Goal: Transaction & Acquisition: Obtain resource

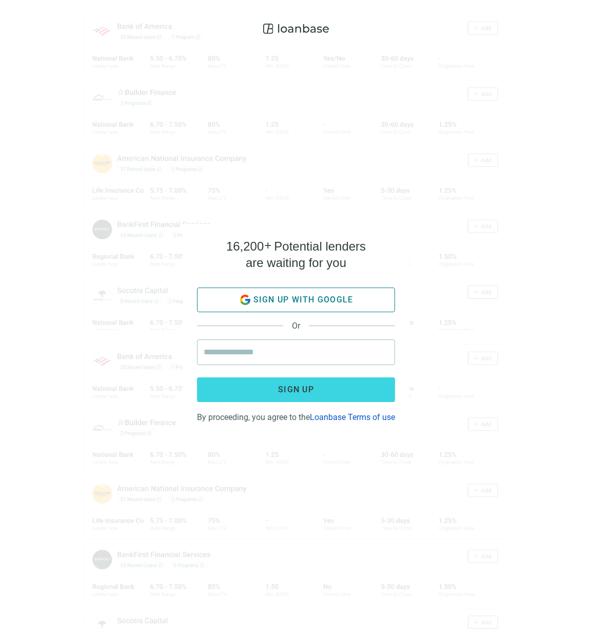
click at [296, 296] on span "Sign up with google" at bounding box center [304, 300] width 100 height 10
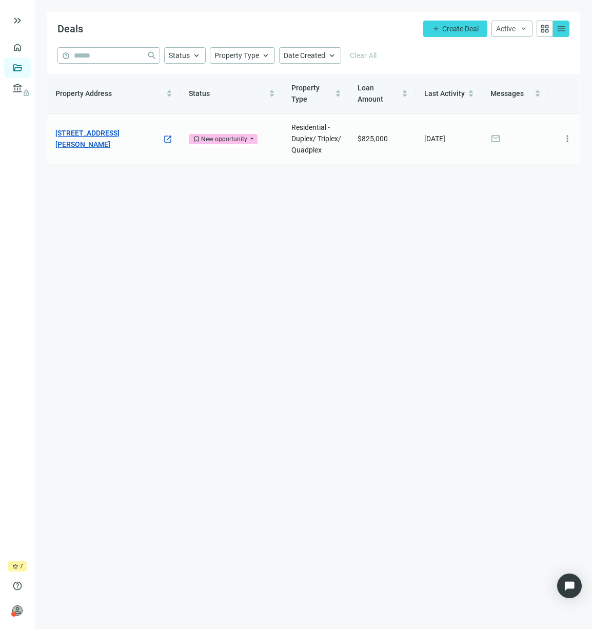
click at [119, 144] on link "2531 Hauser Blvd, Los Angeles, CA 90016" at bounding box center [108, 138] width 107 height 23
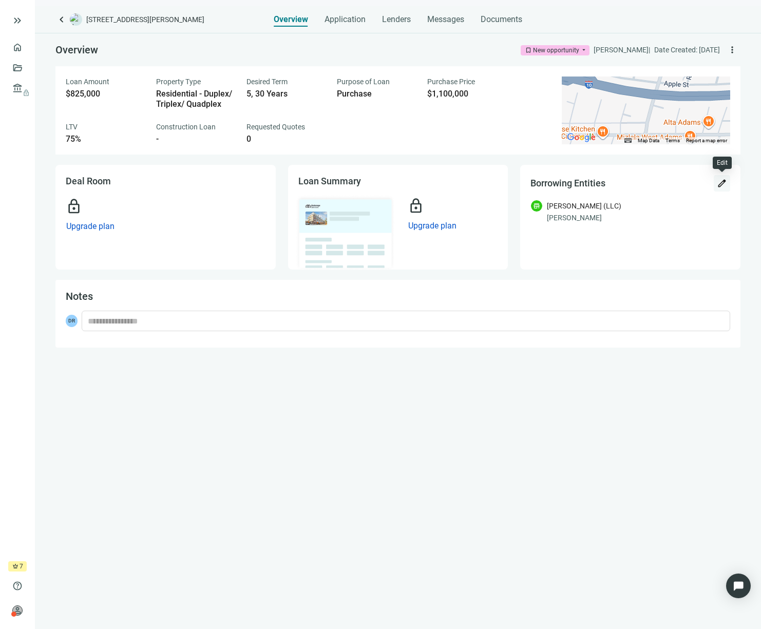
click at [592, 186] on span "edit" at bounding box center [722, 183] width 10 height 10
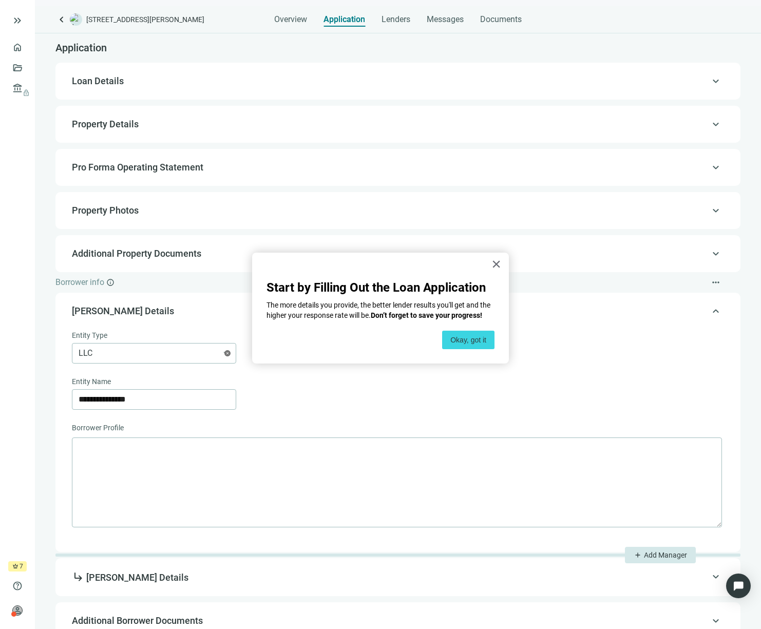
scroll to position [51, 0]
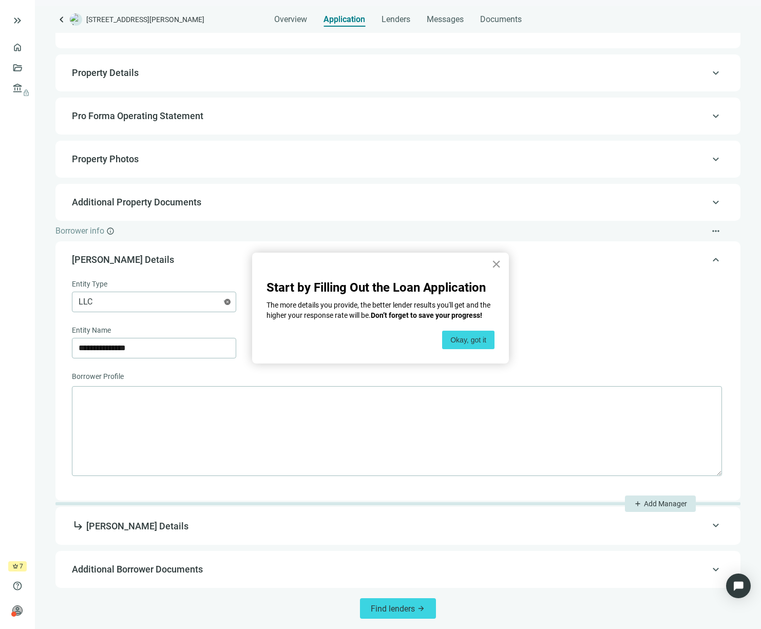
click at [493, 263] on button "×" at bounding box center [496, 264] width 10 height 16
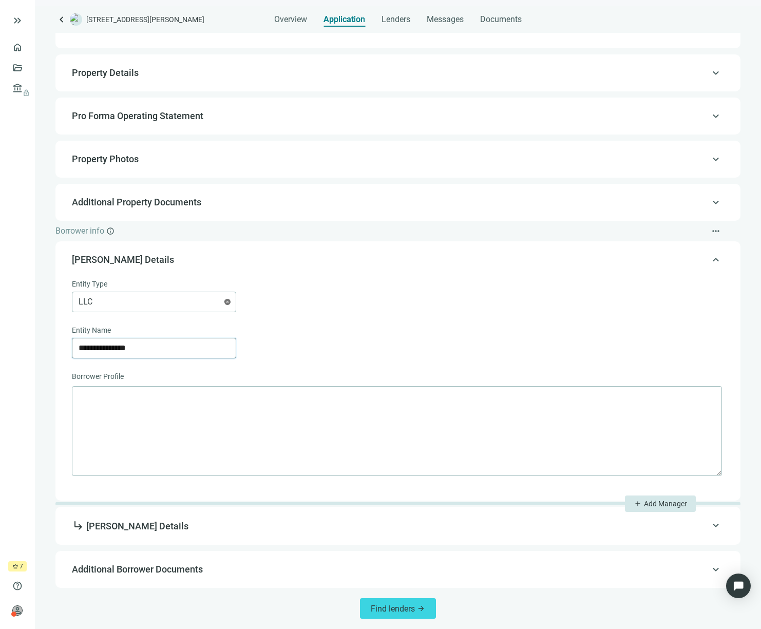
click at [137, 344] on input "**********" at bounding box center [154, 348] width 151 height 20
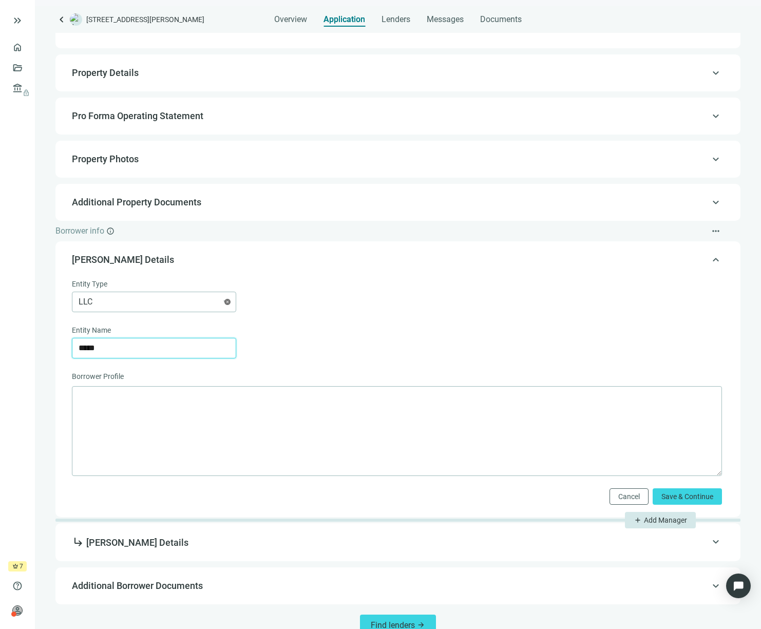
type input "*****"
click at [339, 330] on div "Entity Name" at bounding box center [397, 330] width 650 height 13
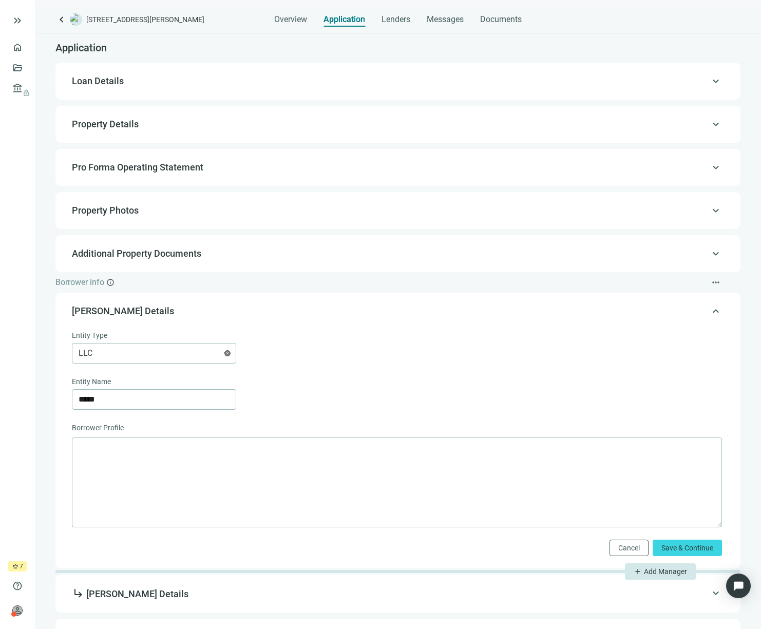
scroll to position [0, 0]
click at [286, 17] on span "Overview" at bounding box center [290, 19] width 33 height 10
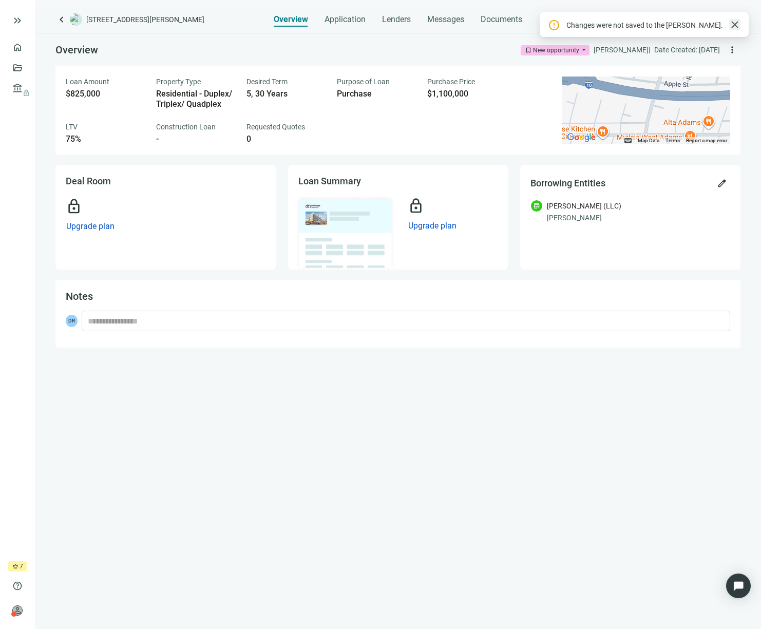
click at [592, 24] on span "close" at bounding box center [735, 24] width 12 height 12
click at [88, 228] on span "Upgrade plan" at bounding box center [90, 226] width 48 height 10
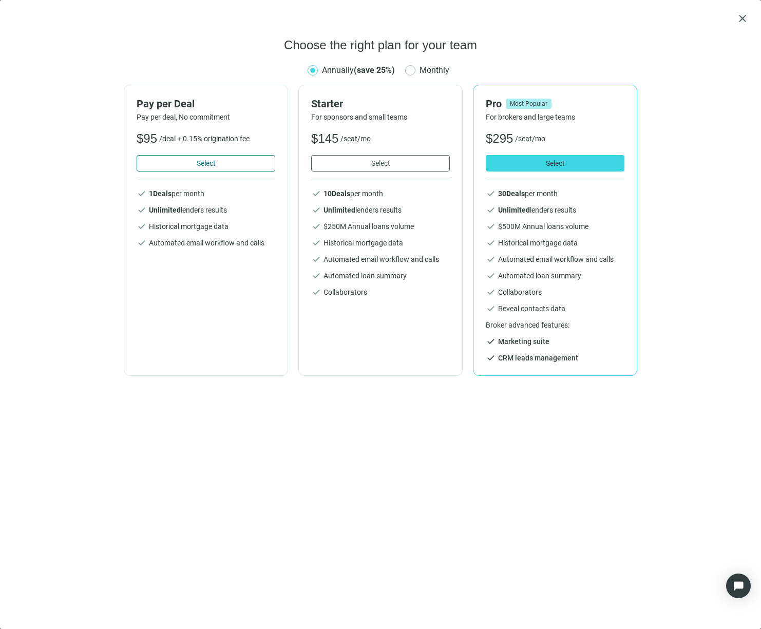
click at [220, 159] on button "Select" at bounding box center [206, 163] width 139 height 16
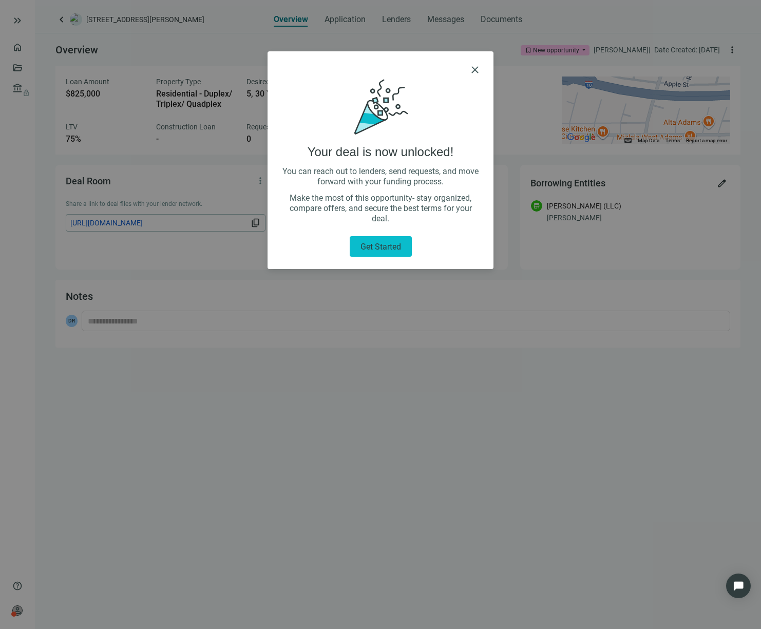
click at [384, 246] on span "Get started" at bounding box center [380, 247] width 41 height 10
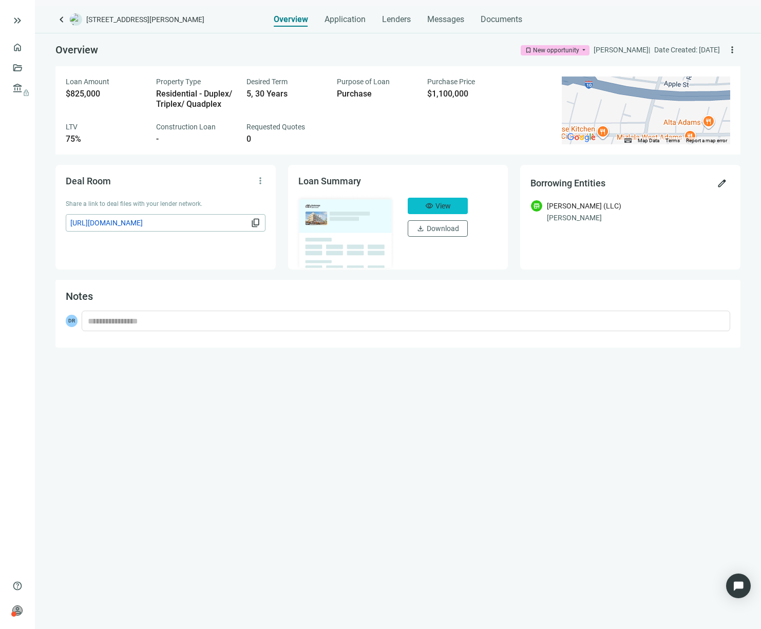
click at [433, 204] on button "visibility View" at bounding box center [438, 206] width 60 height 16
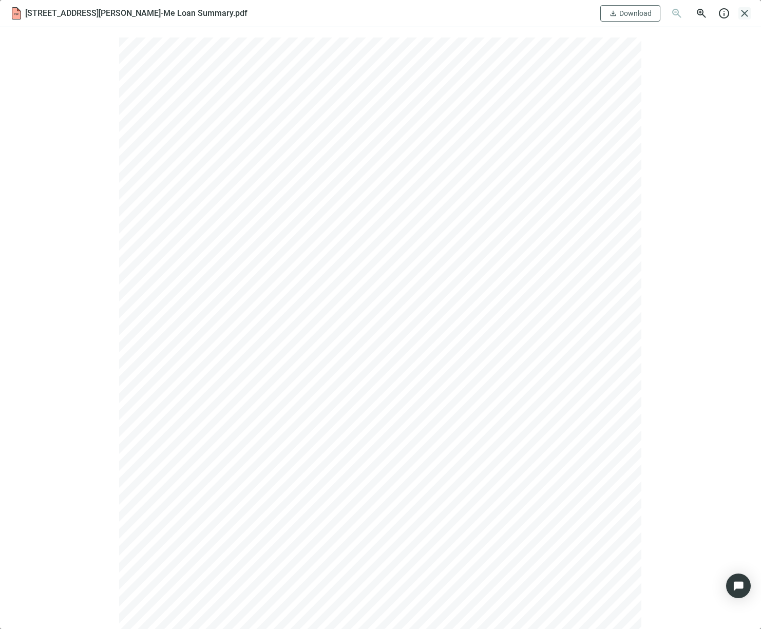
click at [744, 14] on span "close" at bounding box center [744, 13] width 12 height 12
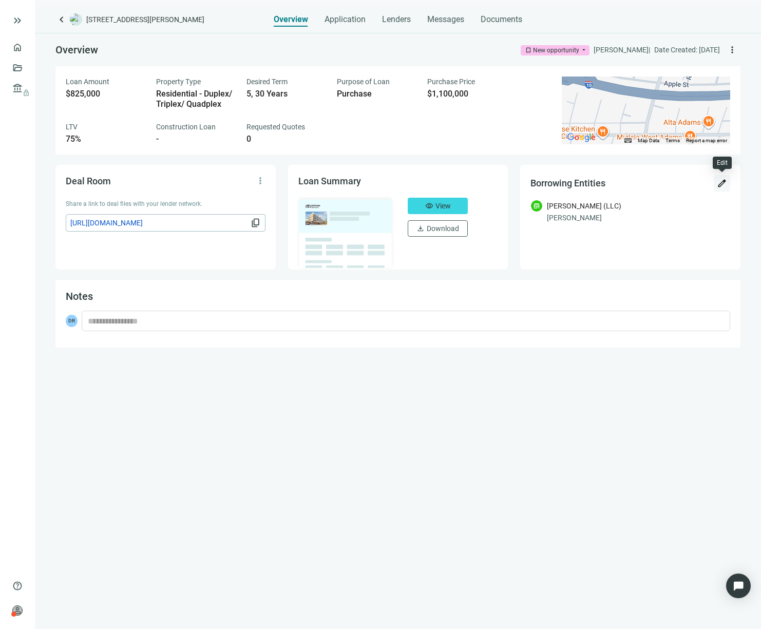
click at [720, 184] on span "edit" at bounding box center [722, 183] width 10 height 10
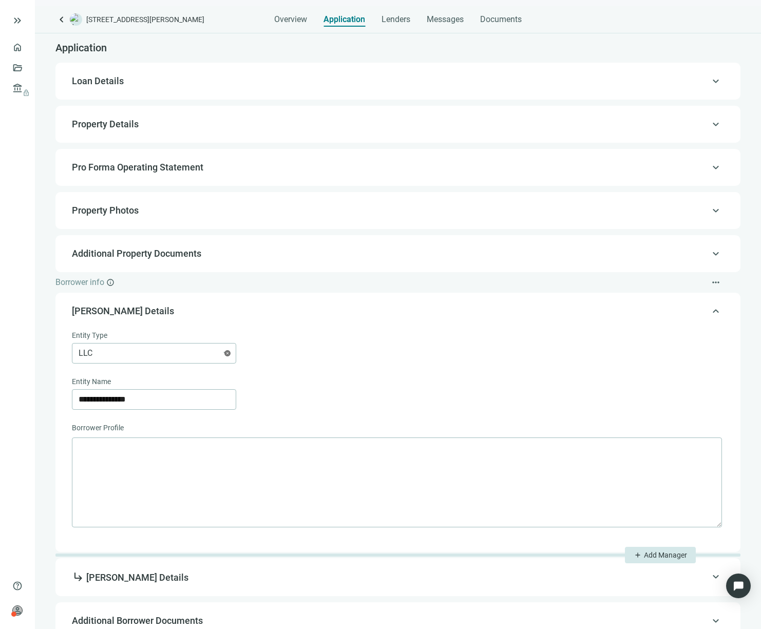
click at [143, 64] on div "keyboard_arrow_up Loan Details" at bounding box center [397, 81] width 685 height 37
click at [131, 79] on span "Loan Details" at bounding box center [397, 81] width 650 height 12
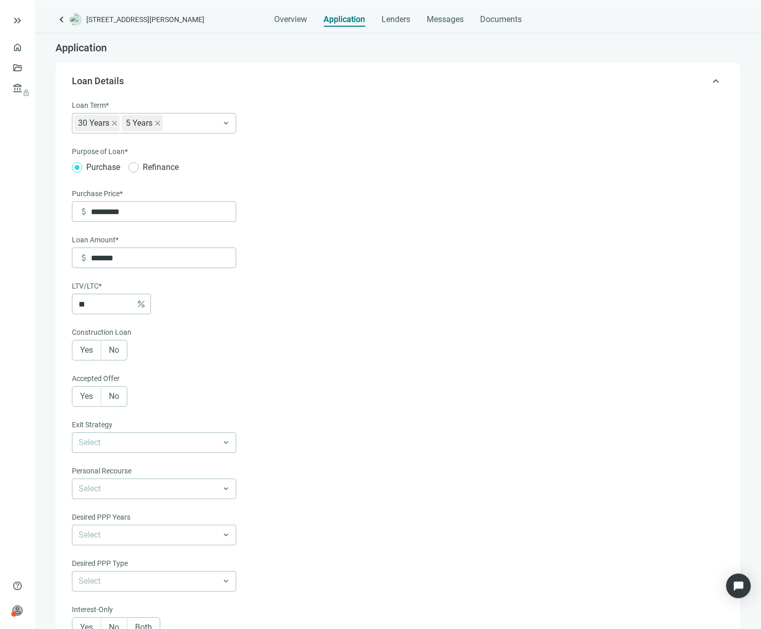
scroll to position [30, 0]
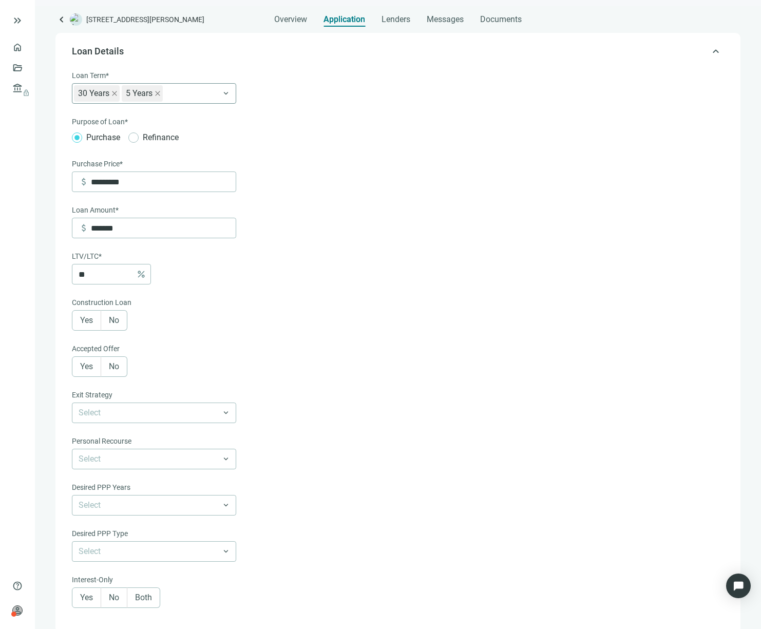
click at [224, 99] on div "30 Years 5 Years" at bounding box center [154, 93] width 164 height 21
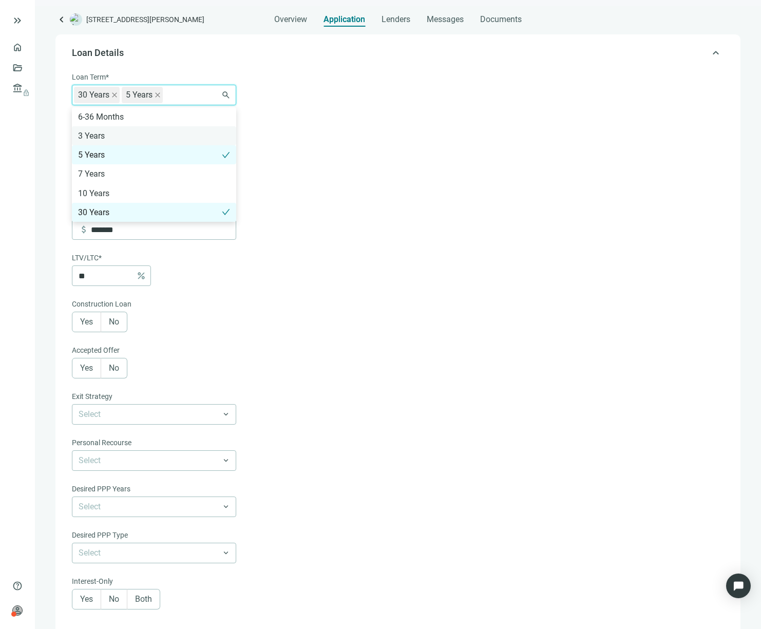
scroll to position [28, 0]
click at [309, 125] on form "Loan Term* 30 Years 5 Years 6-36 Months 3 Years 5 Years 7 Years 10 Years 30 Yea…" at bounding box center [397, 341] width 650 height 538
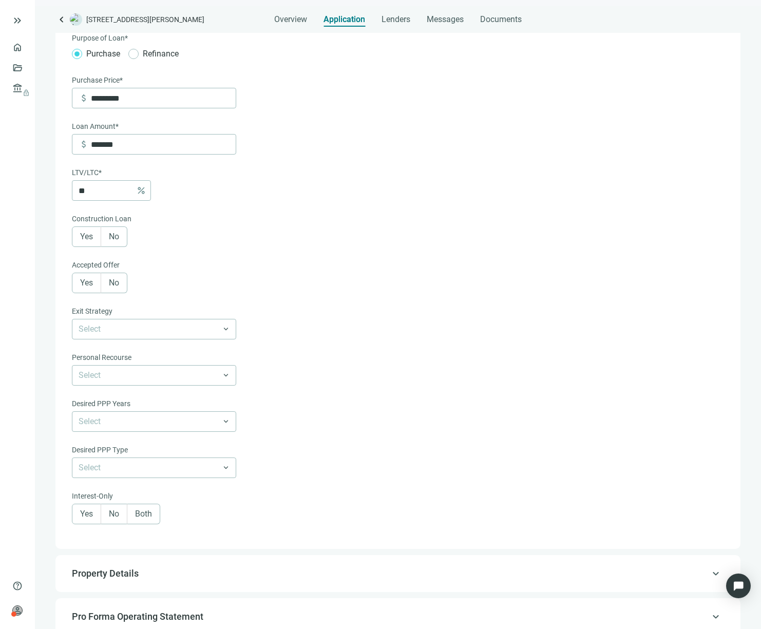
scroll to position [122, 0]
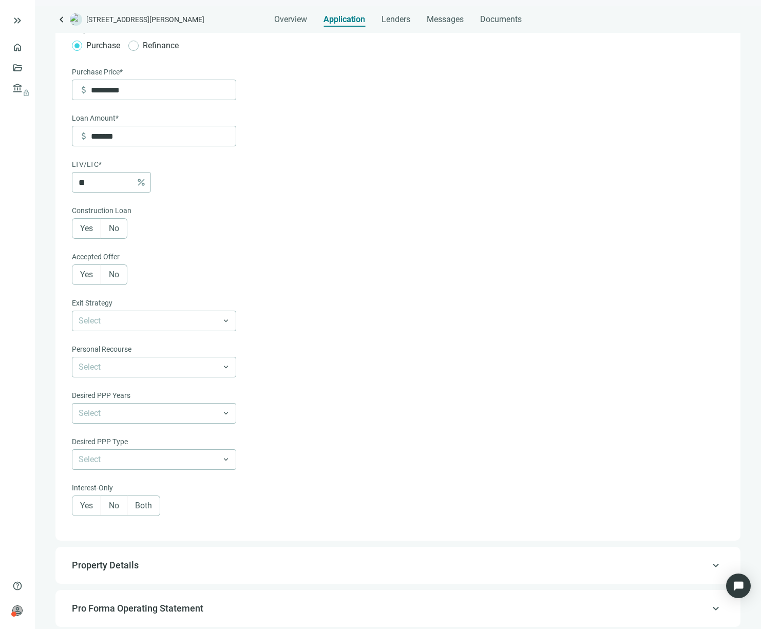
click at [116, 229] on span "No" at bounding box center [114, 228] width 10 height 10
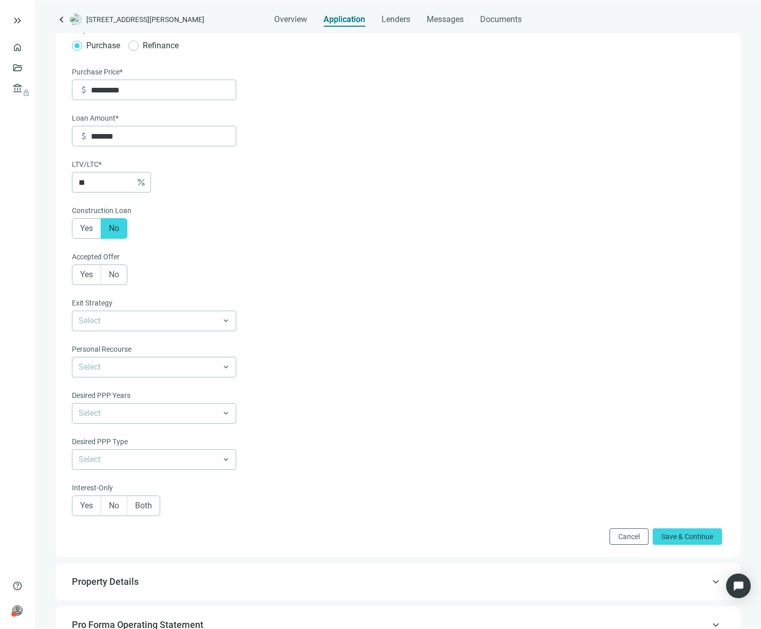
click at [95, 274] on label "Yes" at bounding box center [86, 274] width 29 height 21
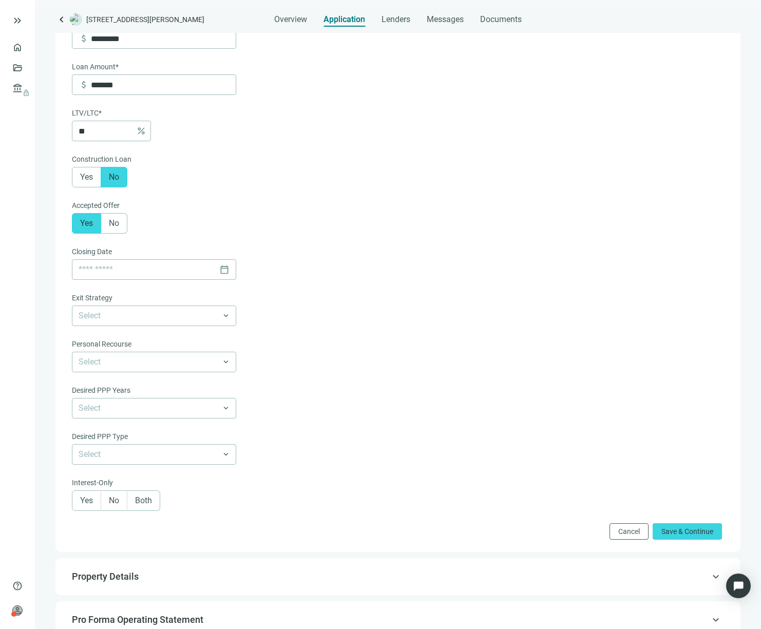
scroll to position [180, 0]
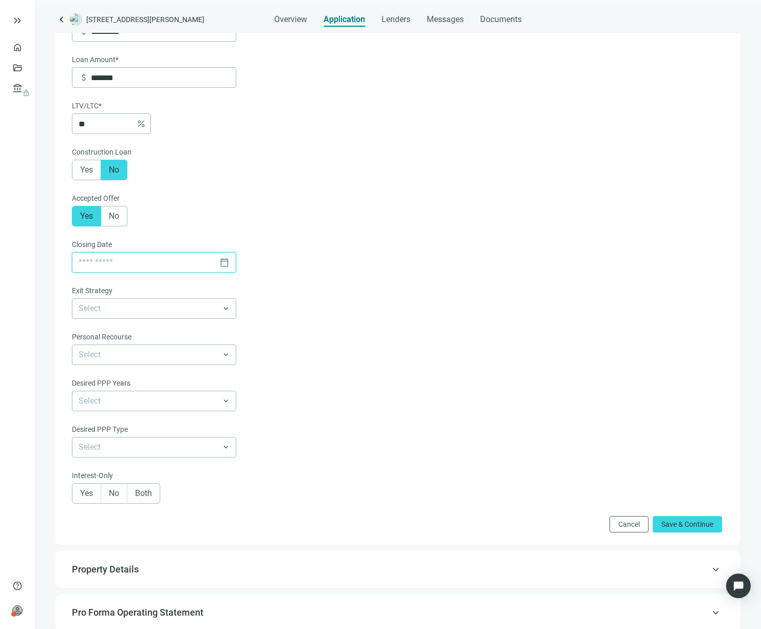
click at [108, 265] on input at bounding box center [147, 263] width 137 height 20
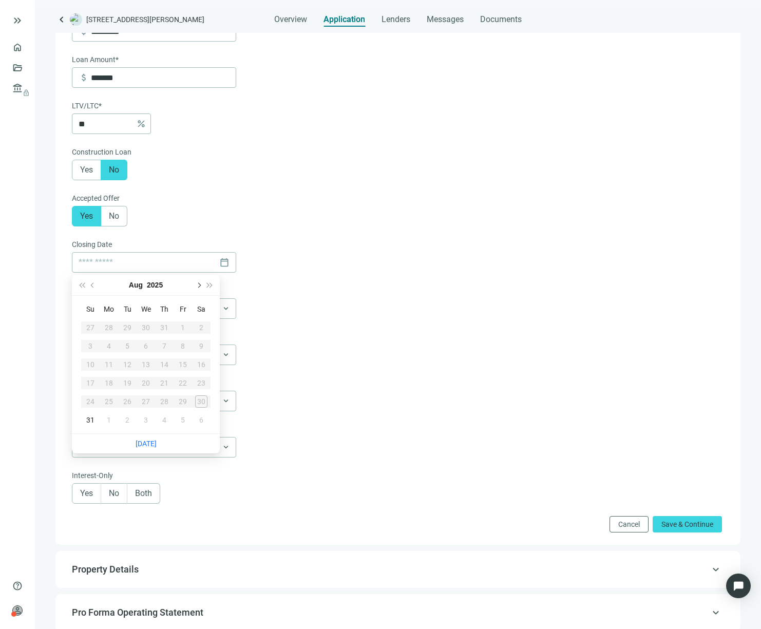
click at [200, 286] on button "Next month (PageDown)" at bounding box center [198, 285] width 11 height 21
type input "**********"
click at [198, 285] on span "Next month (PageDown)" at bounding box center [198, 284] width 5 height 5
type input "**********"
click at [95, 287] on button "Previous month (PageUp)" at bounding box center [92, 285] width 11 height 21
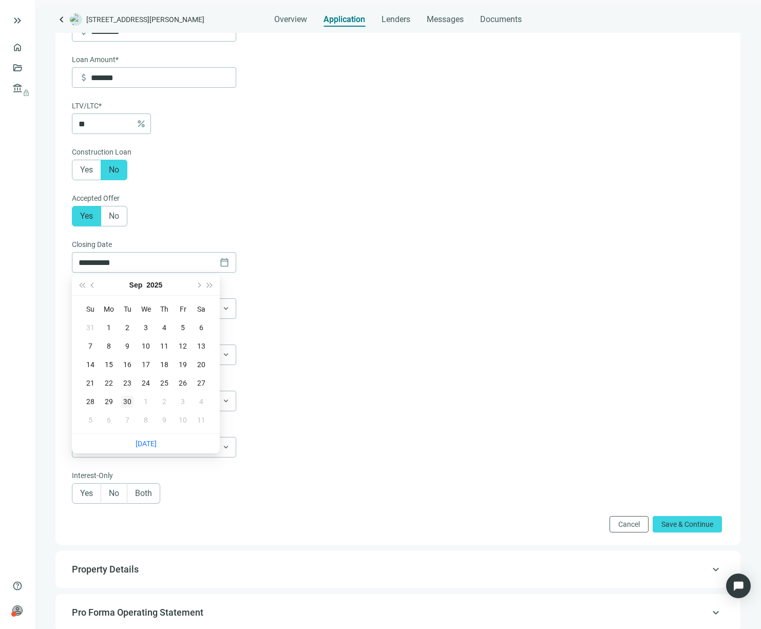
type input "**********"
click at [127, 401] on div "30" at bounding box center [127, 401] width 12 height 12
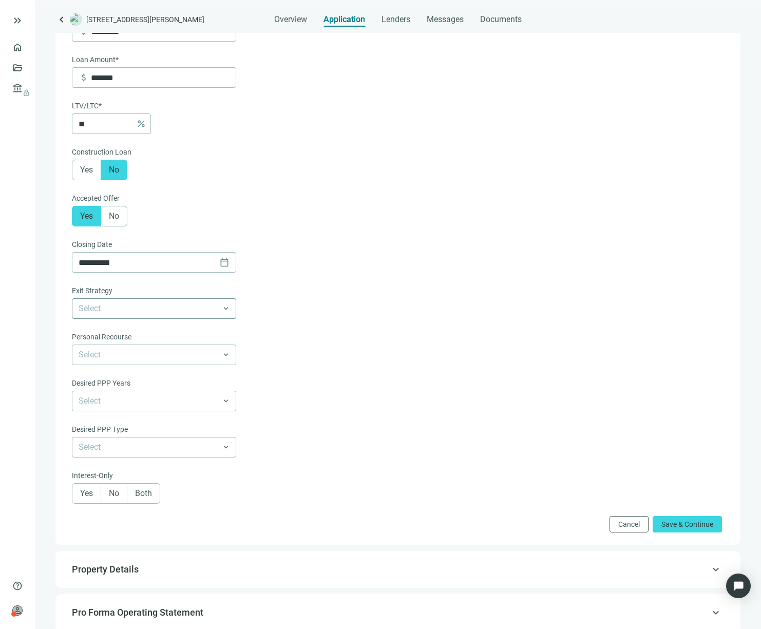
click at [193, 302] on input "search" at bounding box center [150, 309] width 142 height 20
click at [126, 362] on div "Buy & Hold" at bounding box center [154, 368] width 152 height 13
click at [199, 354] on input "search" at bounding box center [150, 355] width 142 height 20
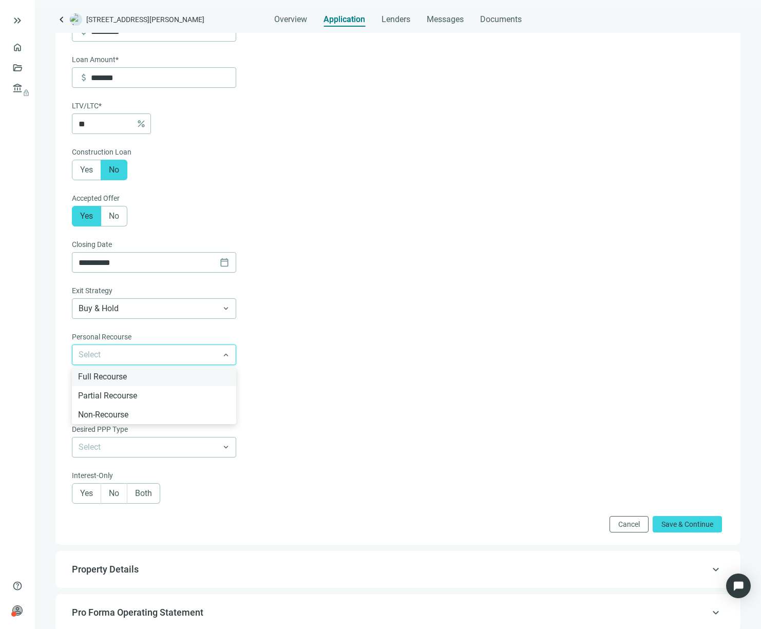
click at [133, 378] on div "Full Recourse" at bounding box center [154, 376] width 152 height 13
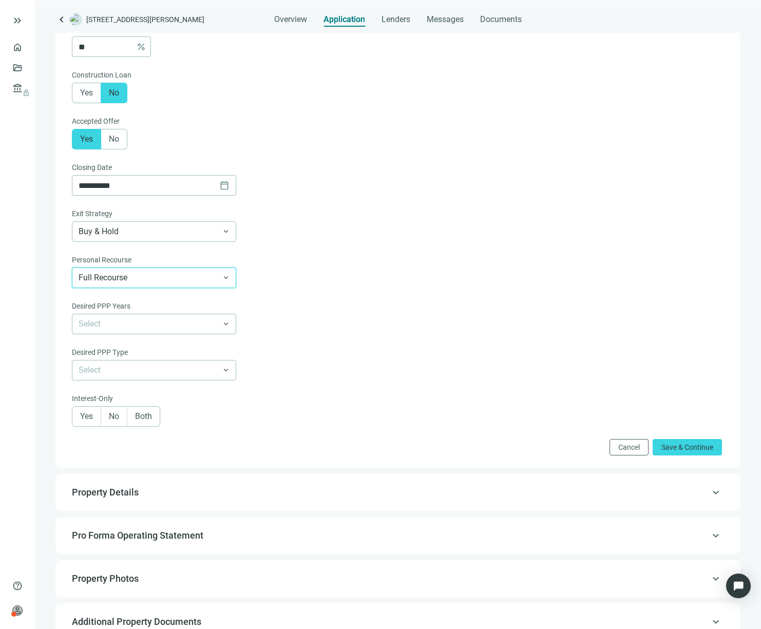
scroll to position [275, 0]
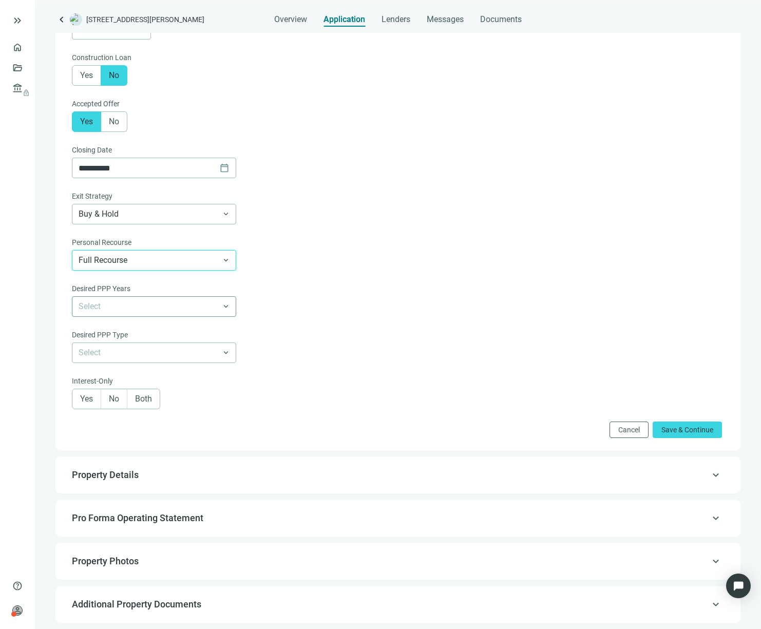
click at [159, 307] on input "search" at bounding box center [150, 307] width 142 height 20
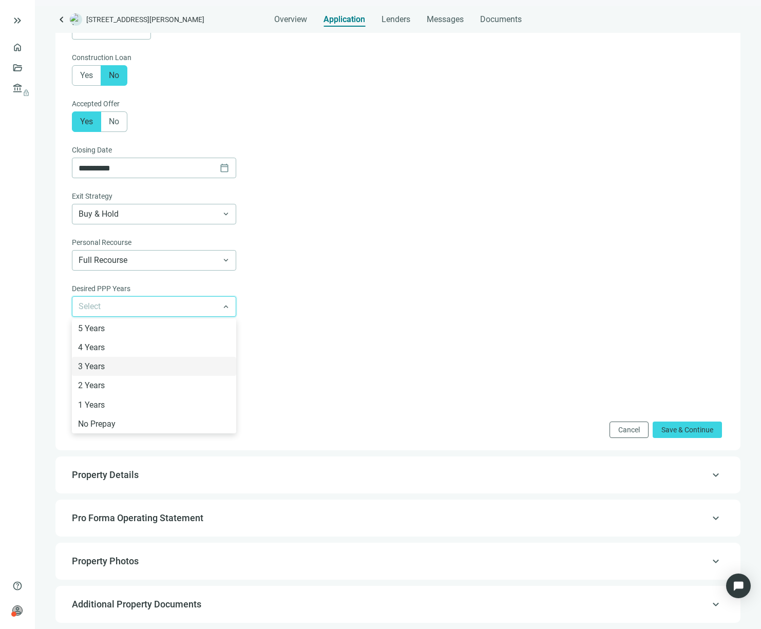
click at [317, 314] on form "**********" at bounding box center [397, 131] width 650 height 613
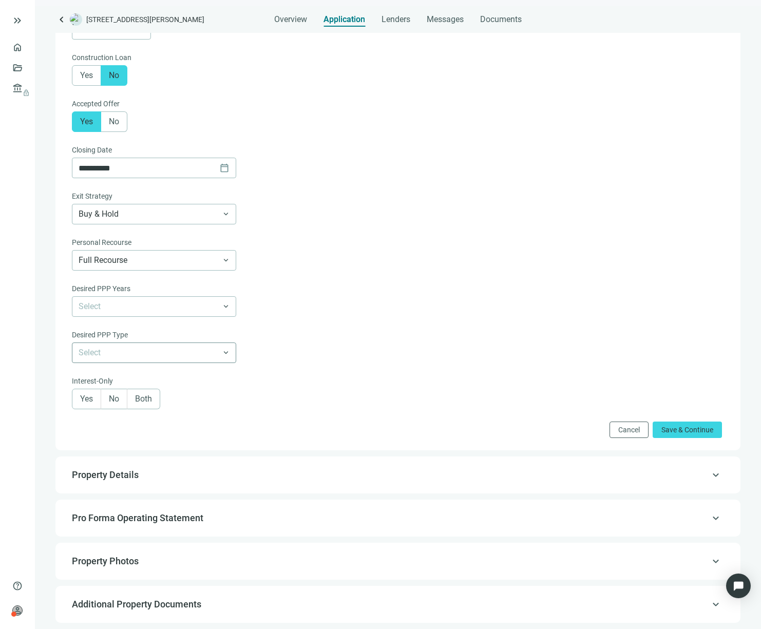
click at [189, 346] on input "search" at bounding box center [150, 353] width 142 height 20
click at [108, 457] on div "No Prepay" at bounding box center [154, 451] width 164 height 19
click at [94, 398] on label "Yes" at bounding box center [86, 399] width 29 height 21
click at [153, 404] on label "Both" at bounding box center [143, 399] width 33 height 21
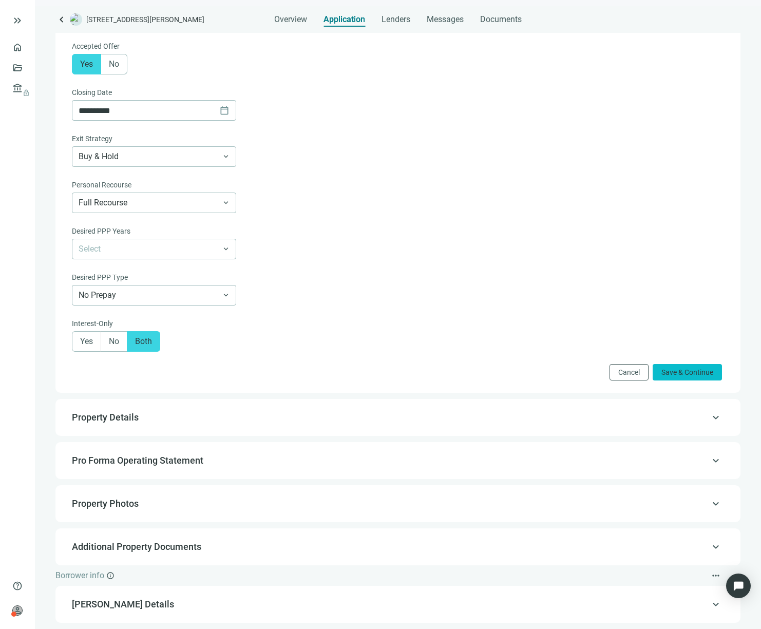
click at [666, 371] on span "Save & Continue" at bounding box center [687, 372] width 52 height 8
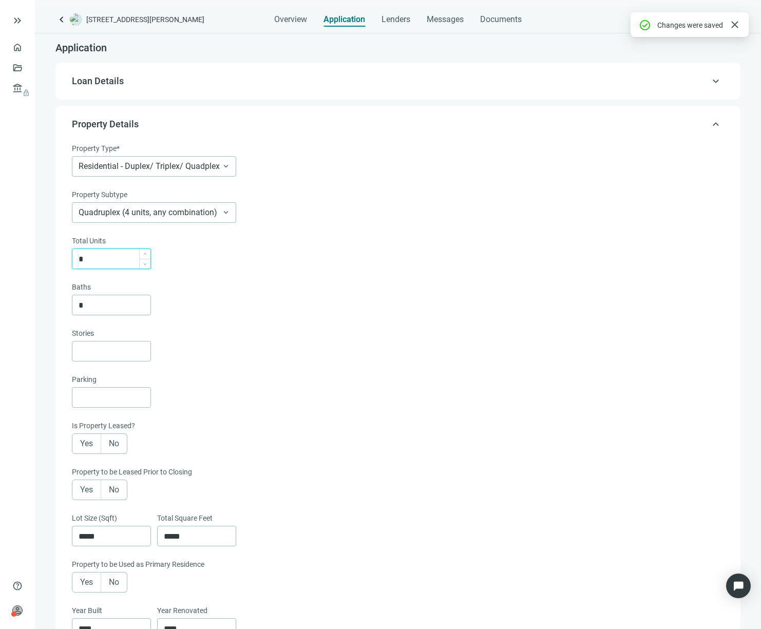
click at [108, 253] on input "*" at bounding box center [115, 259] width 72 height 20
click at [180, 216] on span "Quadruplex (4 units, any combination)" at bounding box center [154, 213] width 151 height 20
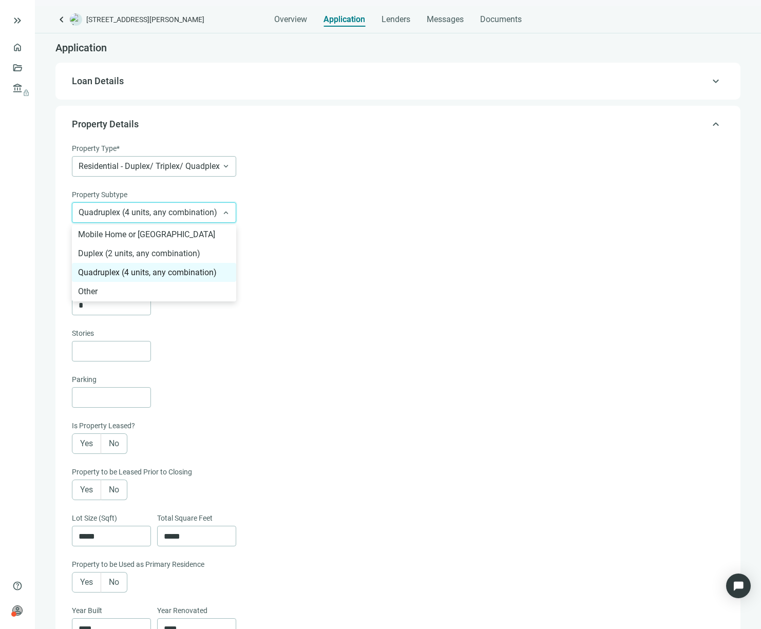
click at [174, 272] on div "Quadruplex (4 units, any combination)" at bounding box center [154, 272] width 152 height 13
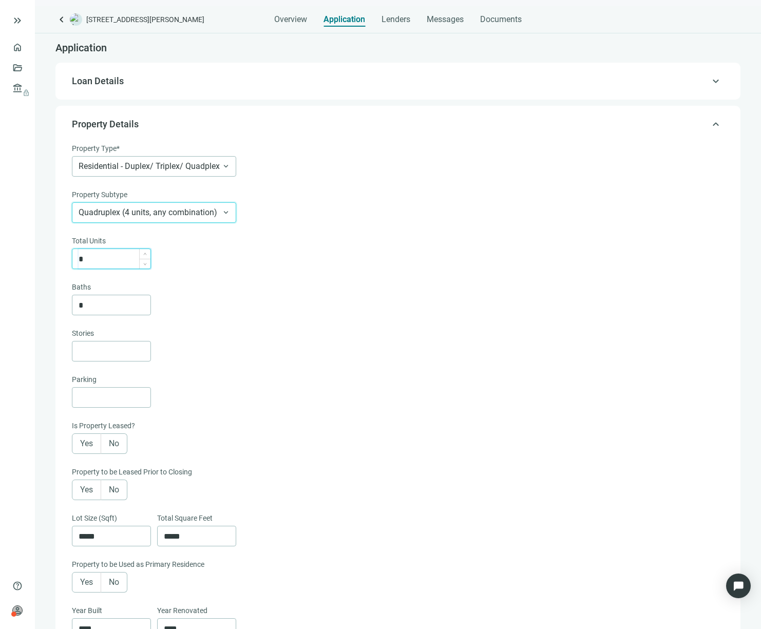
click at [106, 261] on input "*" at bounding box center [115, 259] width 72 height 20
type input "*"
click at [100, 308] on input "*" at bounding box center [115, 305] width 72 height 20
type input "*"
click at [214, 312] on div "*" at bounding box center [397, 305] width 650 height 21
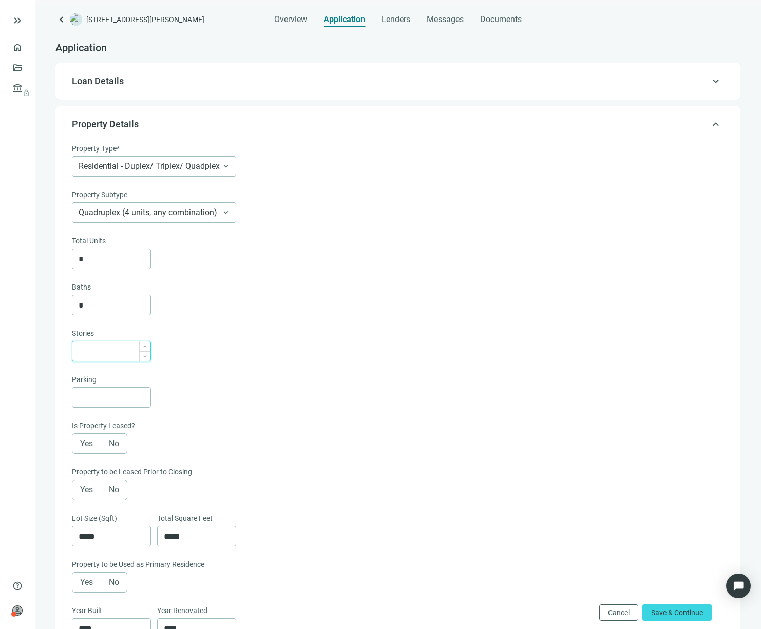
click at [124, 352] on input at bounding box center [115, 351] width 72 height 20
type input "*"
click at [109, 393] on input at bounding box center [115, 398] width 72 height 20
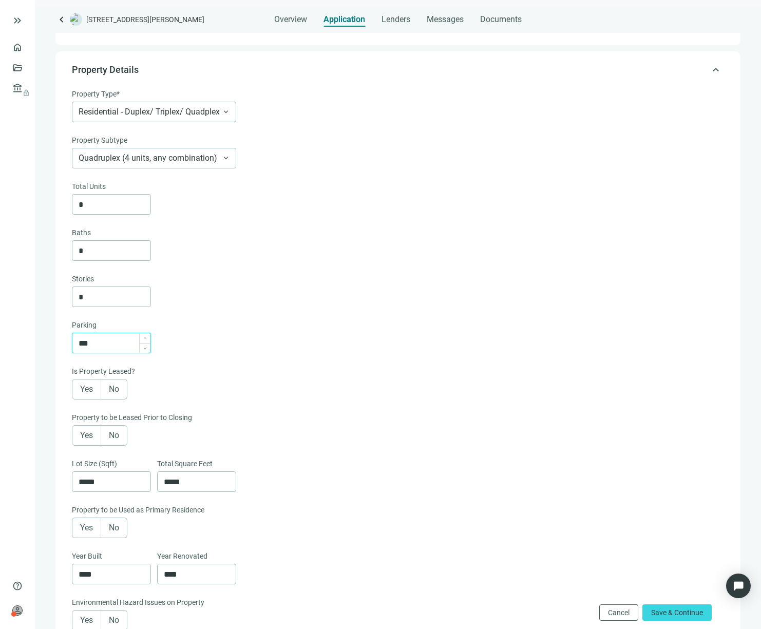
scroll to position [73, 0]
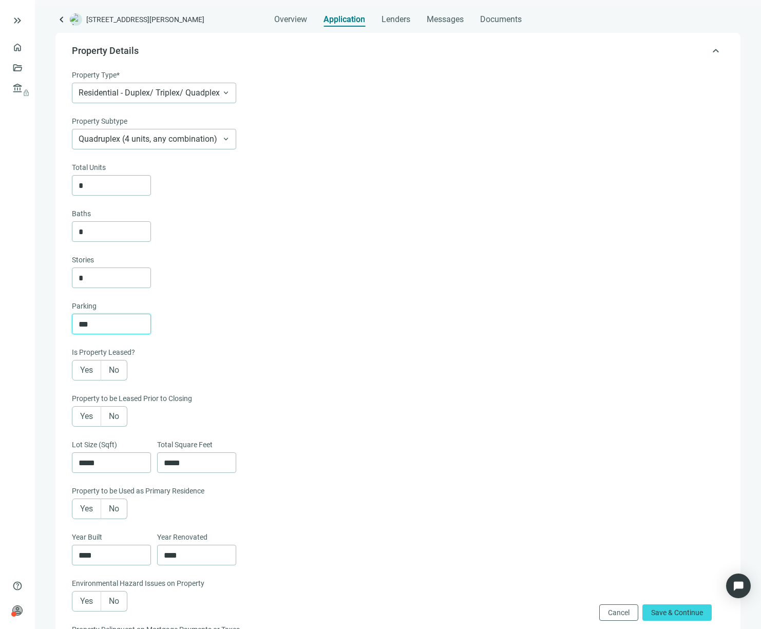
type input "***"
click at [81, 376] on label "Yes" at bounding box center [86, 370] width 29 height 21
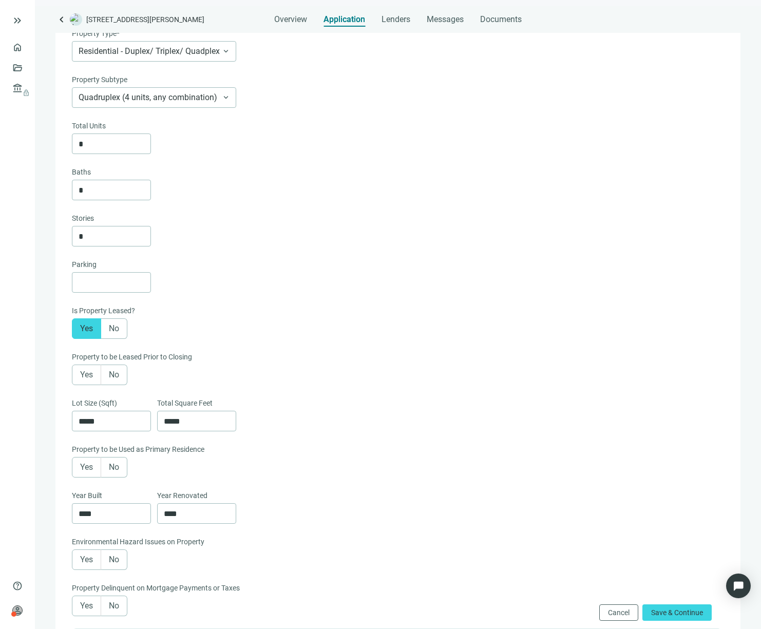
scroll to position [125, 0]
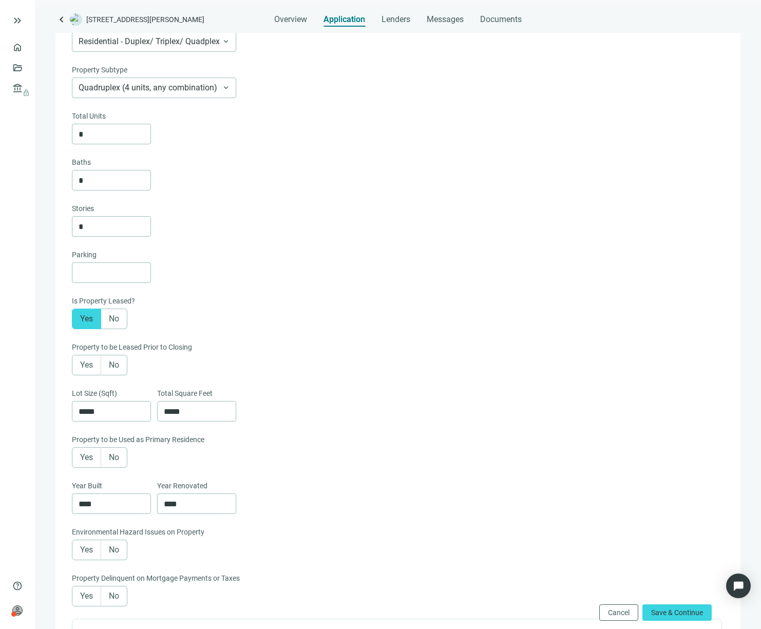
click at [85, 363] on span "Yes" at bounding box center [86, 365] width 13 height 10
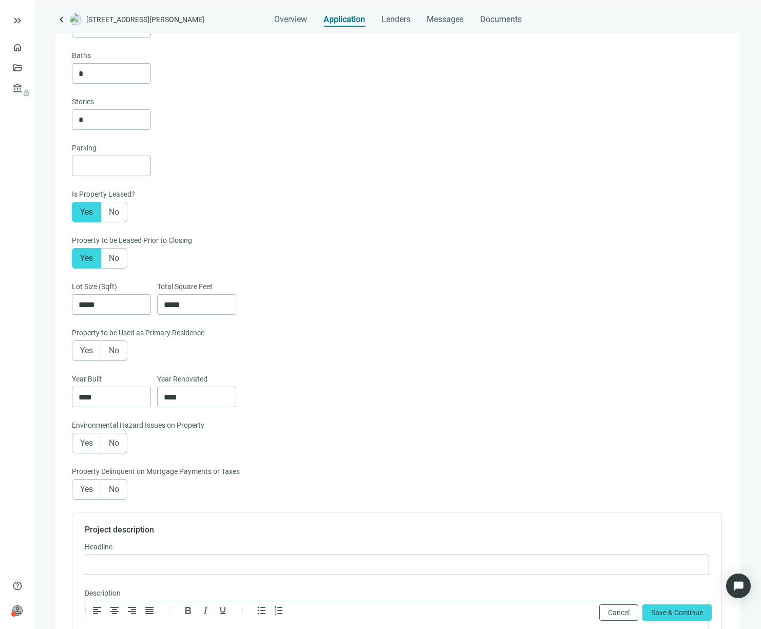
scroll to position [241, 0]
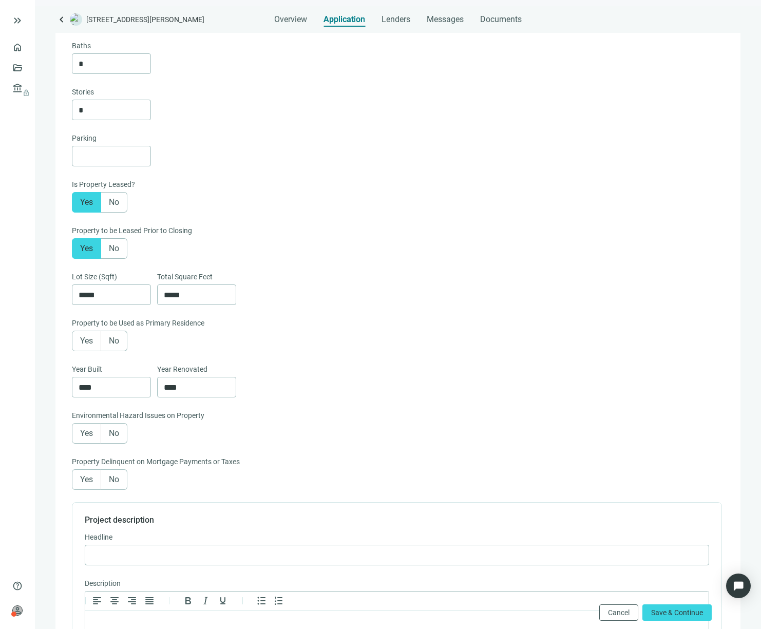
click at [117, 343] on span "No" at bounding box center [114, 341] width 10 height 10
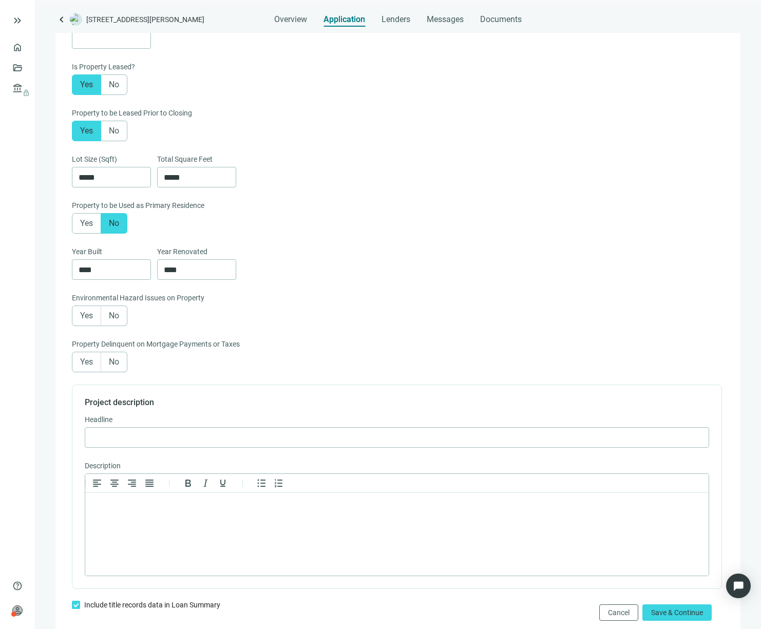
scroll to position [370, 0]
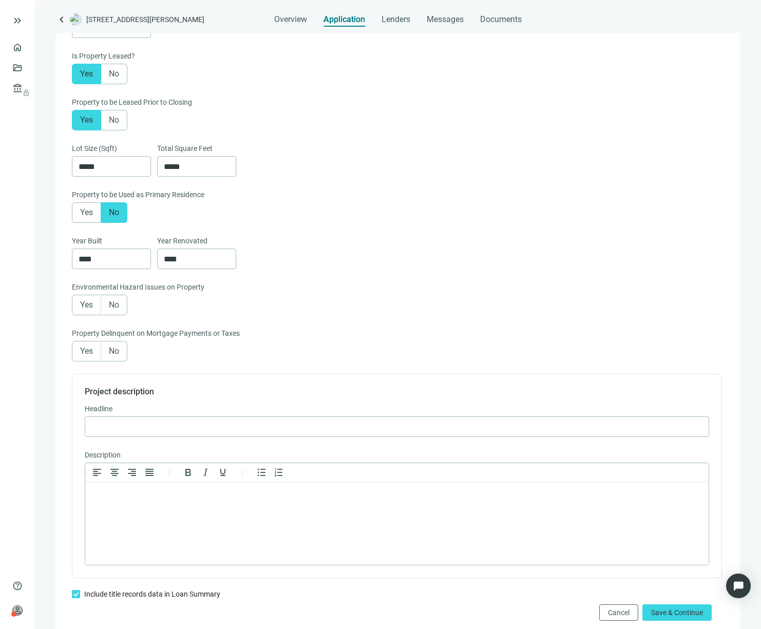
click at [110, 305] on span "No" at bounding box center [114, 305] width 10 height 10
click at [110, 350] on span "No" at bounding box center [114, 351] width 10 height 10
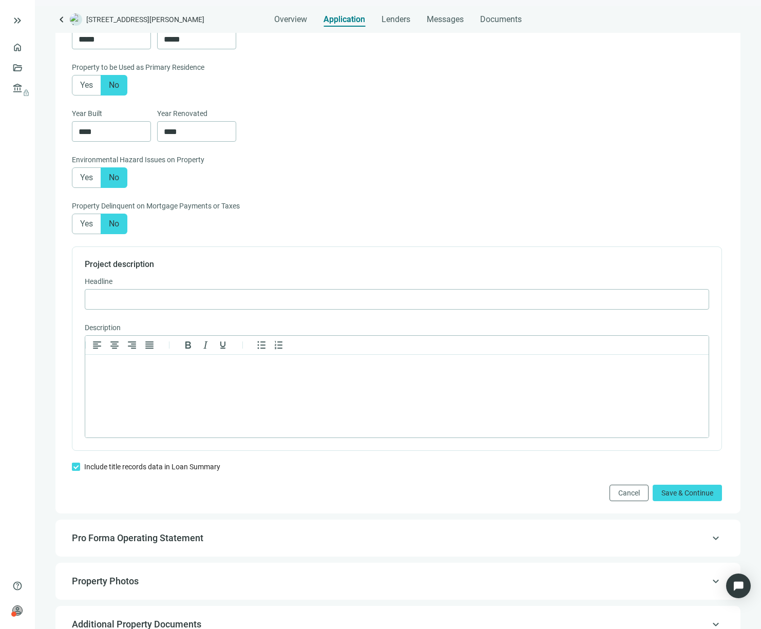
scroll to position [560, 0]
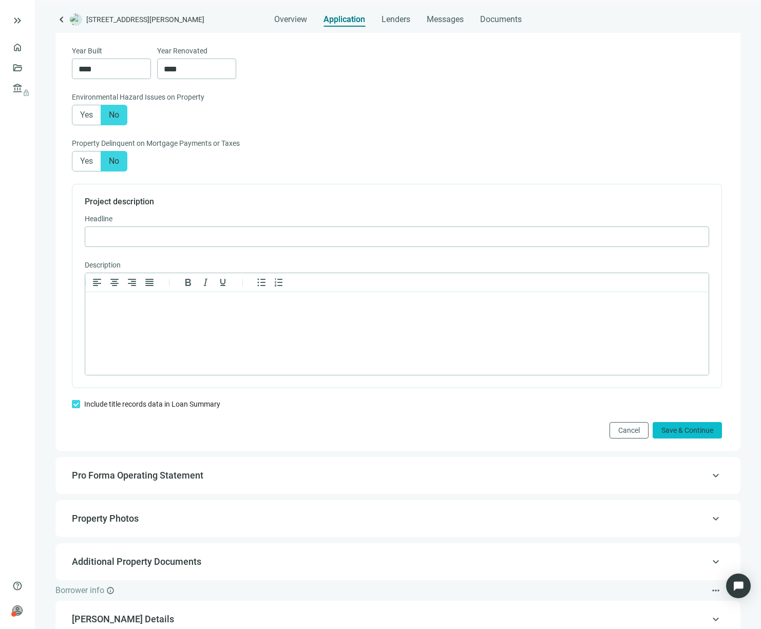
click at [680, 432] on span "Save & Continue" at bounding box center [687, 430] width 52 height 8
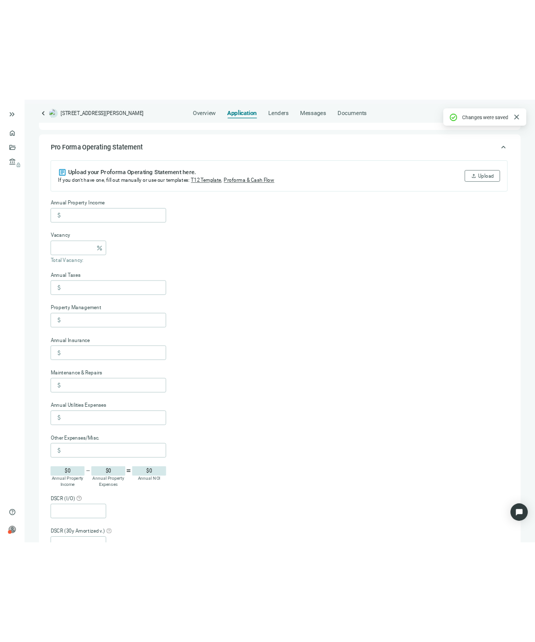
scroll to position [98, 0]
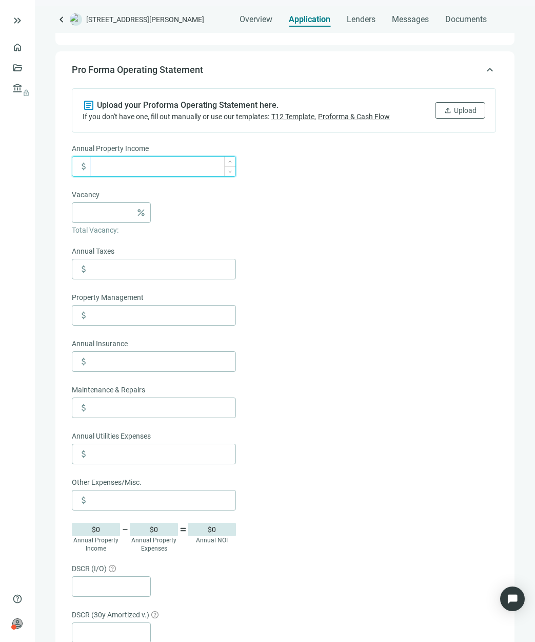
click at [131, 163] on input at bounding box center [163, 167] width 145 height 20
type input "*******"
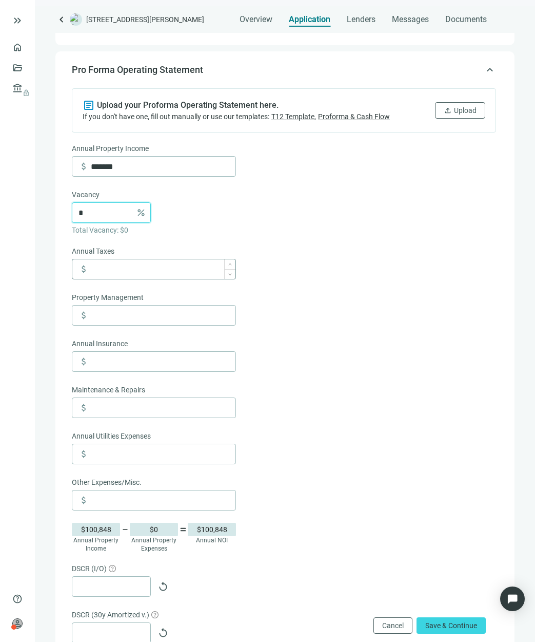
type input "*"
click at [110, 265] on input at bounding box center [163, 269] width 145 height 20
type input "******"
type input "*"
type input "*****"
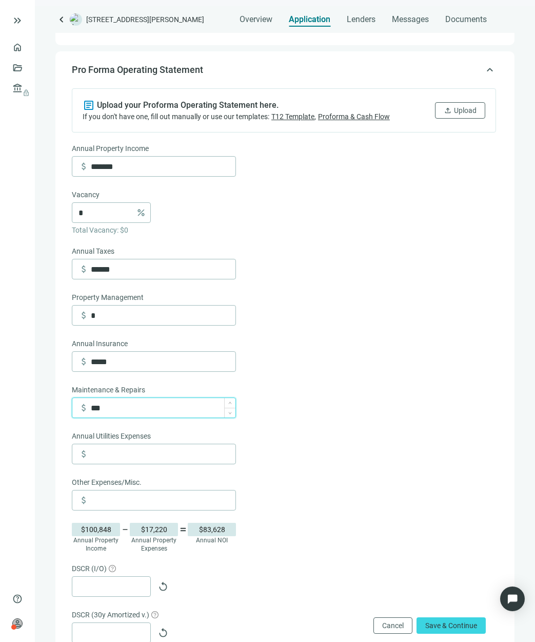
type input "*****"
click at [112, 215] on input "*" at bounding box center [105, 213] width 53 height 20
type input "*"
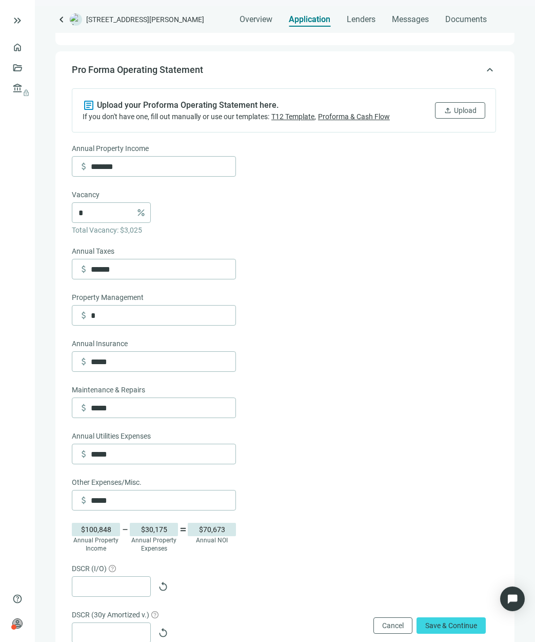
click at [346, 304] on form "Annual Property Income attach_money ******* Vacancy * percent Total Vacancy: $3…" at bounding box center [284, 430] width 425 height 575
click at [142, 217] on span "percent" at bounding box center [141, 212] width 10 height 10
click at [146, 274] on input "******" at bounding box center [163, 269] width 145 height 20
click at [202, 229] on div "Vacancy * percent Total Vacancy: $3,025" at bounding box center [154, 217] width 164 height 56
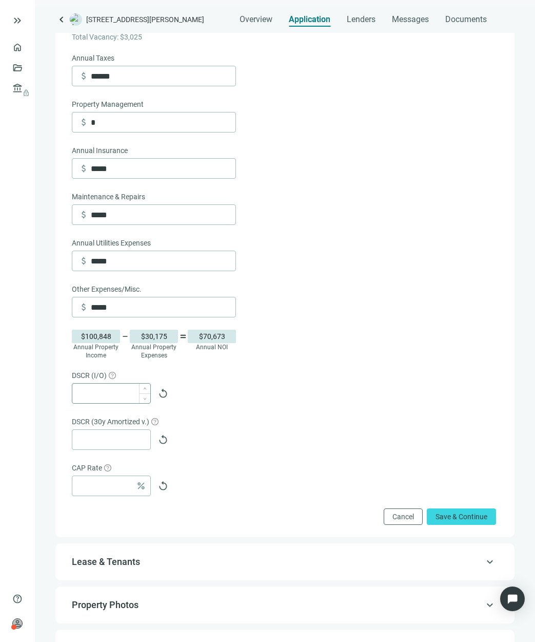
scroll to position [333, 0]
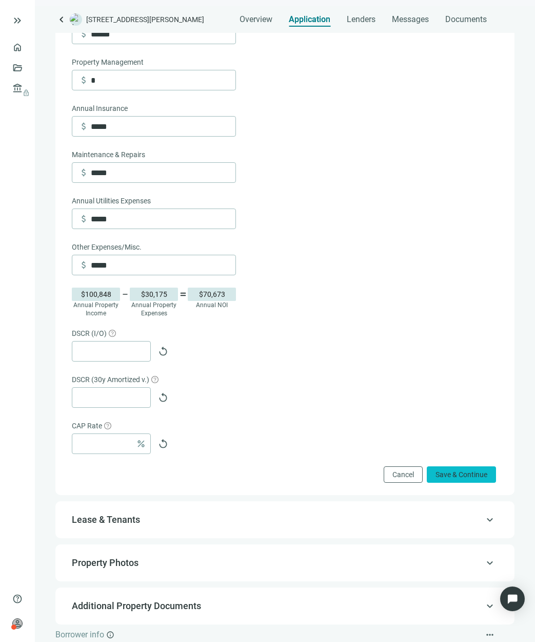
click at [473, 471] on span "Save & Continue" at bounding box center [462, 474] width 52 height 8
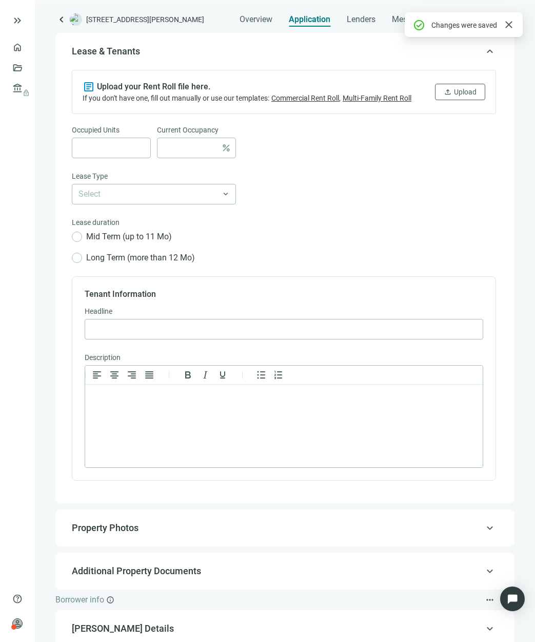
scroll to position [137, 0]
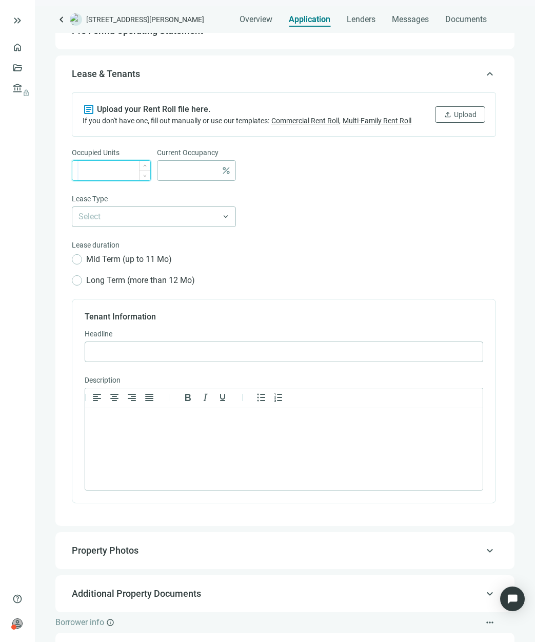
type input "*"
click at [144, 179] on span "Decrease Value" at bounding box center [144, 175] width 11 height 10
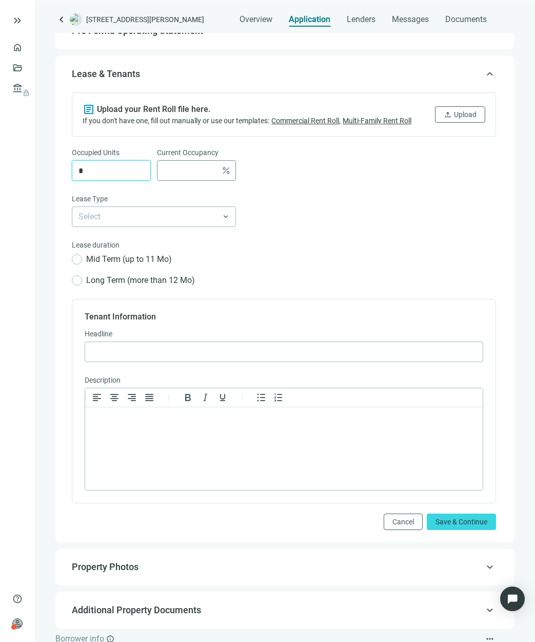
type input "*"
click at [178, 170] on input at bounding box center [190, 171] width 53 height 20
type input "**"
click at [108, 217] on input "search" at bounding box center [150, 217] width 142 height 20
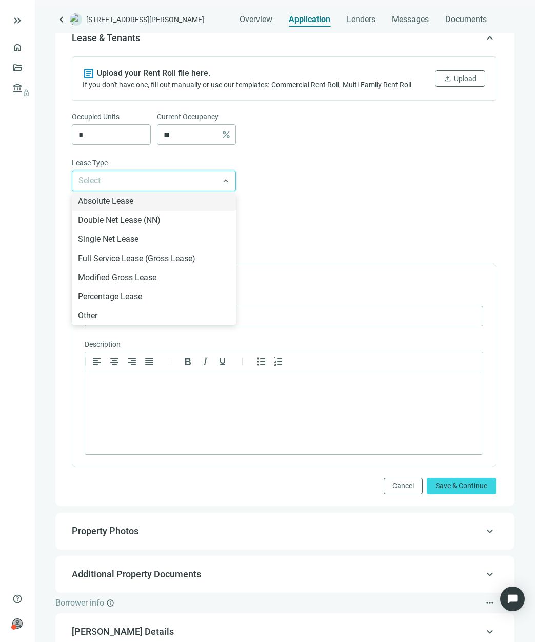
scroll to position [176, 0]
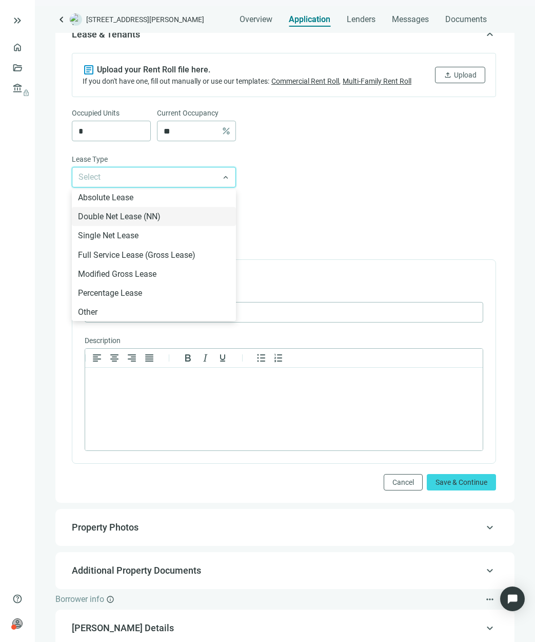
click at [351, 178] on div "Select Triple Net Lease (NNN) Absolute Lease Double Net Lease (NN) Single Net L…" at bounding box center [284, 177] width 425 height 21
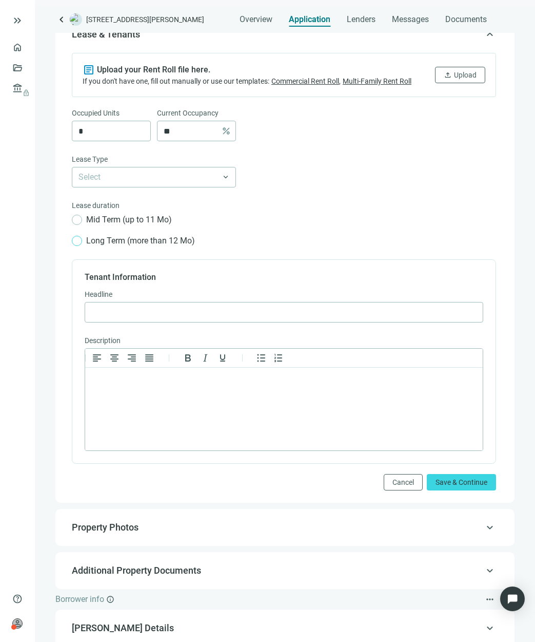
click at [116, 242] on span "Long Term (more than 12 Mo)" at bounding box center [140, 240] width 117 height 13
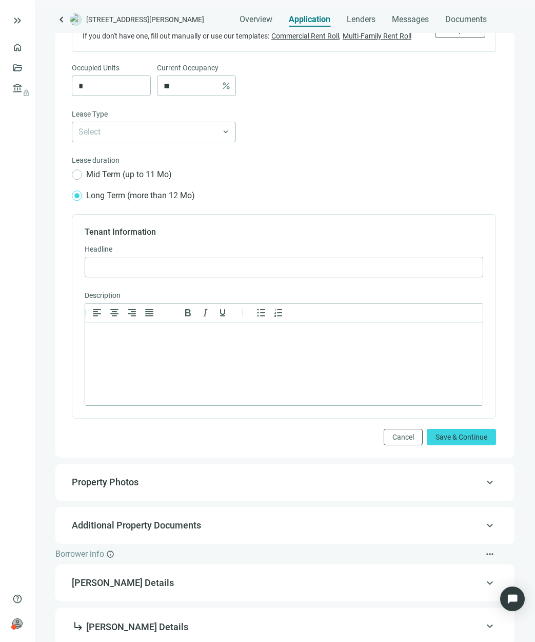
scroll to position [174, 0]
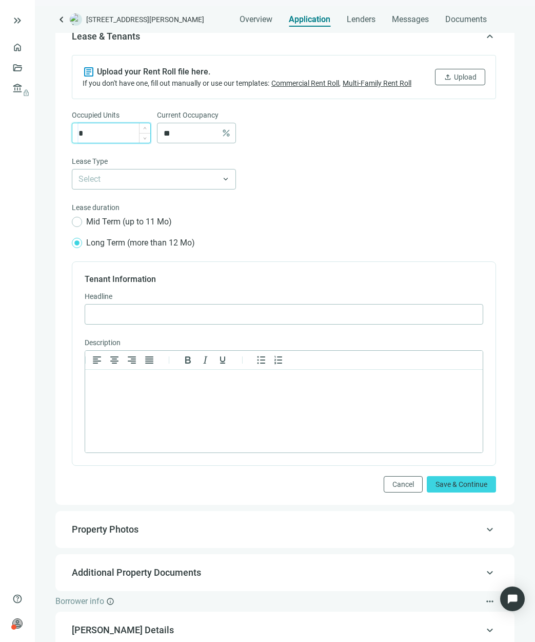
click at [123, 133] on input "*" at bounding box center [115, 133] width 72 height 20
click at [300, 175] on div "Select Triple Net Lease (NNN) Absolute Lease Double Net Lease (NN) Single Net L…" at bounding box center [284, 179] width 425 height 21
click at [453, 482] on span "Save & Continue" at bounding box center [462, 484] width 52 height 8
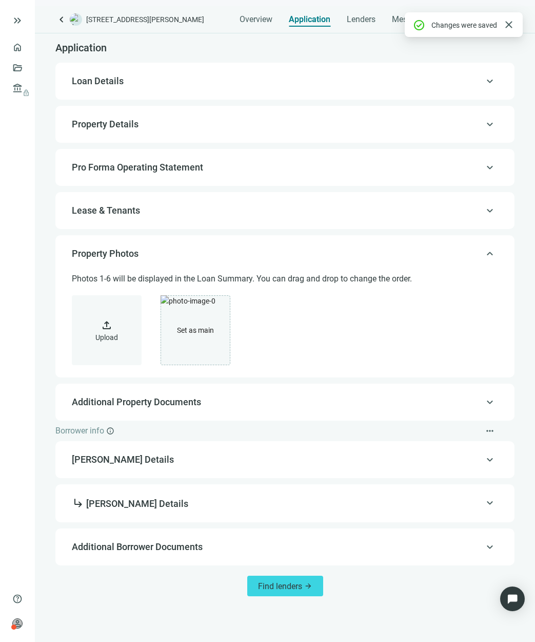
click at [156, 396] on span "Additional Property Documents" at bounding box center [136, 401] width 129 height 11
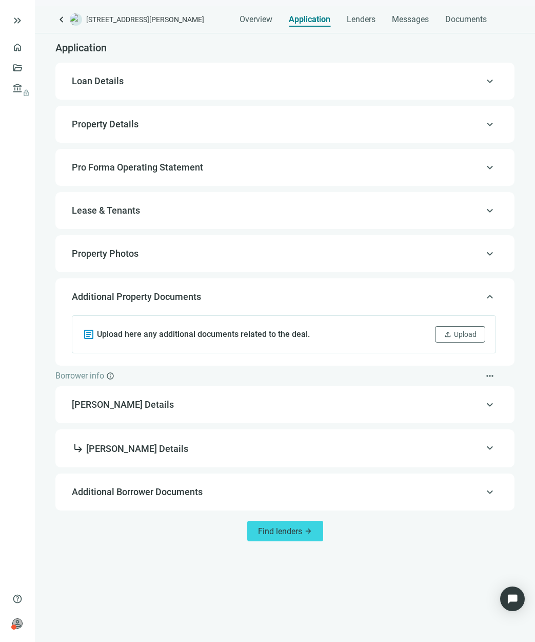
click at [185, 401] on span "Daniel Rumennik Details" at bounding box center [284, 404] width 425 height 12
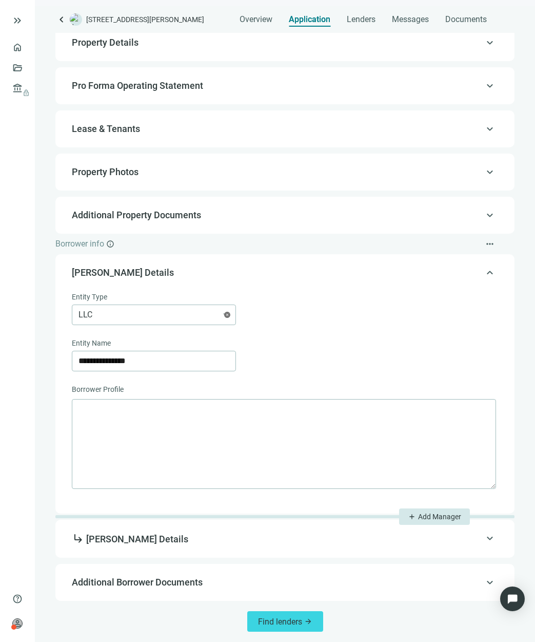
click at [147, 543] on span "subdirectory_arrow_right Daniel Rumennik Details" at bounding box center [130, 538] width 117 height 11
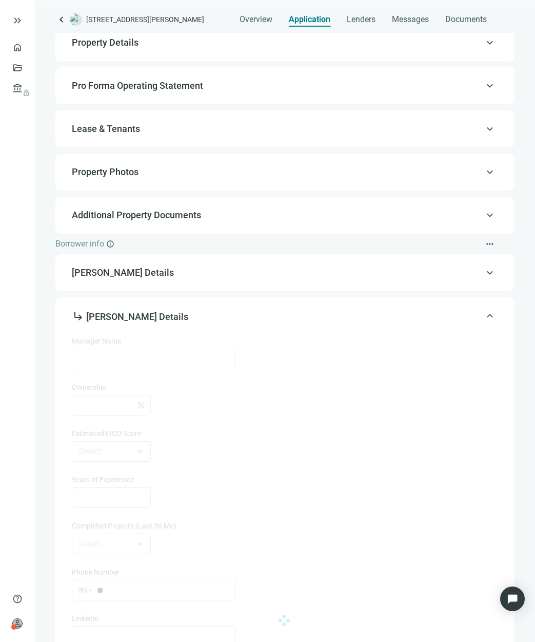
type input "**********"
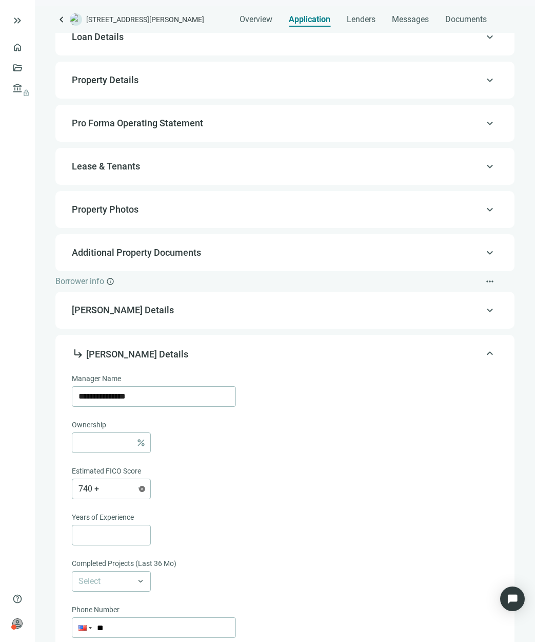
scroll to position [37, 0]
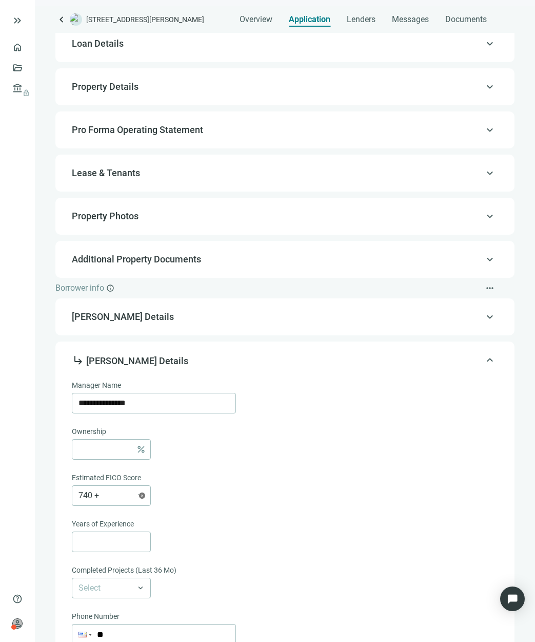
click at [125, 308] on div "keyboard_arrow_up Daniel Rumennik Details" at bounding box center [285, 316] width 439 height 25
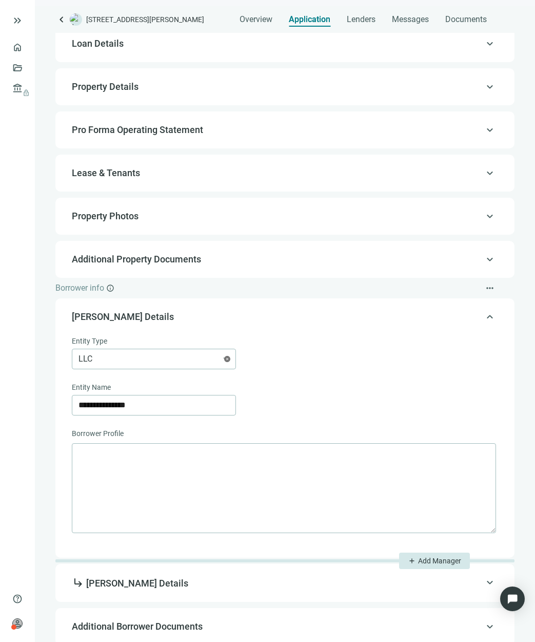
scroll to position [82, 0]
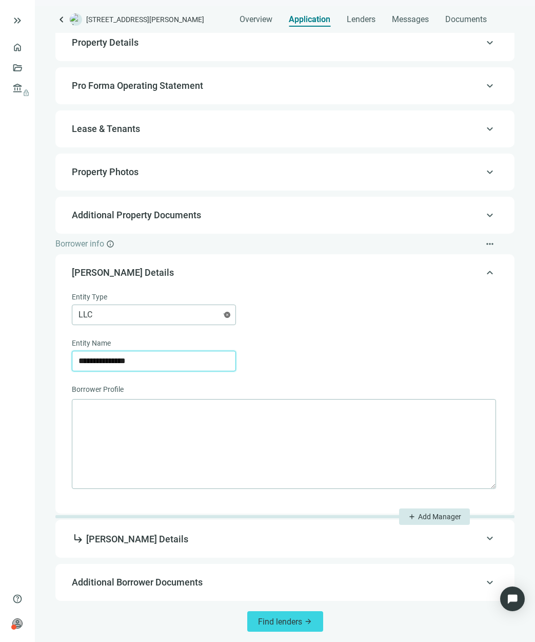
click at [130, 361] on input "**********" at bounding box center [154, 361] width 151 height 20
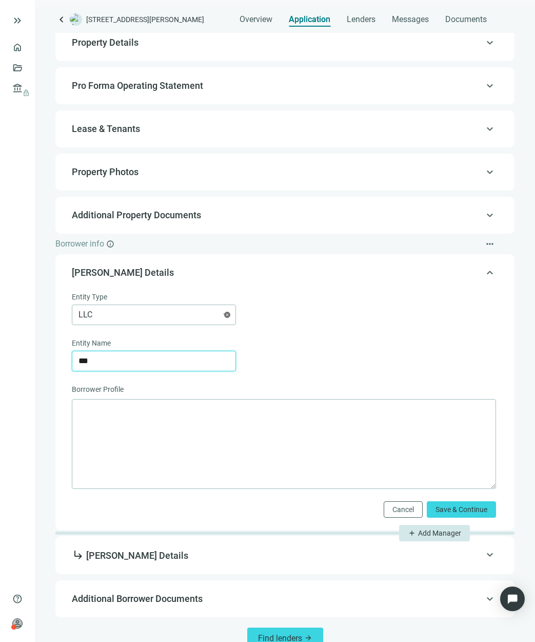
type input "***"
click at [352, 335] on div "Entity Type LLC keyboard_arrow_down Entity Name ***" at bounding box center [284, 331] width 425 height 80
click at [436, 510] on span "Save & Continue" at bounding box center [462, 509] width 52 height 8
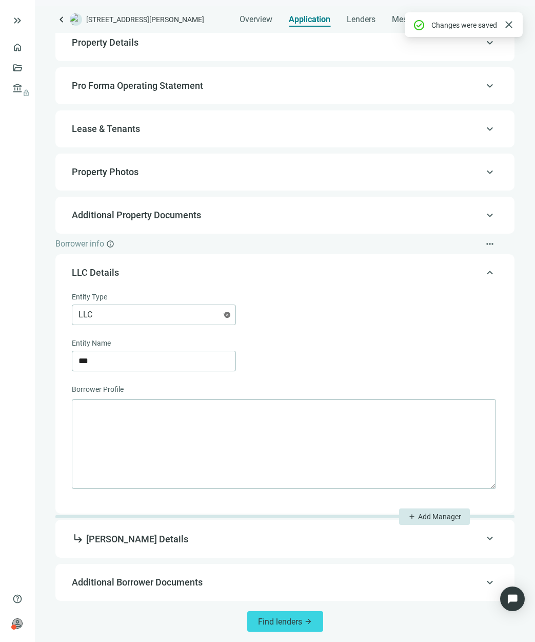
scroll to position [0, 0]
click at [134, 541] on span "subdirectory_arrow_right Daniel Rumennik Details" at bounding box center [130, 538] width 117 height 11
type input "**********"
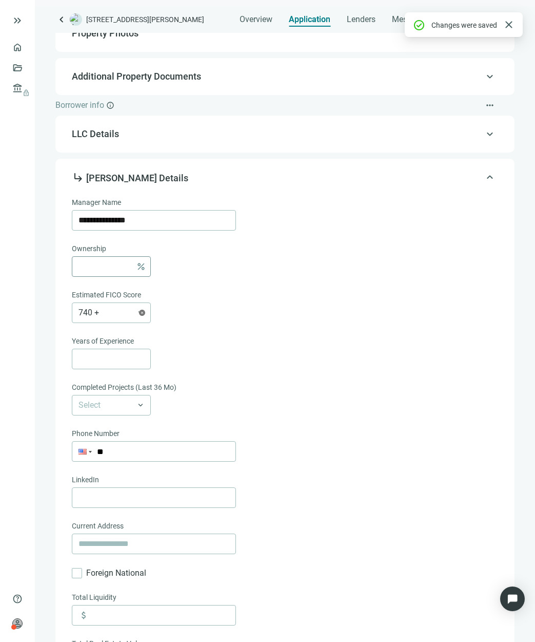
scroll to position [217, 0]
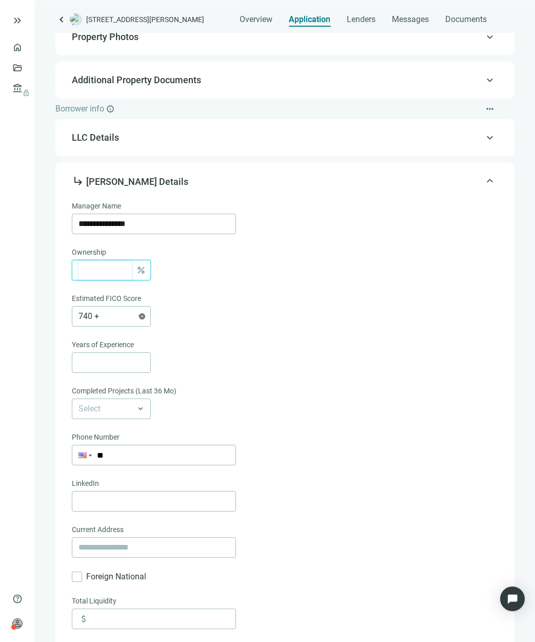
click at [111, 270] on input at bounding box center [105, 270] width 53 height 20
type input "***"
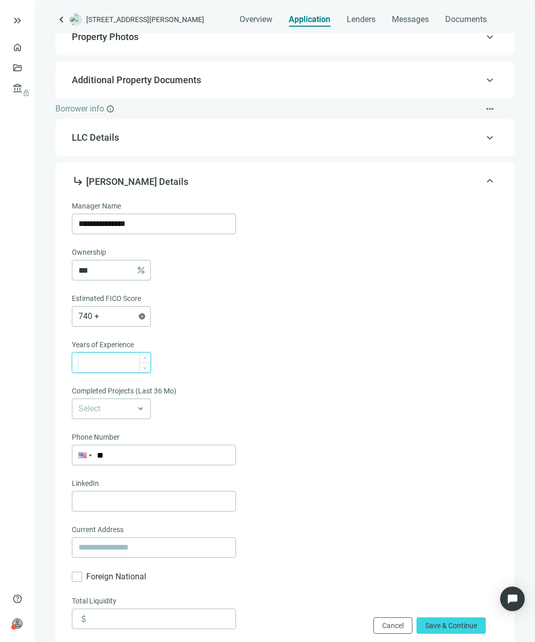
click at [119, 358] on input at bounding box center [115, 363] width 72 height 20
type input "*"
click at [123, 404] on input "search" at bounding box center [107, 409] width 56 height 20
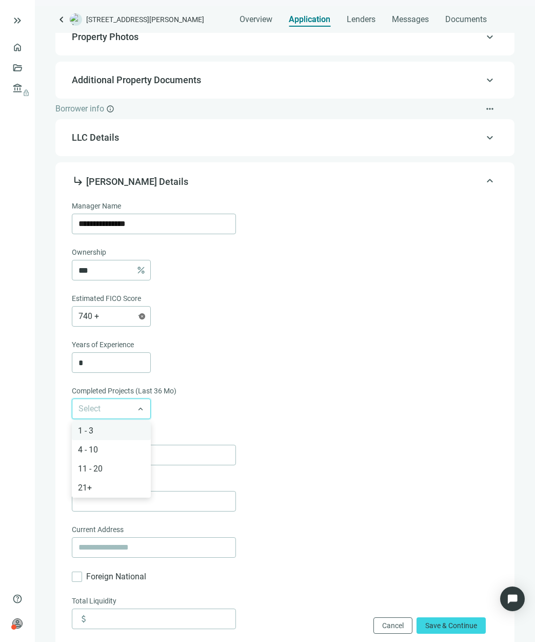
click at [92, 430] on div "1 - 3" at bounding box center [111, 430] width 67 height 13
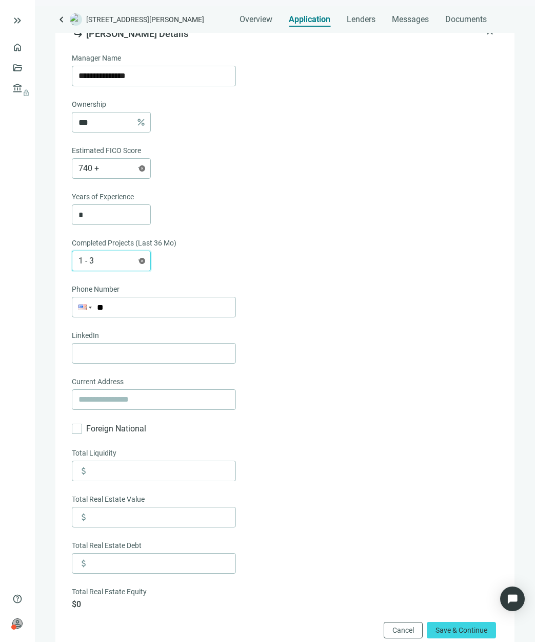
scroll to position [370, 0]
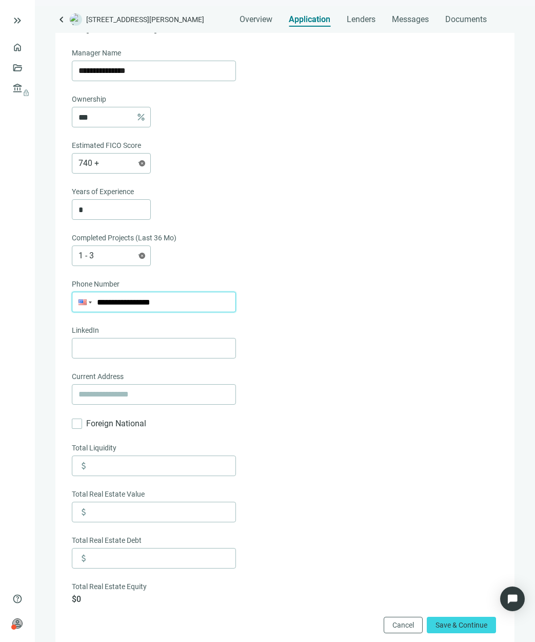
type input "**********"
click at [324, 294] on div "**********" at bounding box center [284, 302] width 425 height 21
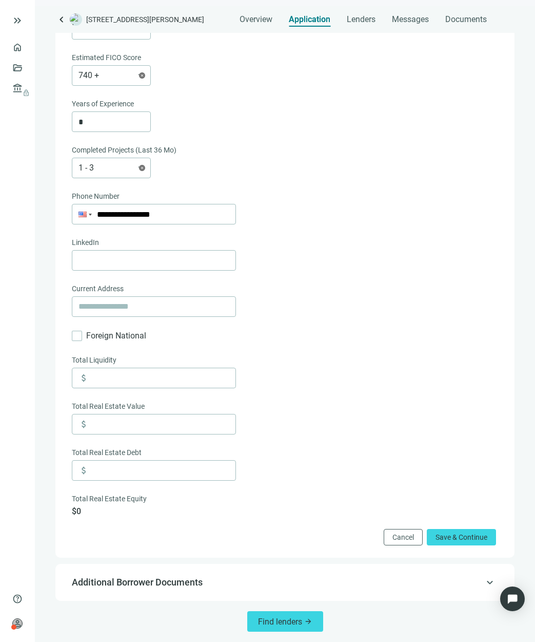
scroll to position [457, 0]
click at [439, 533] on span "Save & Continue" at bounding box center [462, 537] width 52 height 8
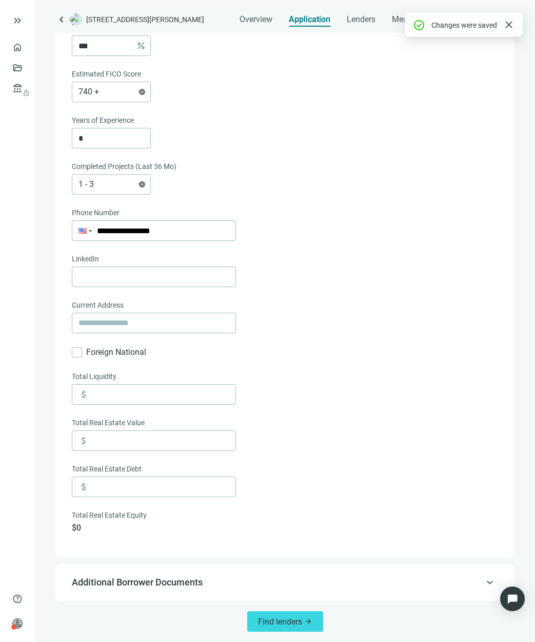
scroll to position [0, 0]
click at [268, 622] on span "Find lenders" at bounding box center [280, 622] width 44 height 10
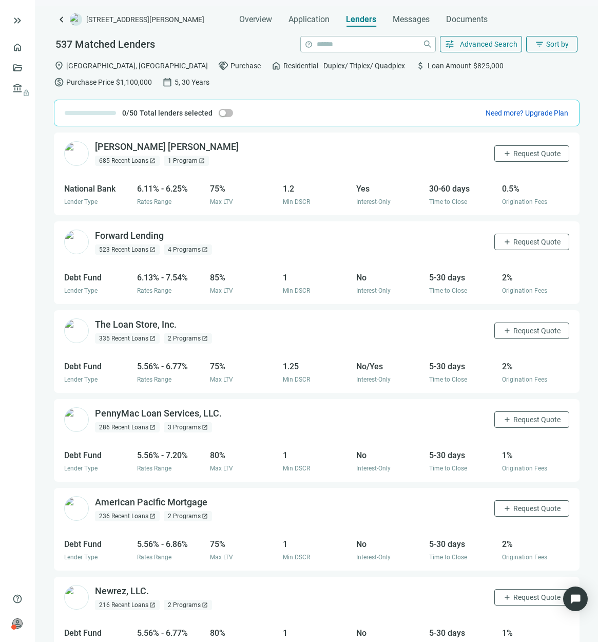
click at [190, 159] on div "1 Program open_in_new" at bounding box center [186, 161] width 45 height 10
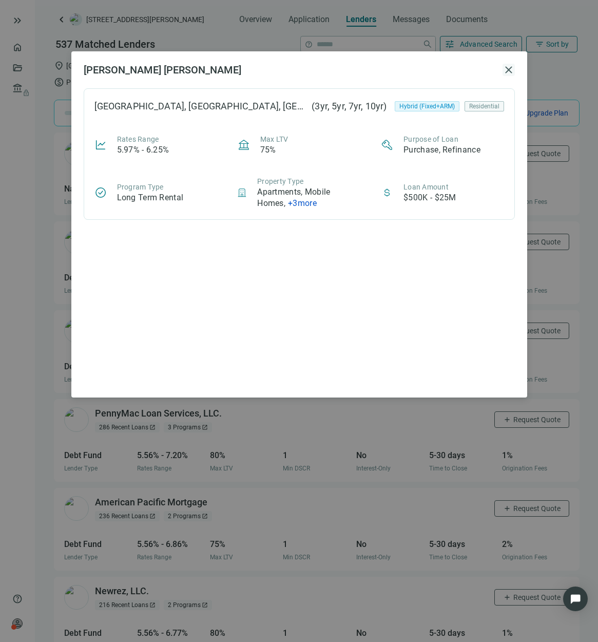
click at [511, 70] on span "close" at bounding box center [509, 70] width 12 height 12
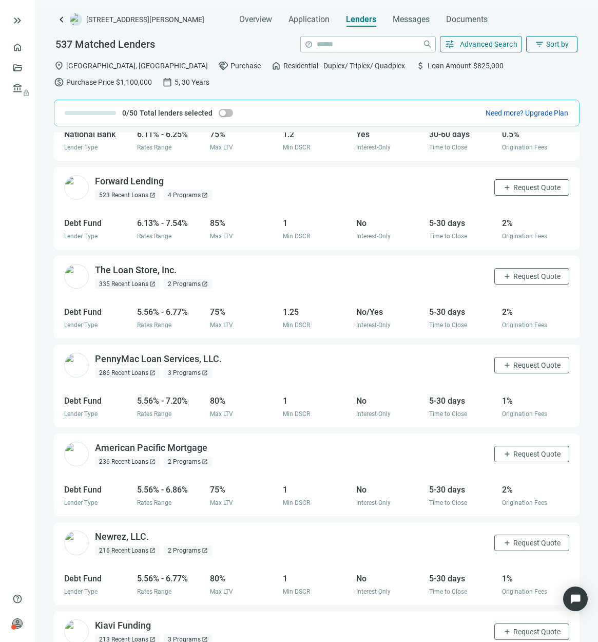
scroll to position [56, 0]
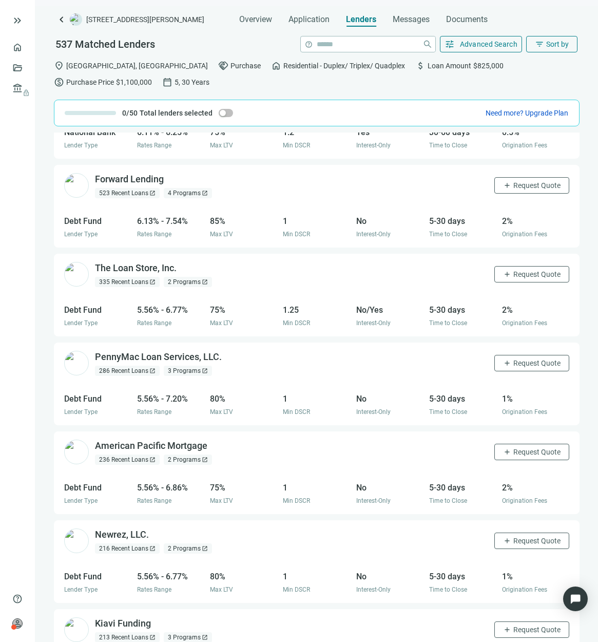
click at [190, 280] on div "2 Programs open_in_new" at bounding box center [188, 282] width 48 height 10
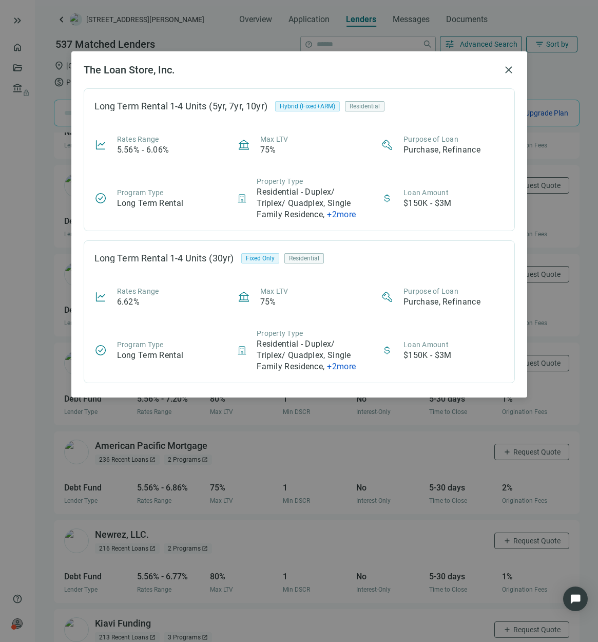
scroll to position [0, 0]
click at [508, 69] on span "close" at bounding box center [509, 70] width 12 height 12
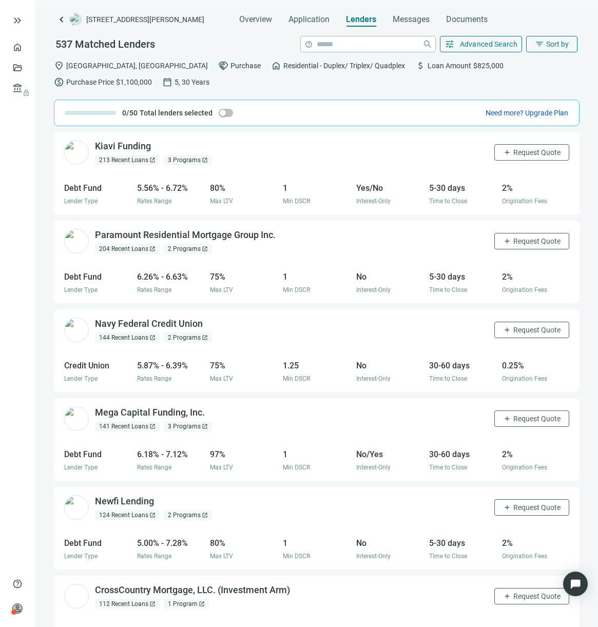
scroll to position [533, 0]
click at [258, 331] on div "Navy Federal Credit Union open_in_new 144 Recent Loans open_in_new 2 Programs o…" at bounding box center [317, 331] width 526 height 42
click at [180, 335] on div "2 Programs open_in_new" at bounding box center [188, 338] width 48 height 10
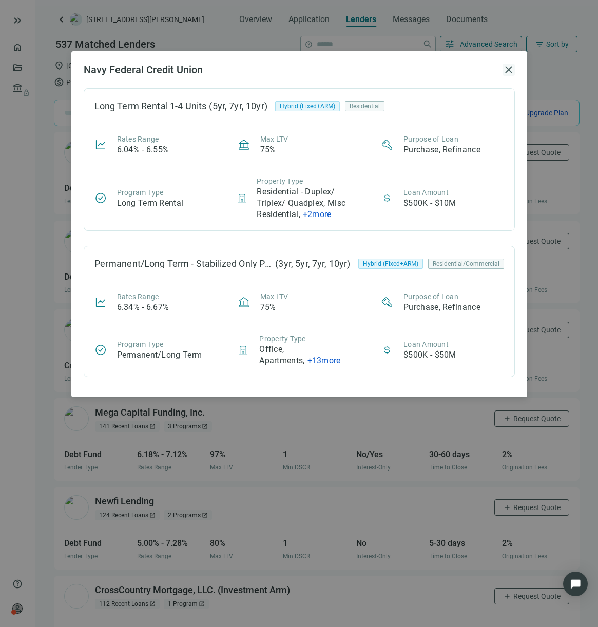
click at [507, 72] on span "close" at bounding box center [509, 70] width 12 height 12
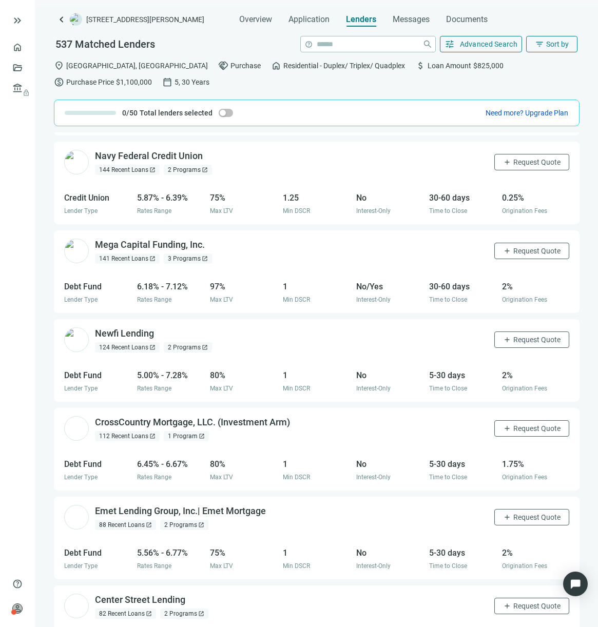
scroll to position [706, 0]
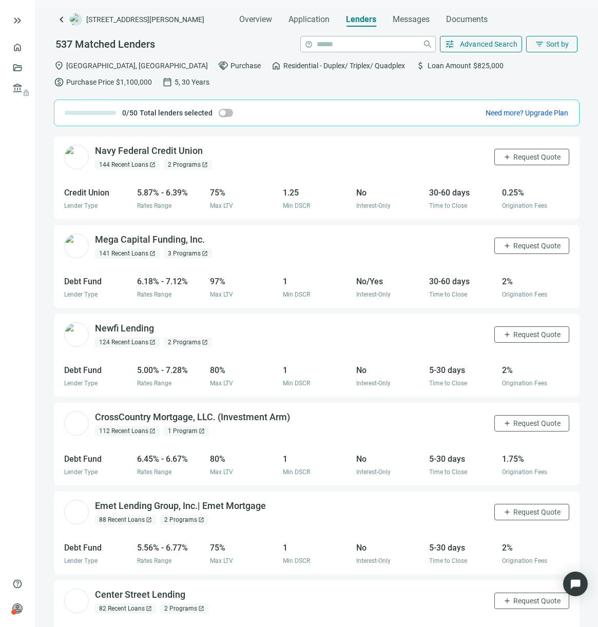
click at [260, 338] on div "Newfi Lending open_in_new 124 Recent Loans open_in_new 2 Programs open_in_new a…" at bounding box center [317, 335] width 526 height 42
click at [186, 337] on div "2 Programs open_in_new" at bounding box center [188, 342] width 48 height 10
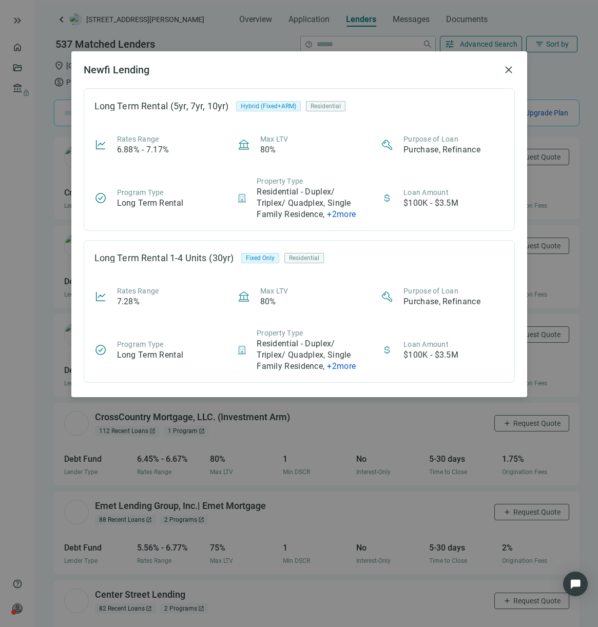
scroll to position [0, 0]
click at [503, 68] on span "close" at bounding box center [509, 70] width 12 height 12
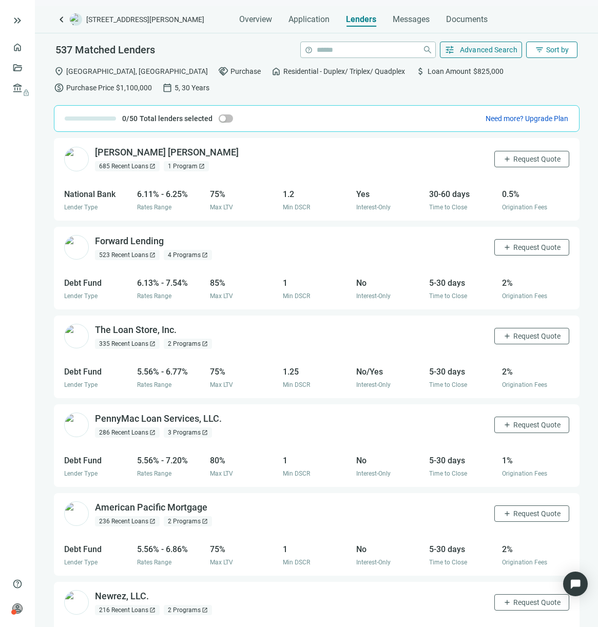
click at [526, 49] on button "filter_list Sort by" at bounding box center [551, 50] width 51 height 16
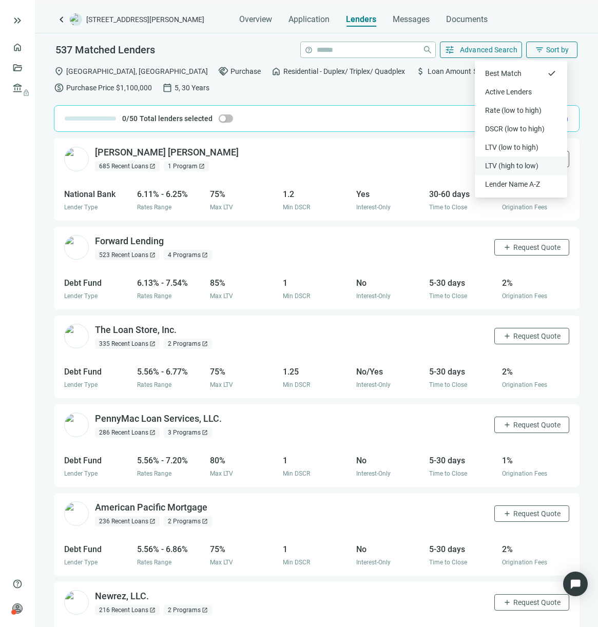
click at [484, 169] on div "LTV (high to low)" at bounding box center [521, 166] width 92 height 18
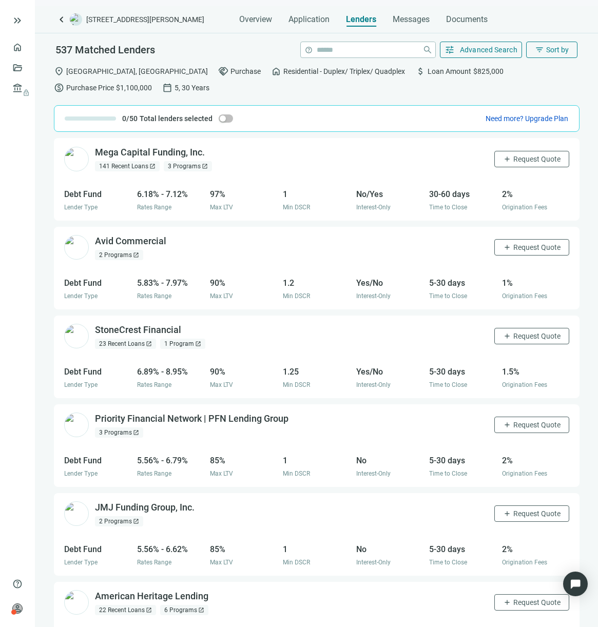
click at [185, 166] on div "3 Programs open_in_new" at bounding box center [188, 166] width 48 height 10
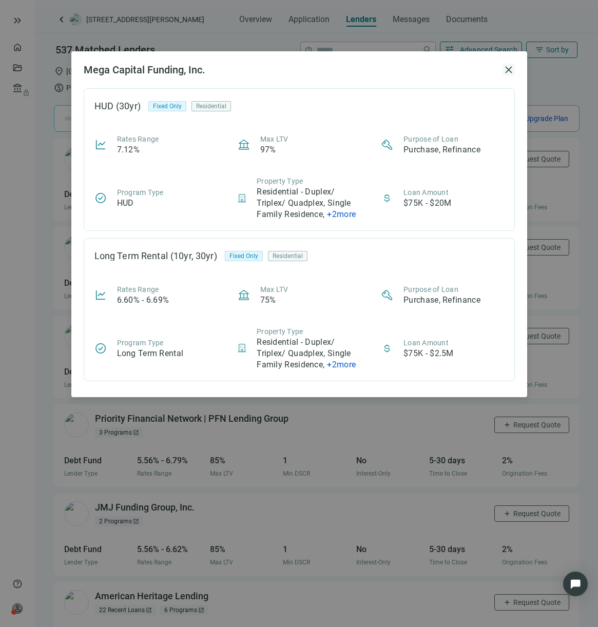
click at [513, 68] on span "close" at bounding box center [509, 70] width 12 height 12
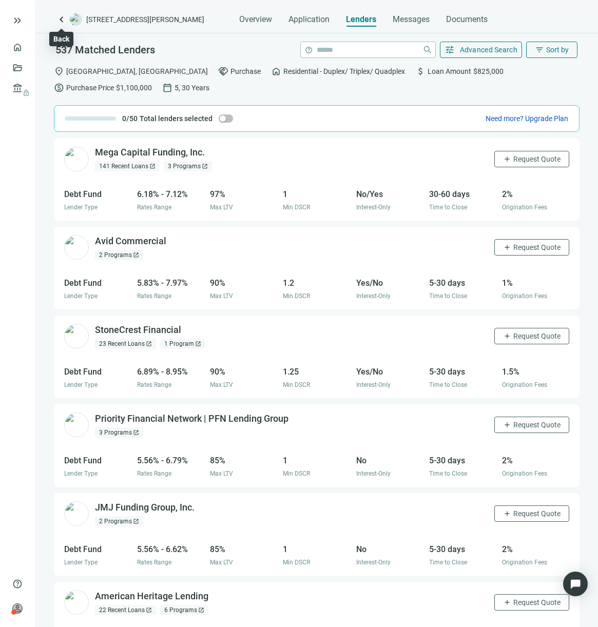
click at [65, 20] on span "keyboard_arrow_left" at bounding box center [61, 19] width 12 height 12
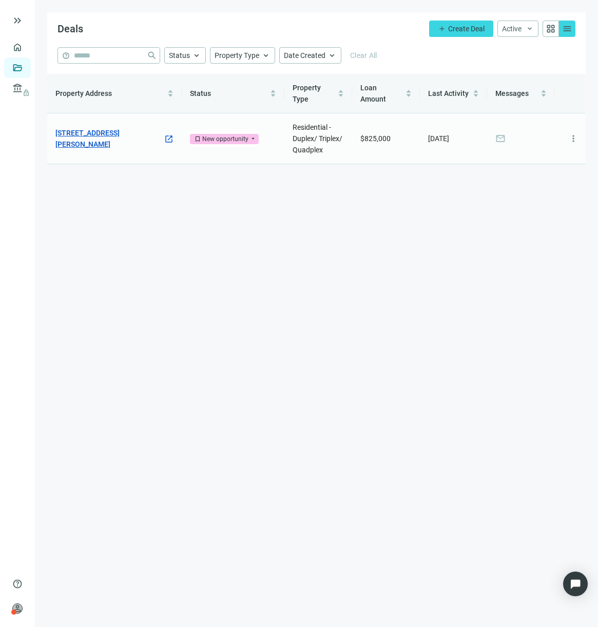
click at [131, 134] on link "2531 Hauser Blvd, Los Angeles, CA 90016" at bounding box center [109, 138] width 108 height 23
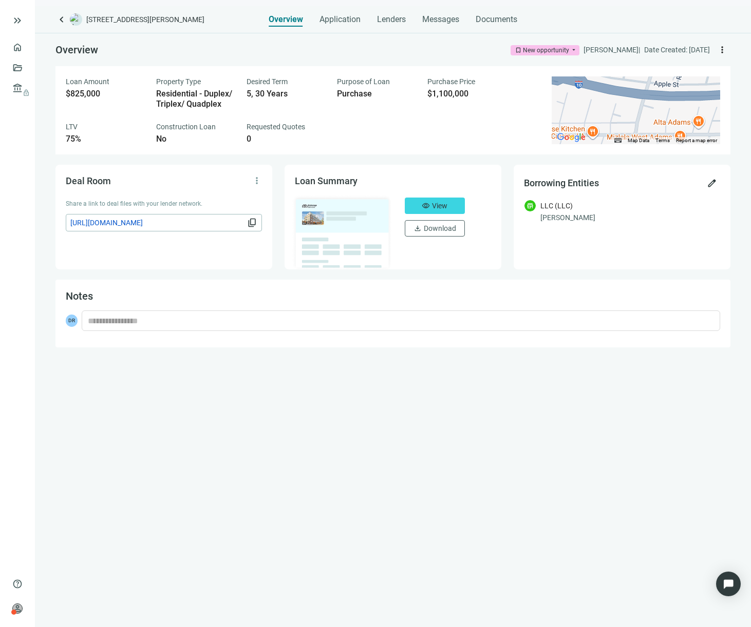
click at [725, 48] on span "more_vert" at bounding box center [722, 50] width 10 height 10
click at [403, 98] on div "Purchase" at bounding box center [376, 94] width 78 height 10
click at [187, 75] on div "Loan Amount $825,000 Property Type Residential - Duplex/ Triplex/ Quadplex Desi…" at bounding box center [392, 110] width 675 height 88
click at [186, 93] on div "Residential - Duplex/ Triplex/ Quadplex" at bounding box center [195, 99] width 78 height 21
click at [65, 21] on span "keyboard_arrow_left" at bounding box center [61, 19] width 12 height 12
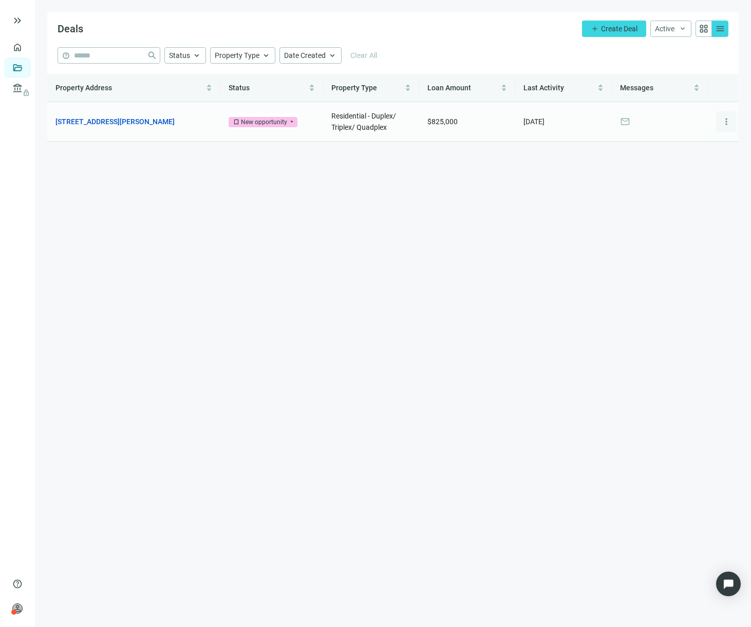
click at [725, 120] on span "more_vert" at bounding box center [726, 122] width 10 height 10
click at [474, 215] on main "Deals add Create Deal Active keyboard_arrow_down grid_view menu help close Stat…" at bounding box center [393, 313] width 716 height 627
click at [285, 120] on div "New opportunity" at bounding box center [264, 122] width 46 height 10
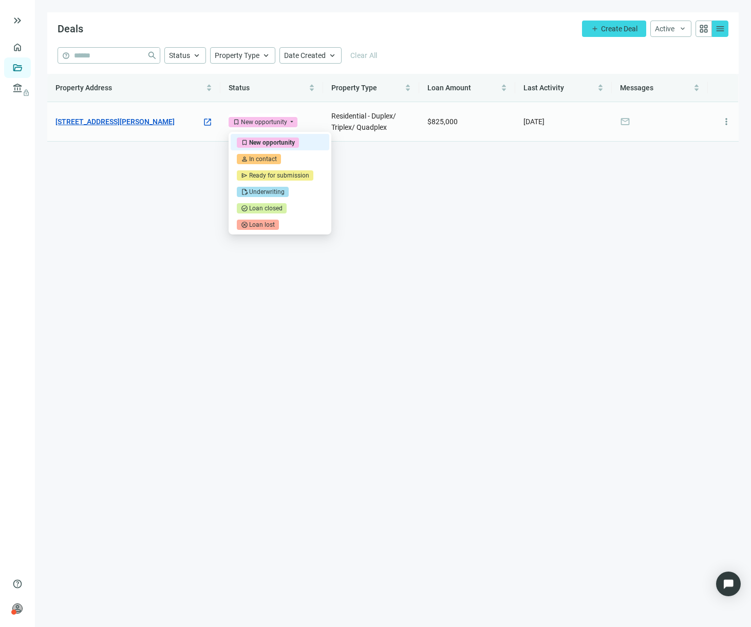
click at [157, 119] on link "2531 Hauser Blvd, Los Angeles, CA 90016" at bounding box center [114, 121] width 119 height 11
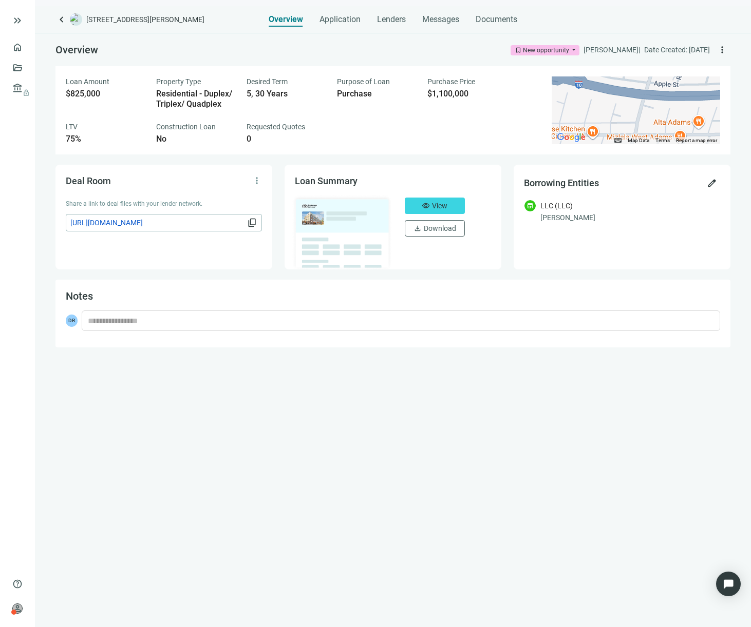
click at [344, 87] on div "Purpose of Loan Purchase" at bounding box center [376, 92] width 78 height 33
click at [341, 26] on div "Application" at bounding box center [339, 16] width 41 height 21
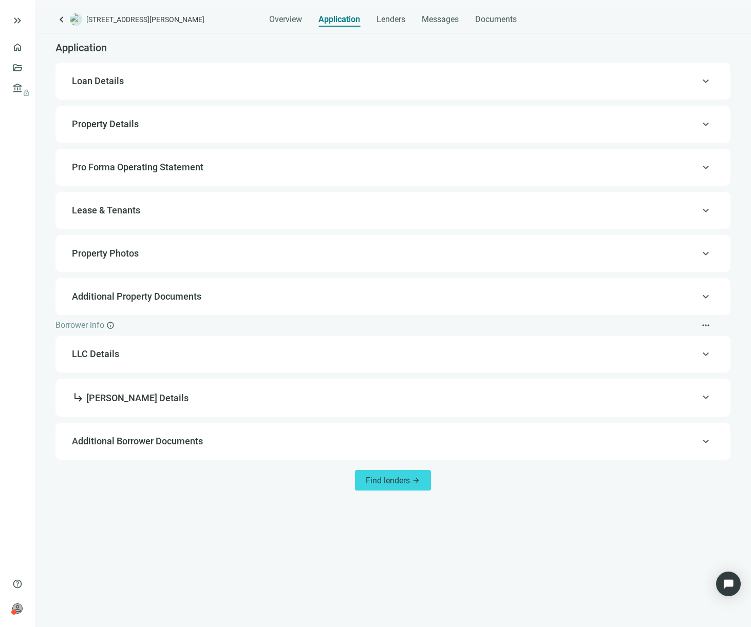
click at [186, 99] on div "keyboard_arrow_up Loan Details" at bounding box center [392, 81] width 675 height 37
click at [187, 86] on span "Loan Details" at bounding box center [392, 81] width 640 height 12
type input "*********"
type input "*******"
type input "**"
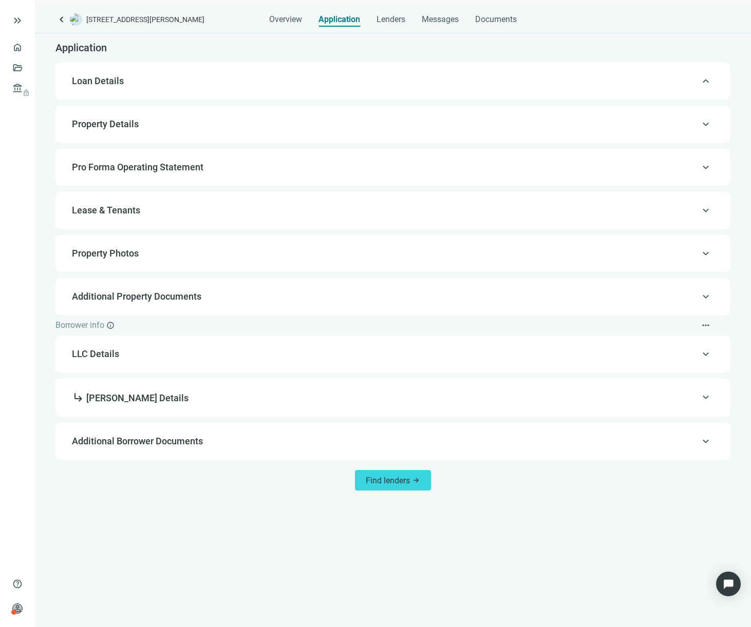
type input "**********"
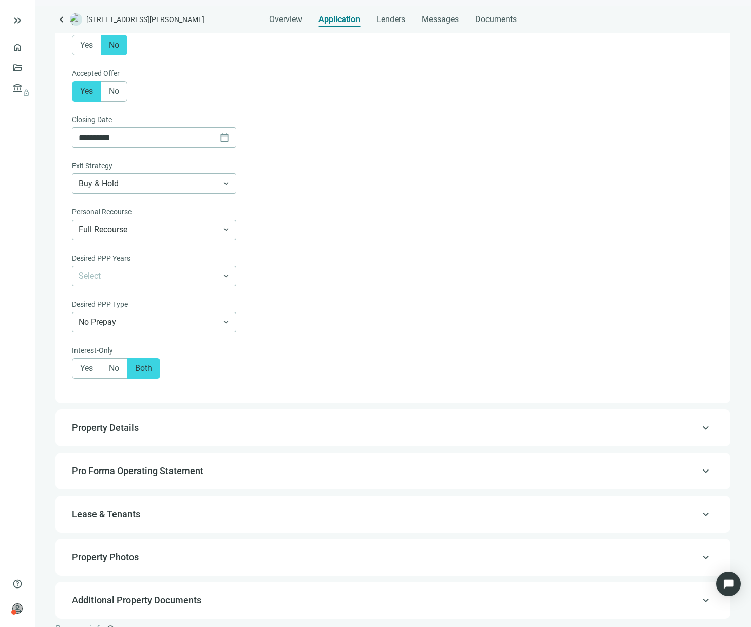
scroll to position [413, 0]
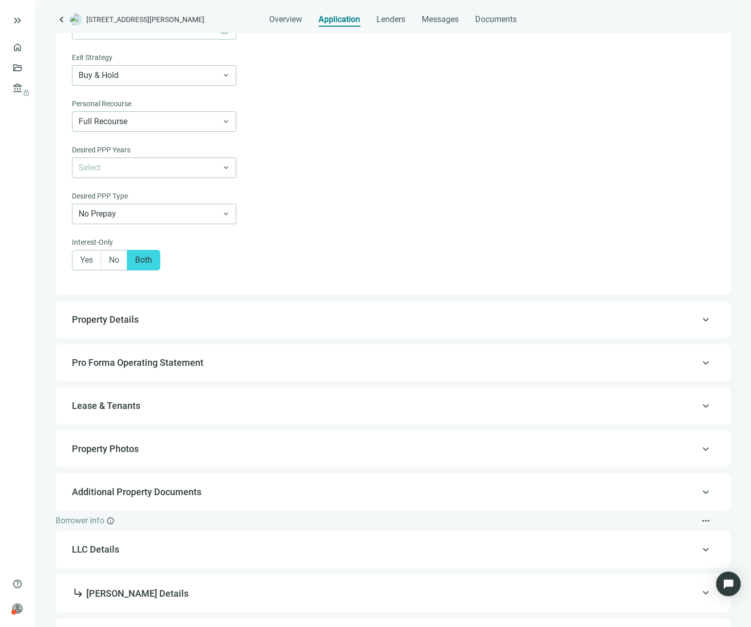
click at [129, 317] on span "Property Details" at bounding box center [105, 319] width 67 height 11
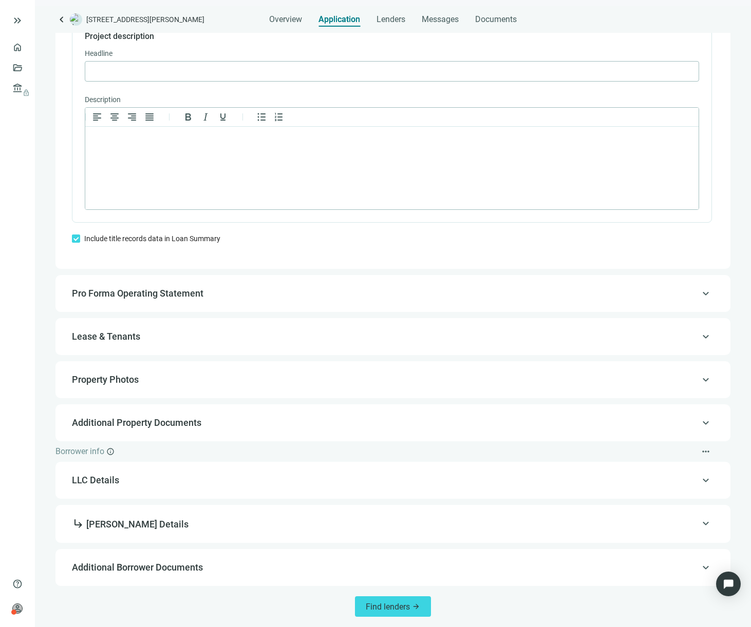
click at [127, 333] on span "Lease & Tenants" at bounding box center [106, 336] width 68 height 11
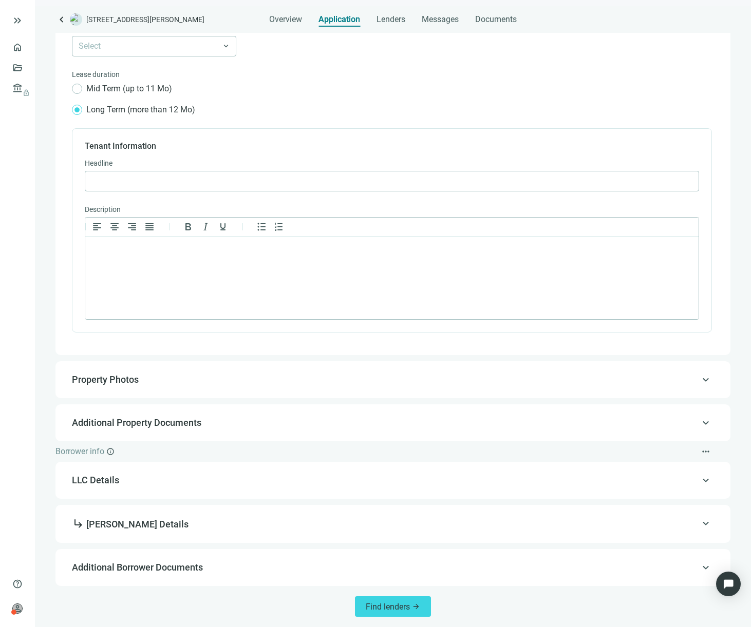
scroll to position [307, 0]
click at [115, 524] on span "subdirectory_arrow_right Daniel Rumennik Details" at bounding box center [130, 524] width 117 height 11
type input "**********"
type input "***"
type input "*"
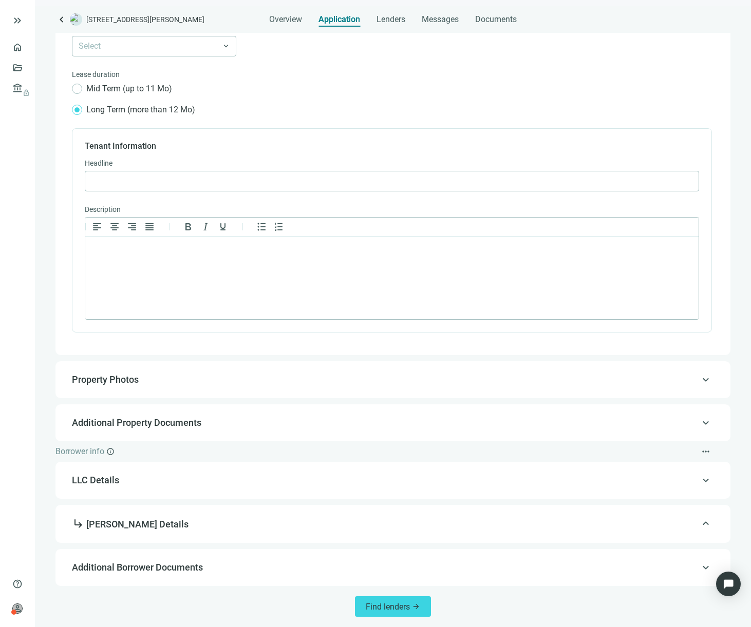
type input "**********"
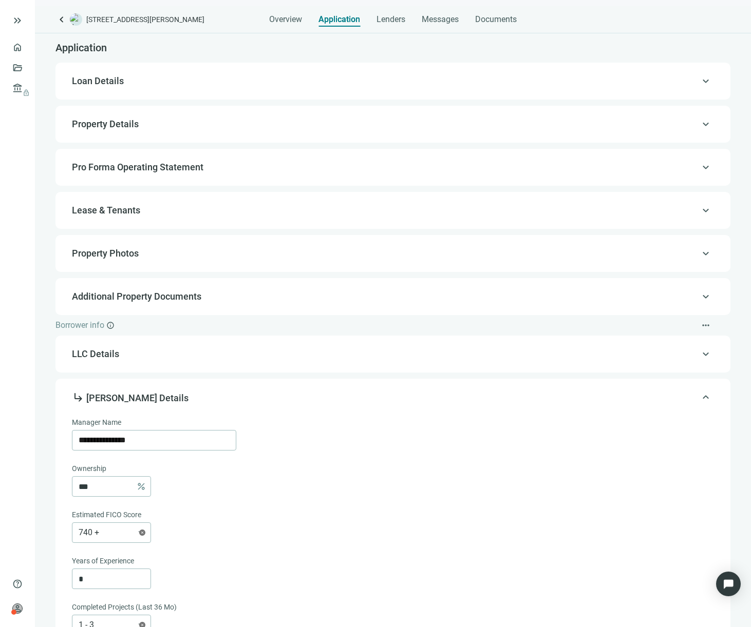
click at [60, 20] on span "keyboard_arrow_left" at bounding box center [61, 19] width 12 height 12
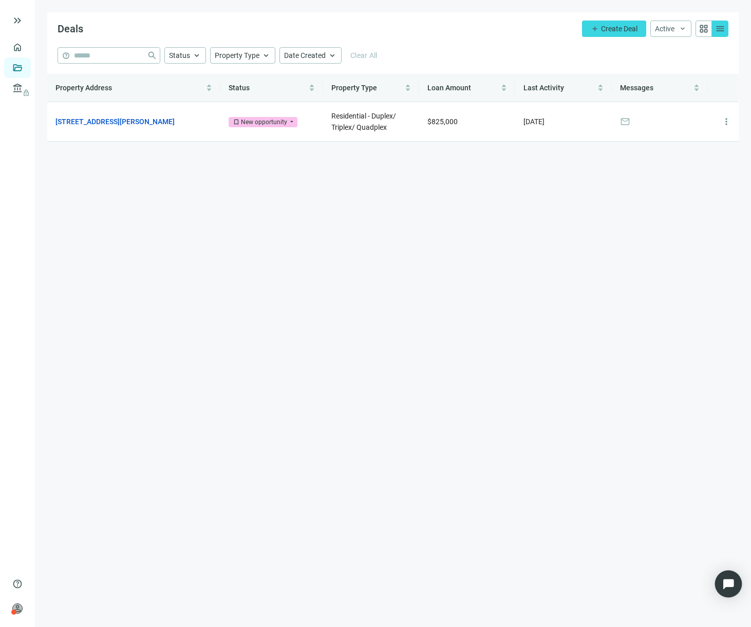
click at [731, 580] on img "Open Intercom Messenger" at bounding box center [727, 584] width 13 height 13
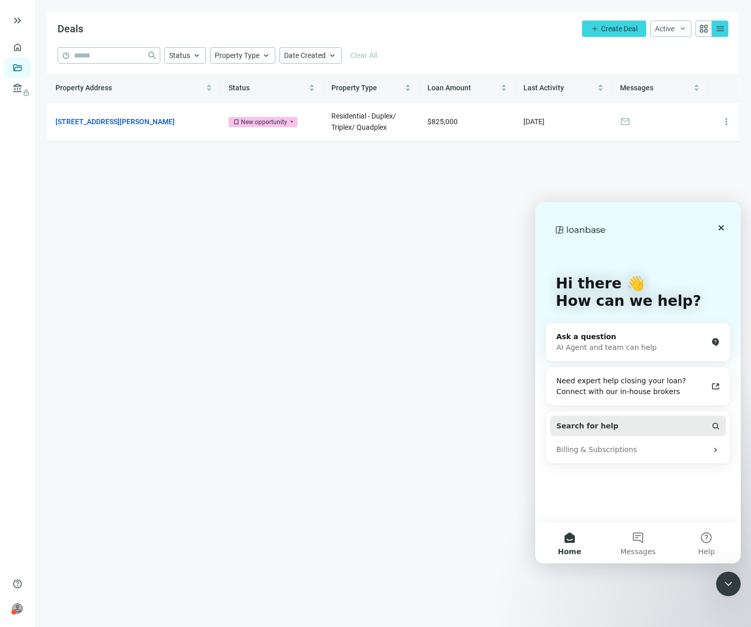
click at [587, 422] on span "Search for help" at bounding box center [587, 426] width 62 height 11
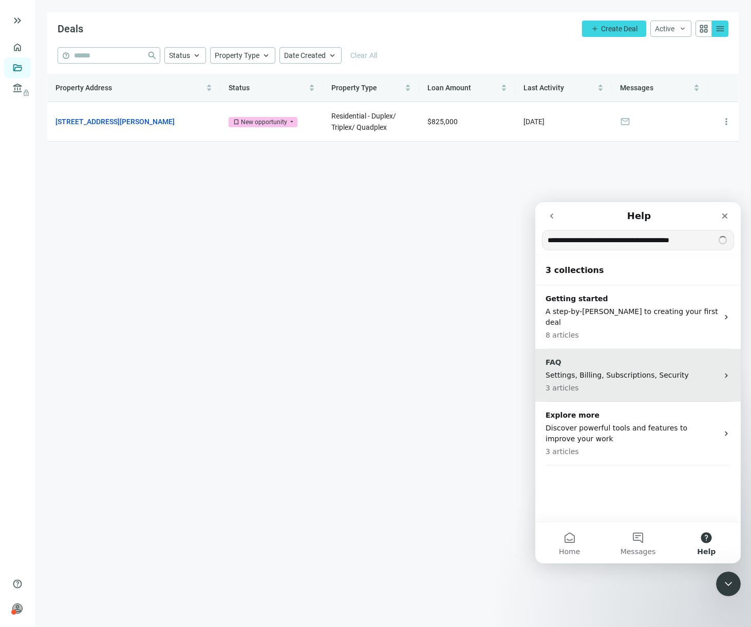
type input "**********"
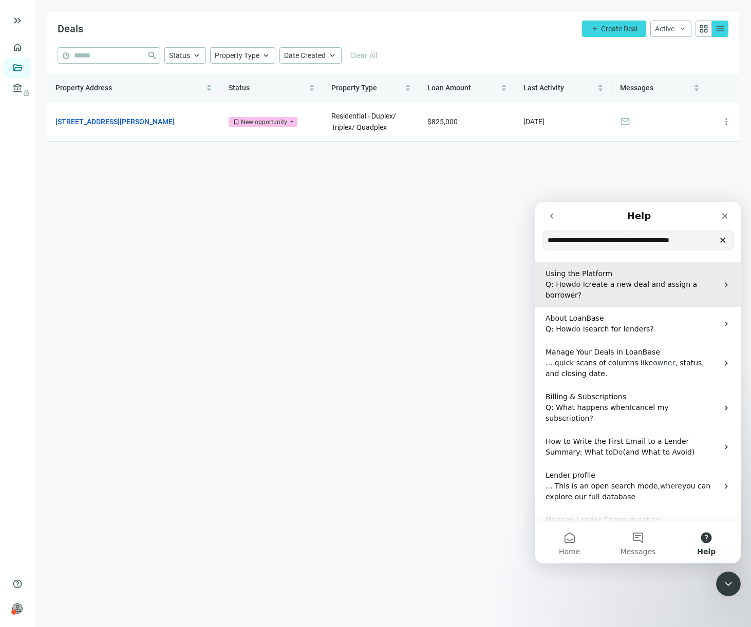
click at [581, 293] on p "Q: How do I create a new deal and assign a borrower?" at bounding box center [631, 290] width 173 height 22
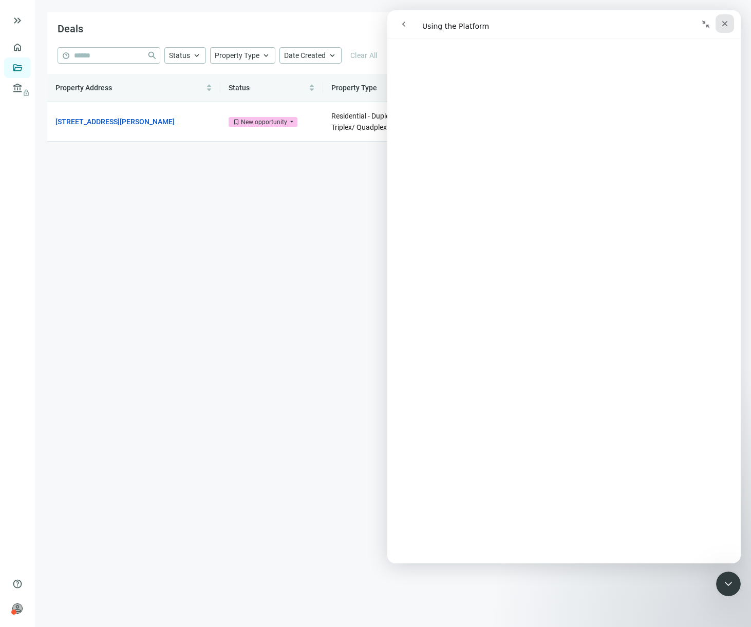
scroll to position [336, 0]
click at [725, 21] on icon "Close" at bounding box center [724, 24] width 8 height 8
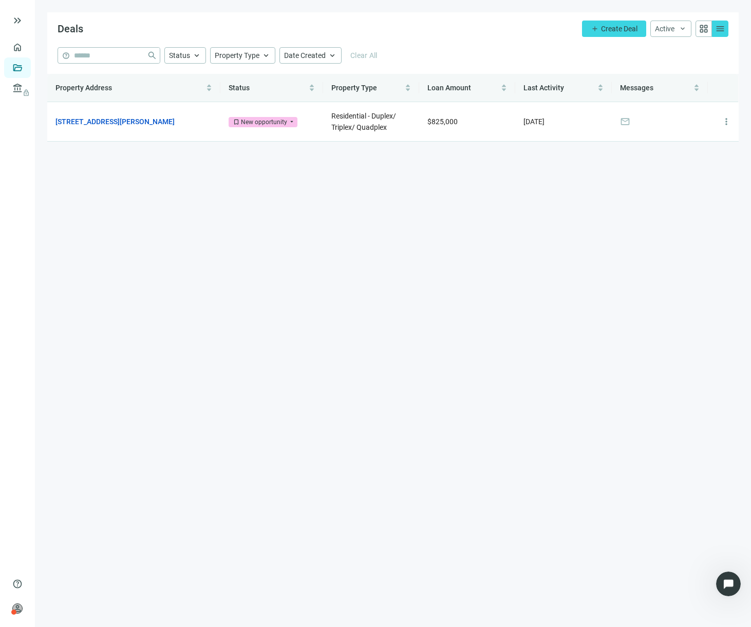
scroll to position [0, 0]
click at [26, 48] on link "Overview" at bounding box center [41, 47] width 30 height 8
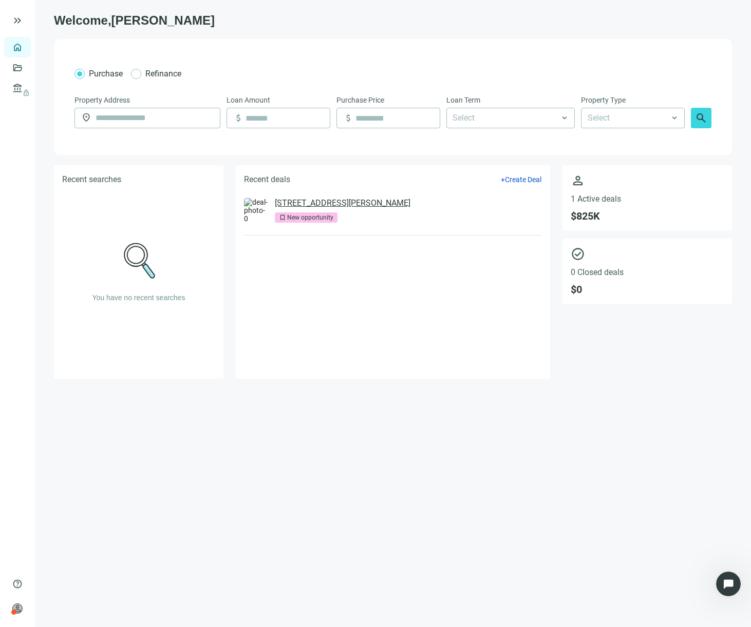
click at [373, 204] on link "2531 Hauser Blvd, Los Angeles, CA 90016" at bounding box center [343, 203] width 136 height 10
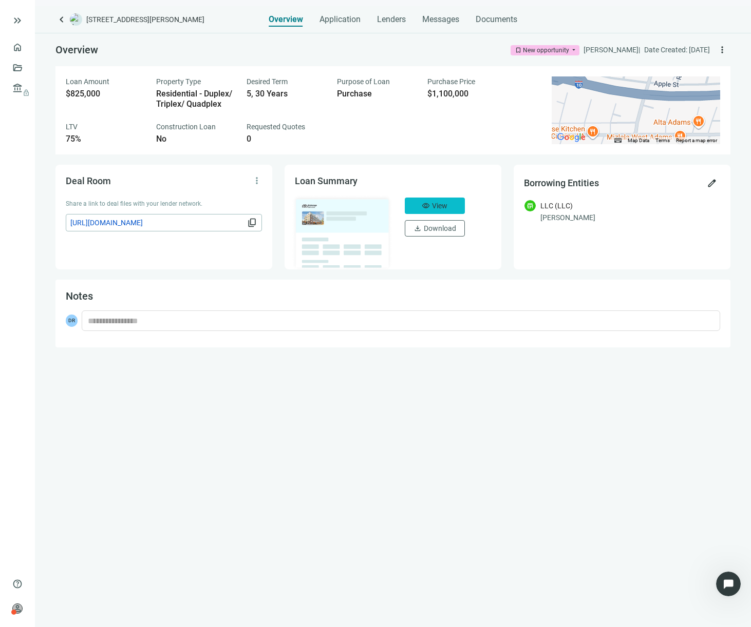
click at [433, 204] on span "View" at bounding box center [439, 206] width 15 height 8
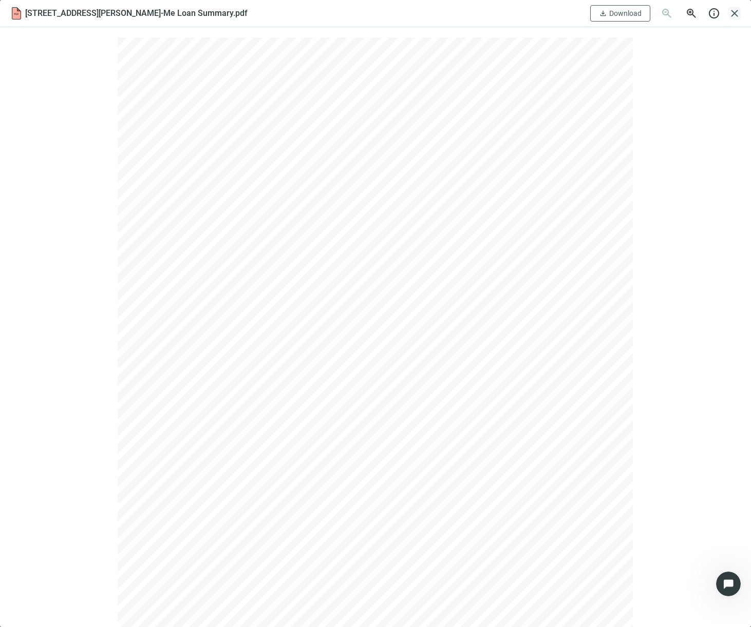
click at [735, 7] on span "close" at bounding box center [734, 13] width 12 height 12
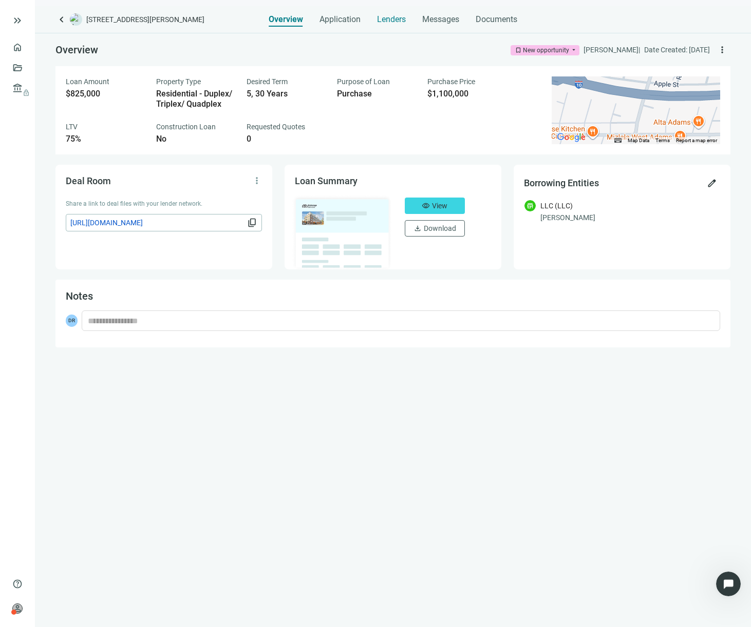
click at [391, 15] on span "Lenders" at bounding box center [391, 19] width 29 height 10
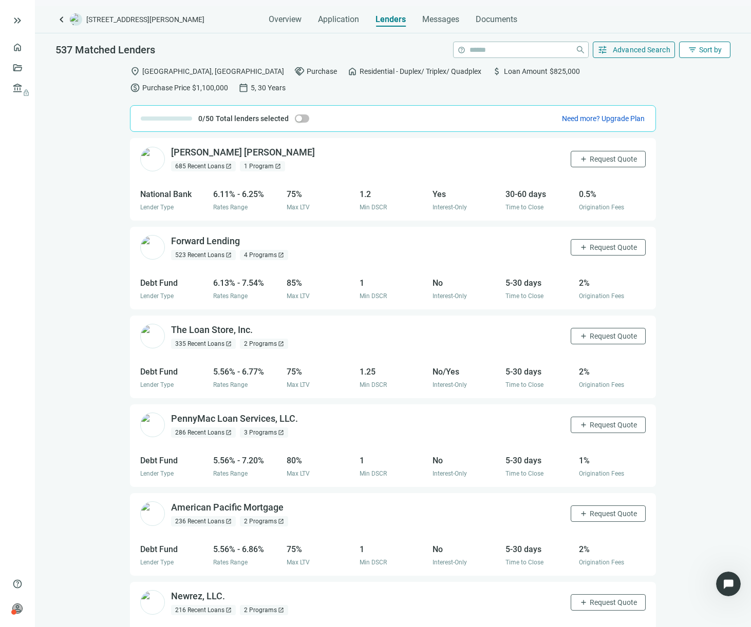
click at [687, 51] on span "filter_list" at bounding box center [691, 49] width 9 height 9
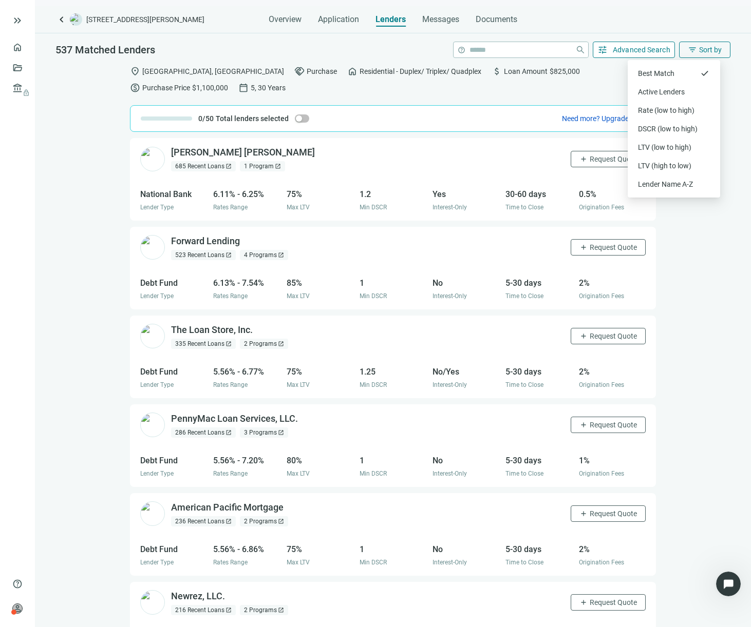
click at [642, 48] on span "Advanced Search" at bounding box center [641, 50] width 58 height 8
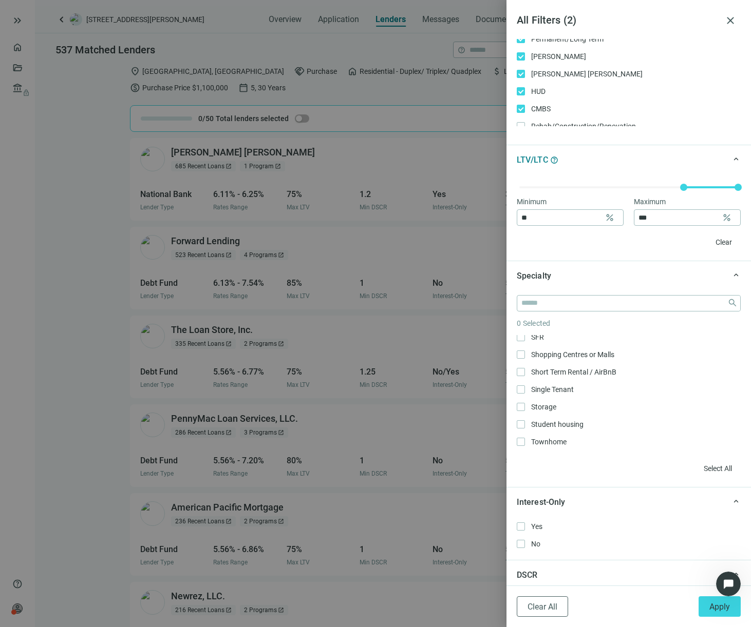
scroll to position [332, 0]
click at [713, 605] on span "Apply" at bounding box center [719, 607] width 21 height 10
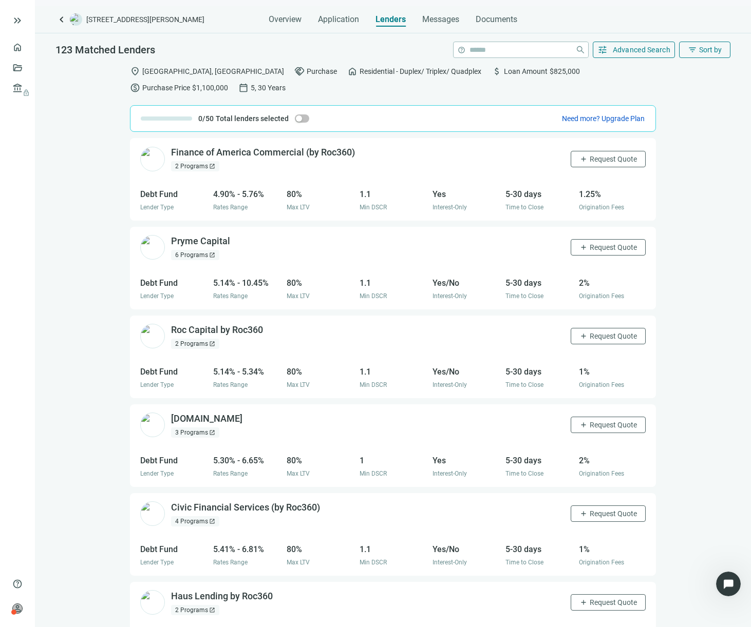
click at [195, 167] on div "2 Programs open_in_new" at bounding box center [195, 166] width 48 height 10
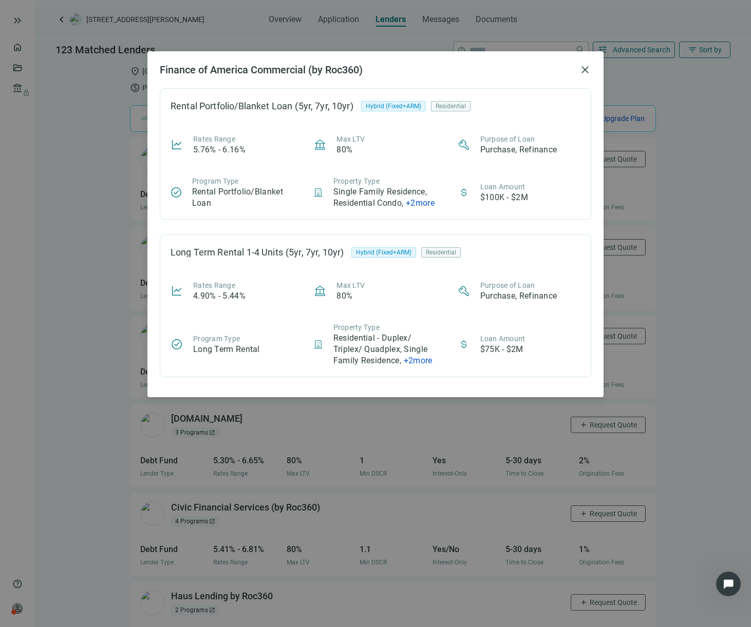
scroll to position [0, 0]
click at [585, 69] on span "close" at bounding box center [585, 70] width 12 height 12
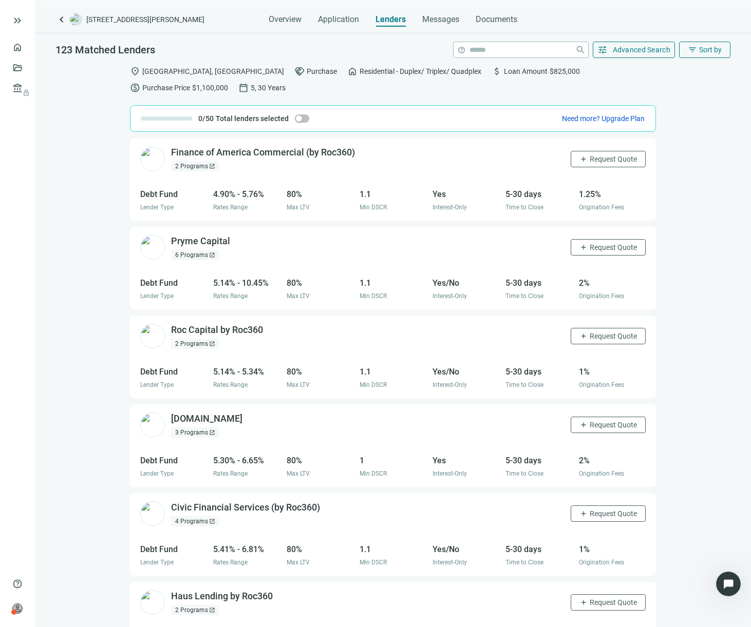
click at [133, 160] on div "Finance of America Commercial (by Roc360) open_in_new 2 Programs open_in_new ad…" at bounding box center [393, 159] width 526 height 42
click at [149, 160] on img at bounding box center [152, 159] width 25 height 25
drag, startPoint x: 167, startPoint y: 151, endPoint x: 302, endPoint y: 148, distance: 135.6
click at [302, 148] on div "Finance of America Commercial (by Roc360) open_in_new" at bounding box center [269, 152] width 196 height 13
click at [354, 152] on div "Finance of America Commercial (by Roc360) open_in_new 2 Programs open_in_new ad…" at bounding box center [393, 159] width 526 height 42
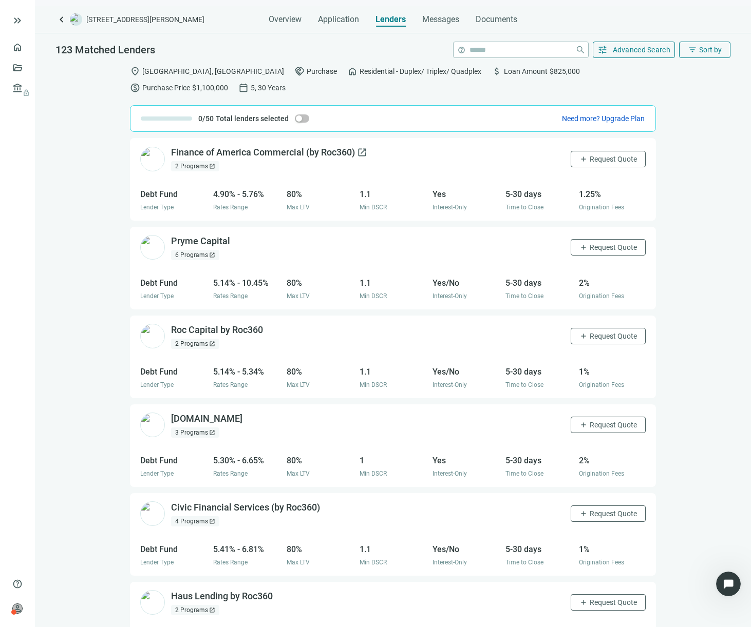
click at [359, 154] on span "open_in_new" at bounding box center [362, 152] width 10 height 10
click at [254, 161] on div "Finance of America Commercial (by Roc360) open_in_new 2 Programs open_in_new" at bounding box center [263, 158] width 184 height 25
click at [296, 118] on div "button" at bounding box center [299, 119] width 6 height 6
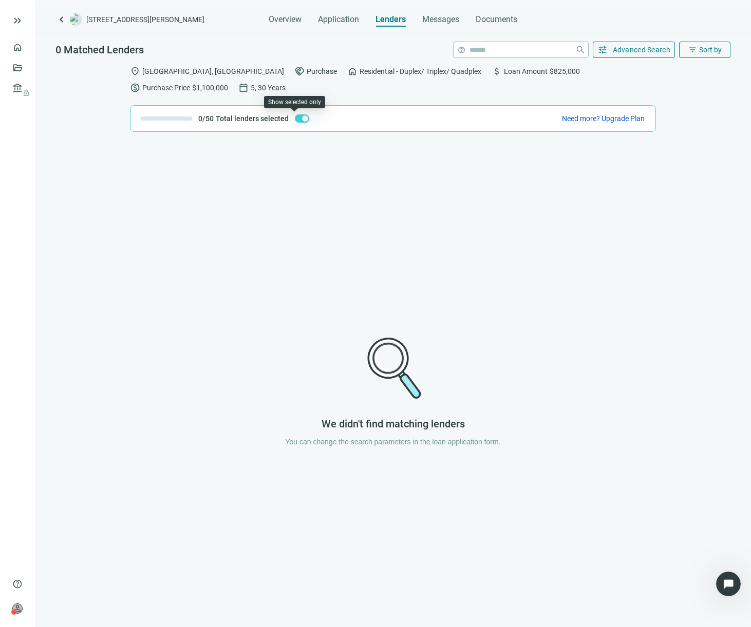
click at [295, 118] on span "button" at bounding box center [302, 118] width 14 height 8
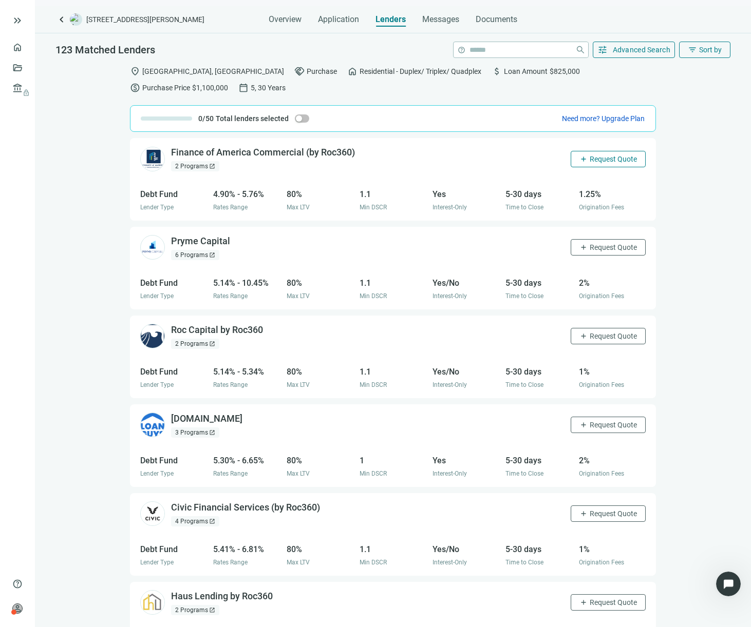
click at [595, 163] on span "Request Quote" at bounding box center [612, 159] width 47 height 8
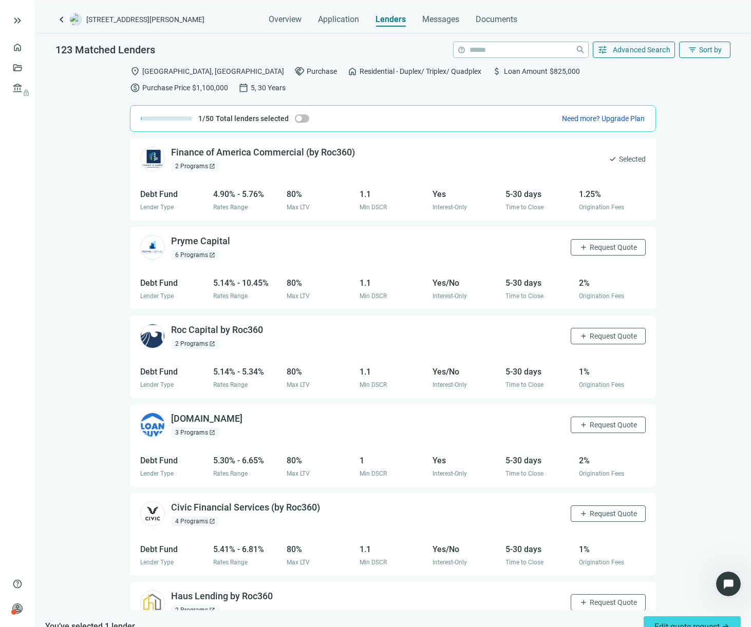
click at [194, 342] on div "2 Programs open_in_new" at bounding box center [195, 344] width 48 height 10
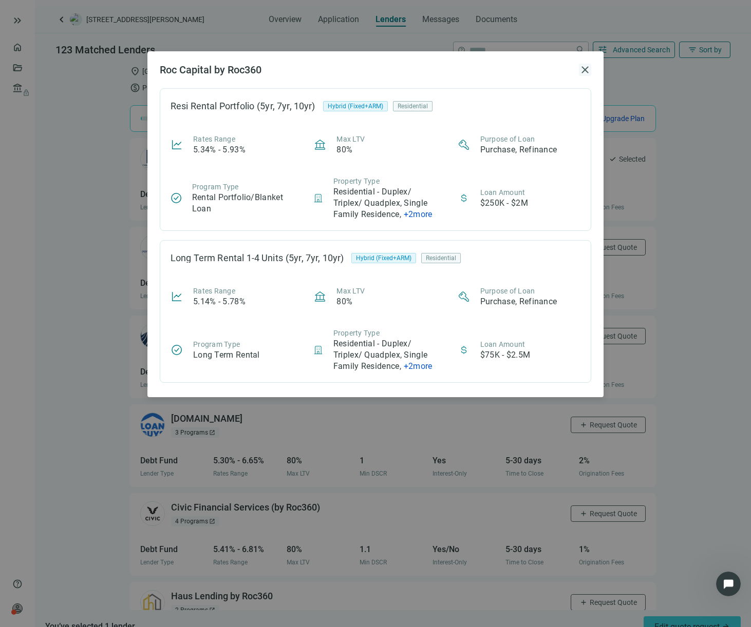
click at [584, 72] on span "close" at bounding box center [585, 70] width 12 height 12
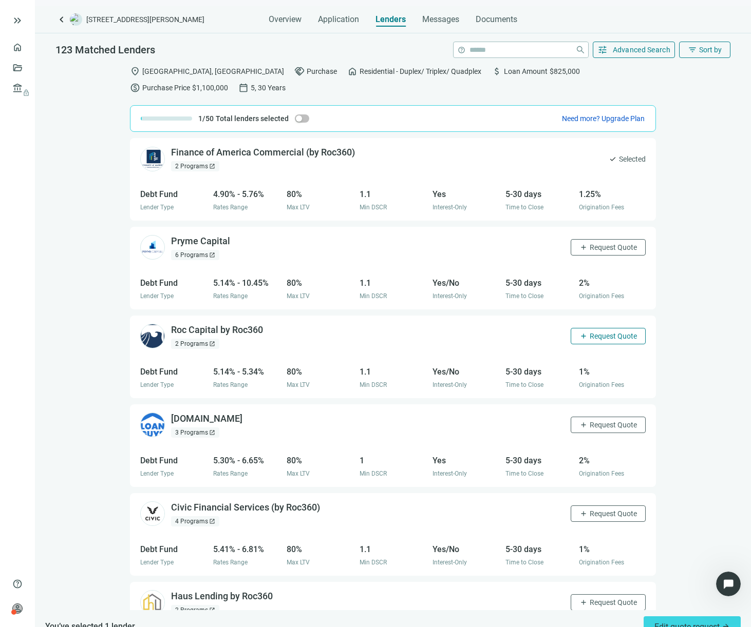
click at [589, 337] on span "Request Quote" at bounding box center [612, 336] width 47 height 8
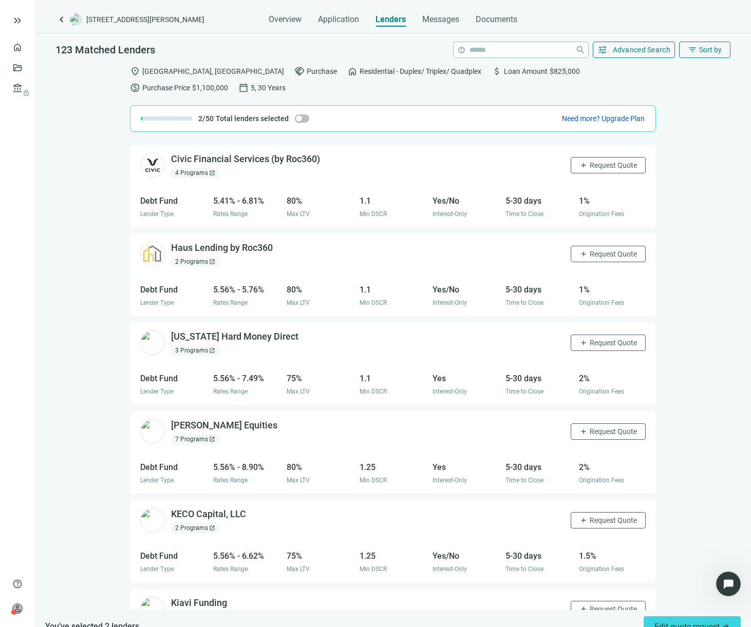
scroll to position [350, 0]
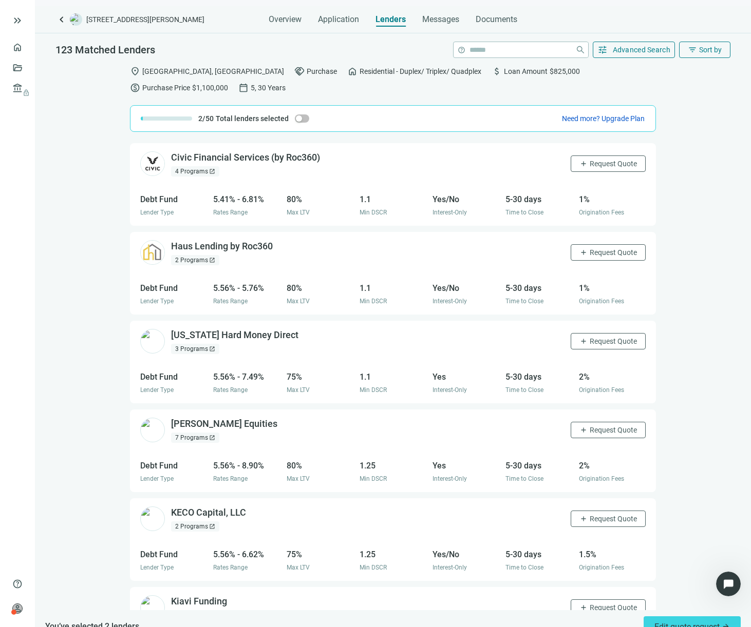
click at [184, 348] on div "3 Programs open_in_new" at bounding box center [195, 349] width 48 height 10
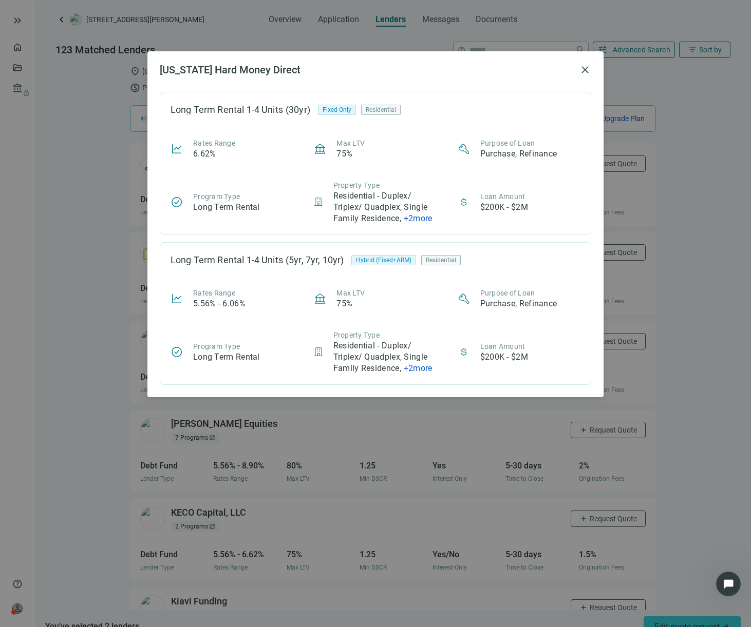
scroll to position [146, 0]
click at [413, 313] on div "Rates Range 5.56% - 6.06% Max LTV 75% Purpose of Loan Purchase, Refinance Progr…" at bounding box center [375, 332] width 410 height 86
click at [586, 71] on span "close" at bounding box center [585, 70] width 12 height 12
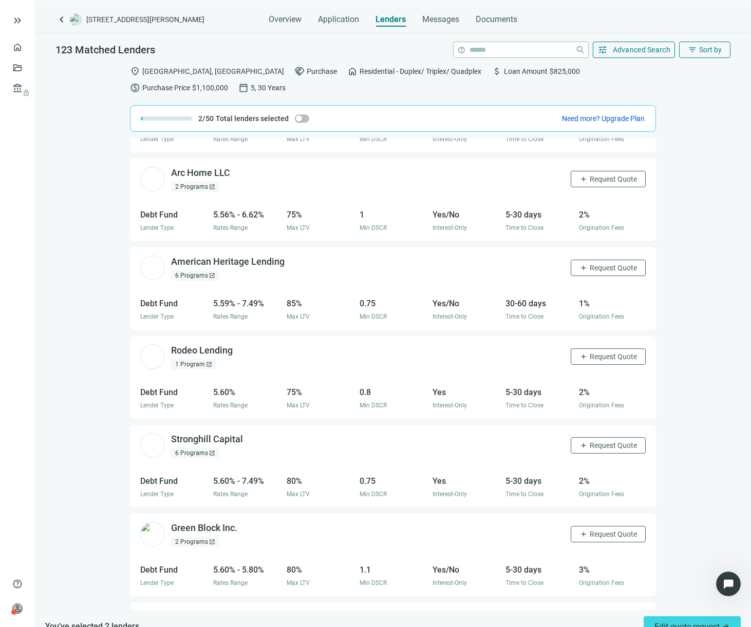
scroll to position [1674, 0]
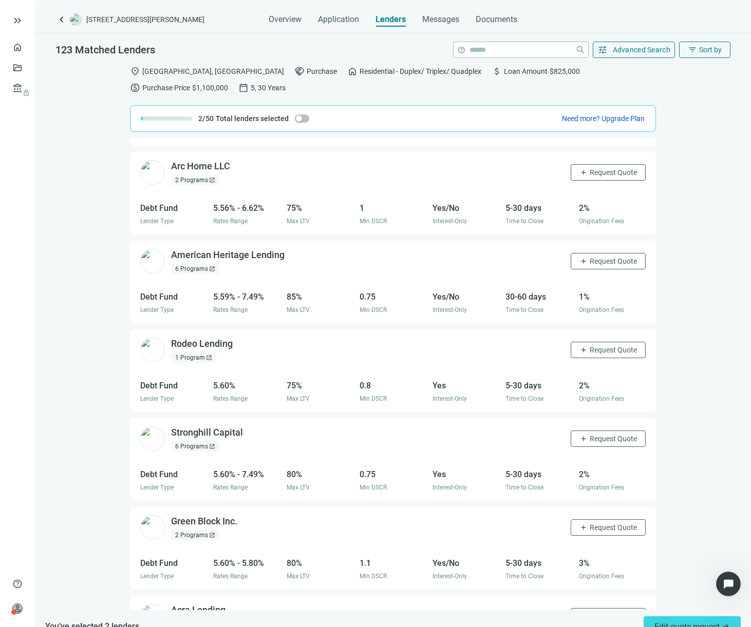
click at [194, 264] on div "6 Programs open_in_new" at bounding box center [195, 269] width 48 height 10
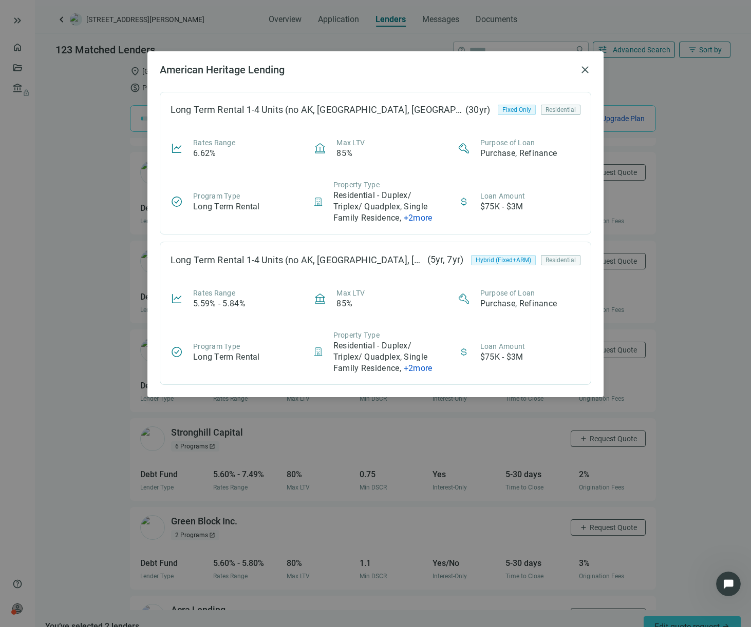
scroll to position [596, 0]
click at [586, 64] on span "close" at bounding box center [585, 70] width 12 height 12
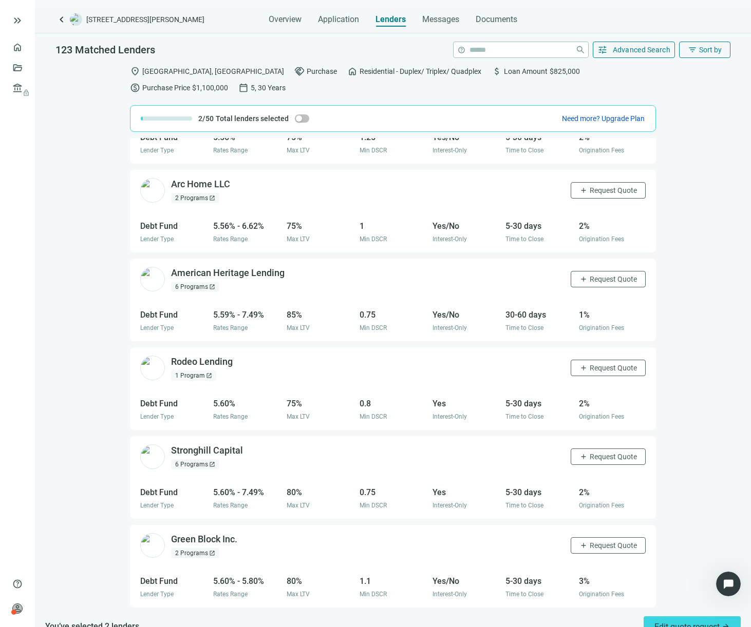
scroll to position [1653, 0]
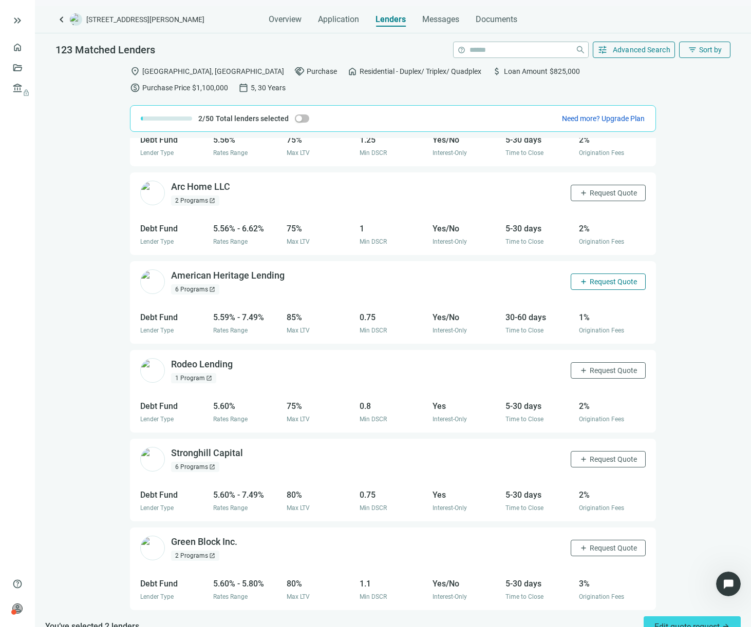
click at [593, 278] on span "Request Quote" at bounding box center [612, 282] width 47 height 8
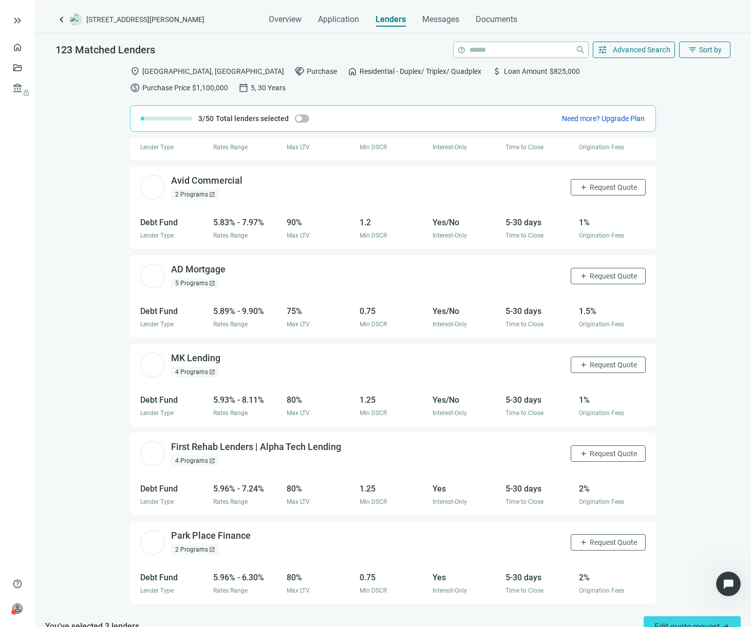
scroll to position [3701, 0]
click at [179, 190] on div "2 Programs open_in_new" at bounding box center [195, 195] width 48 height 10
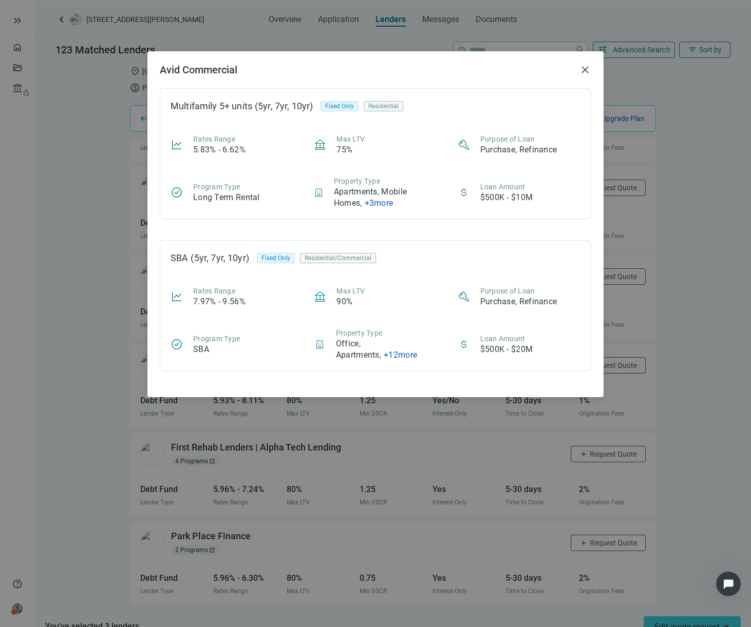
scroll to position [0, 0]
click at [588, 65] on span "close" at bounding box center [585, 70] width 12 height 12
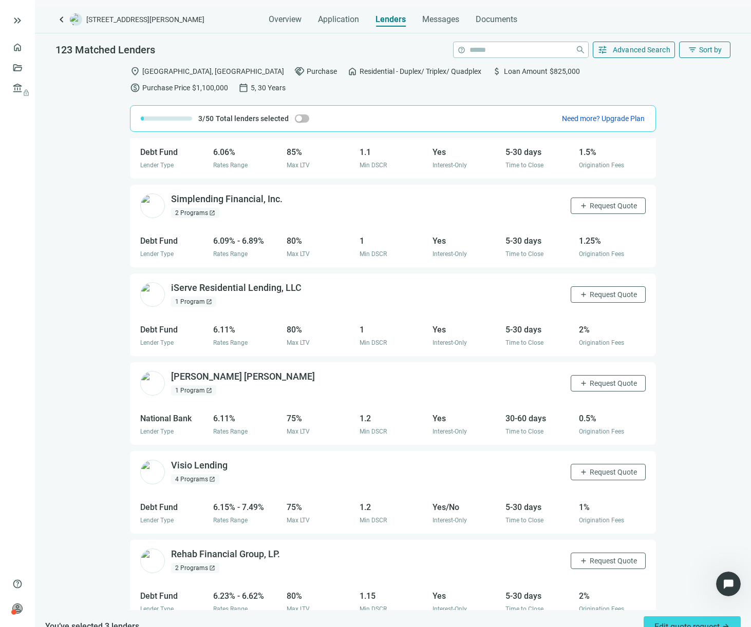
scroll to position [4662, 0]
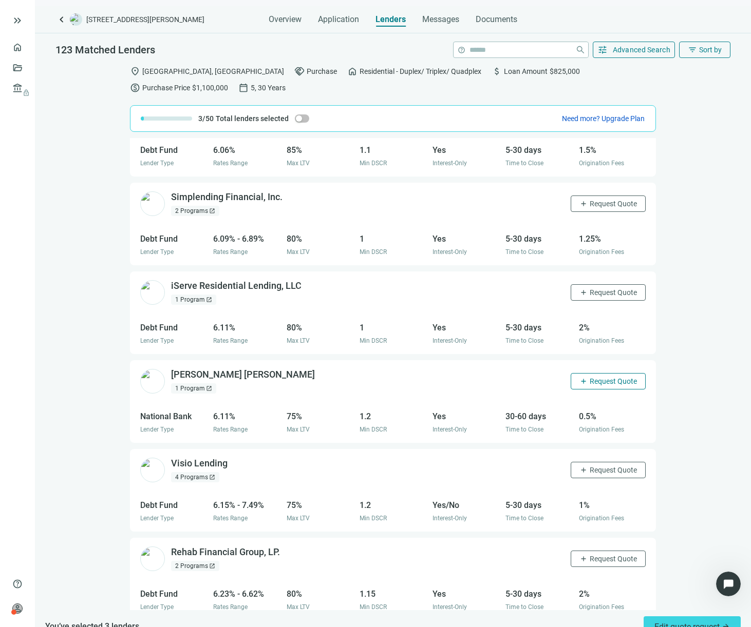
click at [579, 373] on button "add Request Quote" at bounding box center [607, 381] width 75 height 16
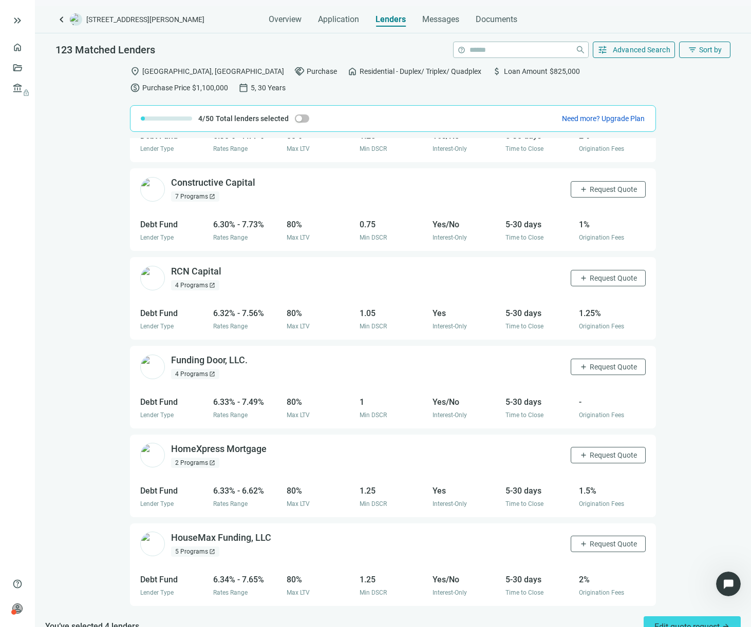
scroll to position [5496, 0]
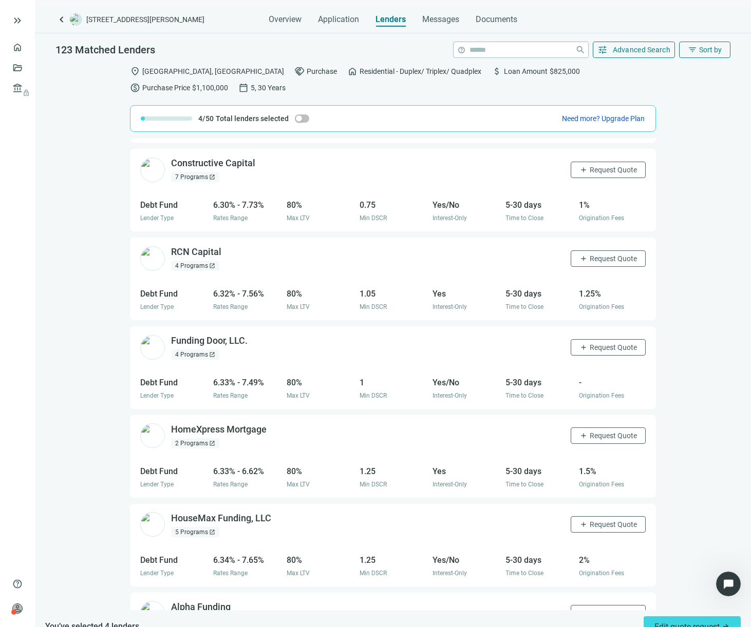
click at [192, 350] on div "4 Programs open_in_new" at bounding box center [195, 355] width 48 height 10
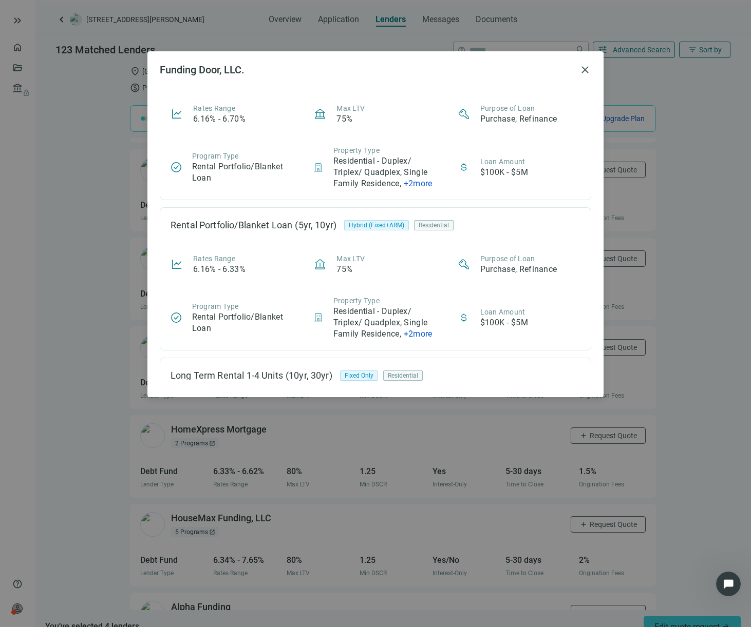
scroll to position [31, 0]
click at [586, 73] on span "close" at bounding box center [585, 70] width 12 height 12
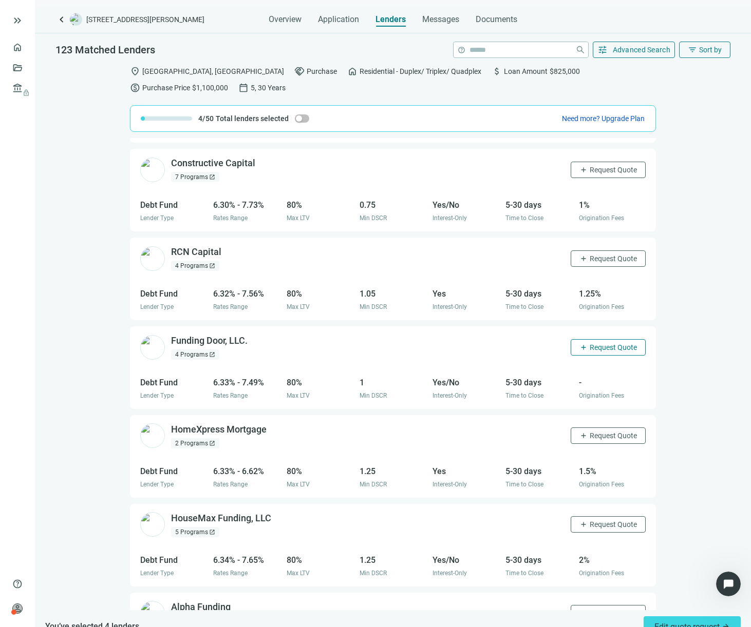
click at [589, 343] on span "Request Quote" at bounding box center [612, 347] width 47 height 8
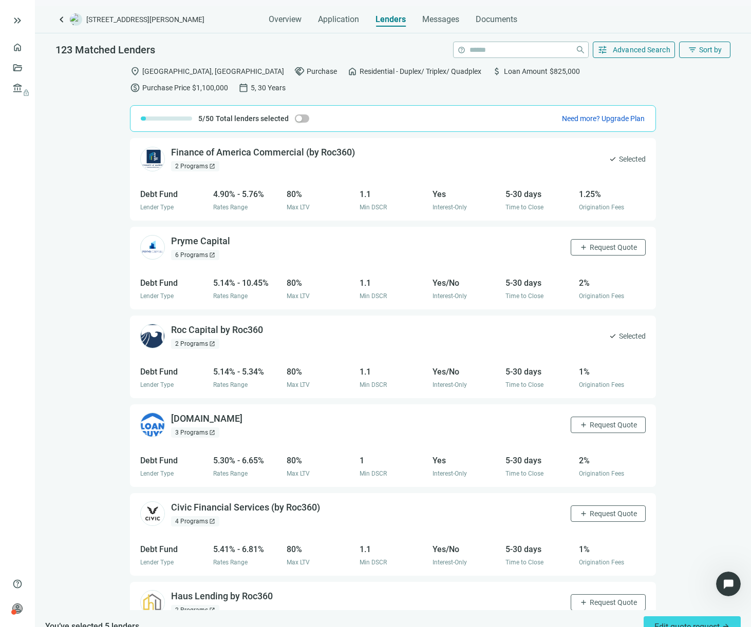
scroll to position [0, 0]
click at [687, 46] on span "filter_list" at bounding box center [691, 49] width 9 height 9
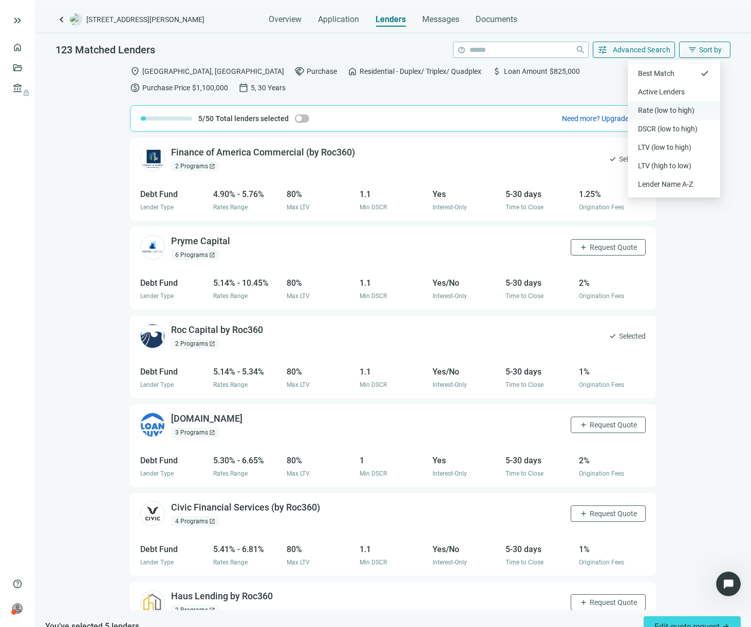
click at [651, 112] on div "Rate (low to high)" at bounding box center [674, 110] width 72 height 10
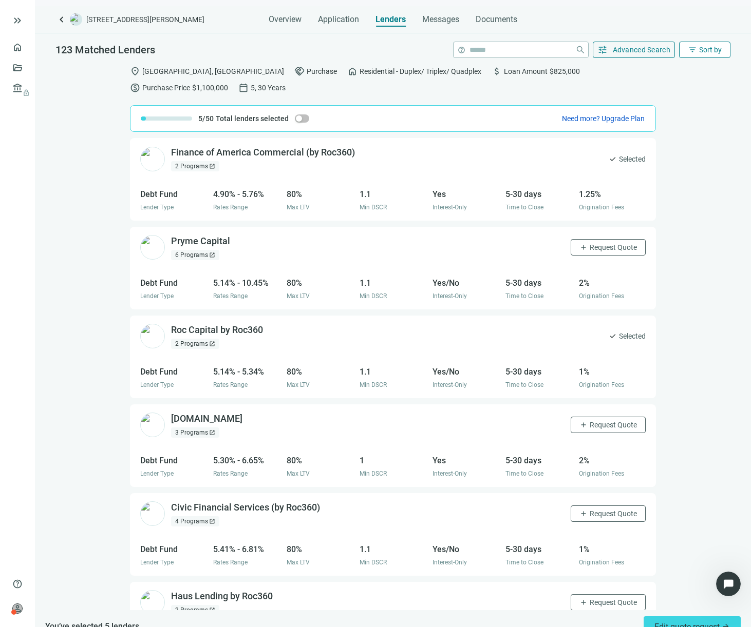
click at [699, 50] on span "Sort by" at bounding box center [710, 50] width 23 height 8
click at [659, 89] on div "Active Lenders" at bounding box center [674, 92] width 72 height 10
click at [699, 49] on span "Sort by" at bounding box center [710, 50] width 23 height 8
click at [665, 72] on div "Best Match" at bounding box center [674, 73] width 72 height 10
click at [703, 48] on span "Sort by" at bounding box center [710, 50] width 23 height 8
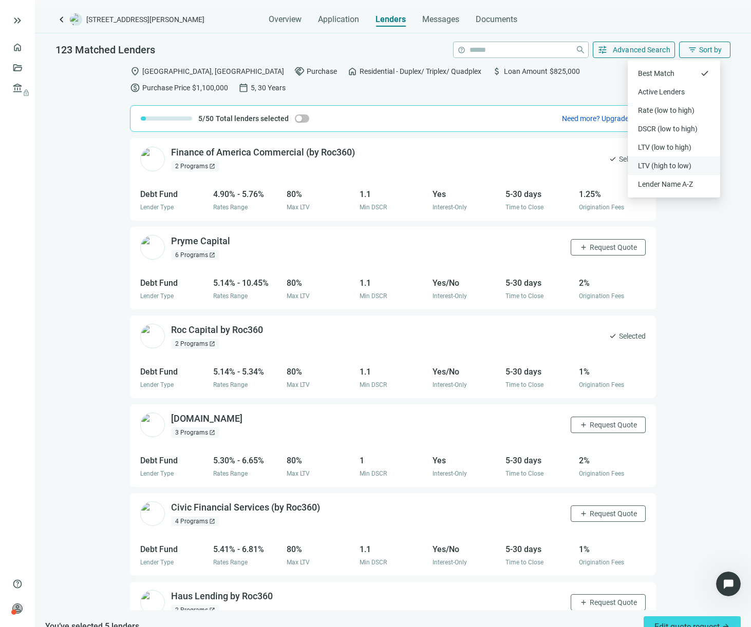
click at [653, 163] on div "LTV (high to low)" at bounding box center [674, 166] width 72 height 10
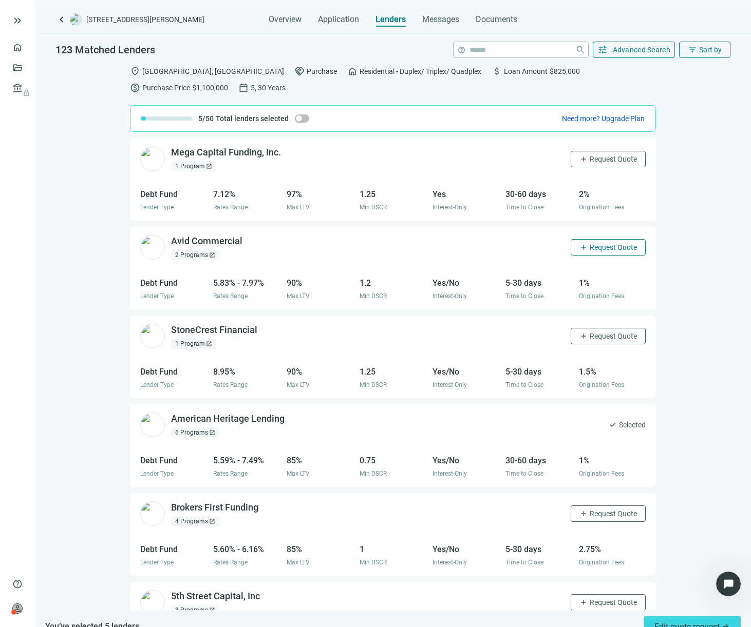
click at [589, 243] on span "Request Quote" at bounding box center [612, 247] width 47 height 8
click at [590, 154] on button "add Request Quote" at bounding box center [607, 159] width 75 height 16
click at [340, 20] on span "Application" at bounding box center [338, 19] width 41 height 10
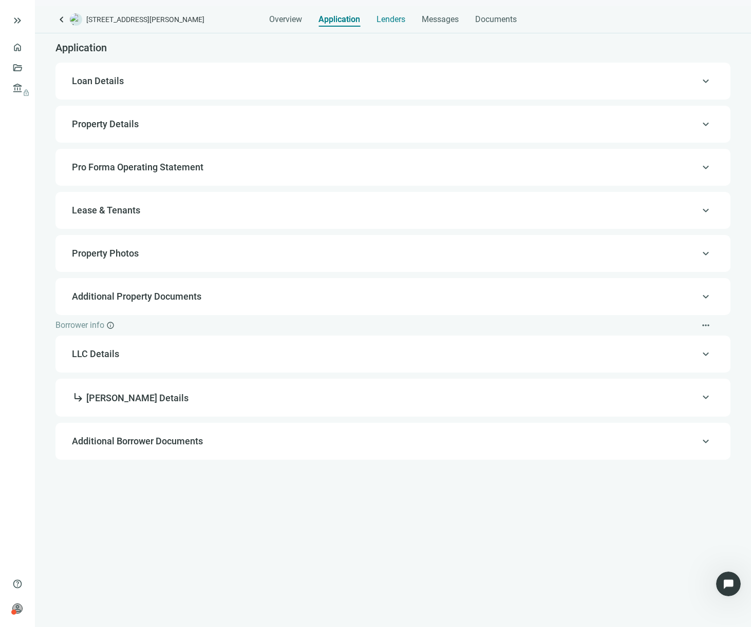
click at [399, 21] on span "Lenders" at bounding box center [390, 19] width 29 height 10
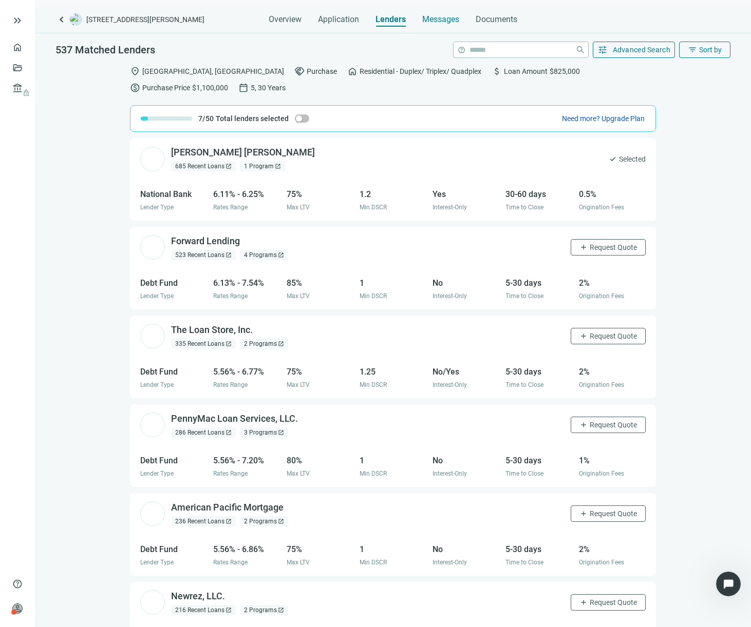
click at [427, 21] on span "Messages" at bounding box center [440, 19] width 37 height 10
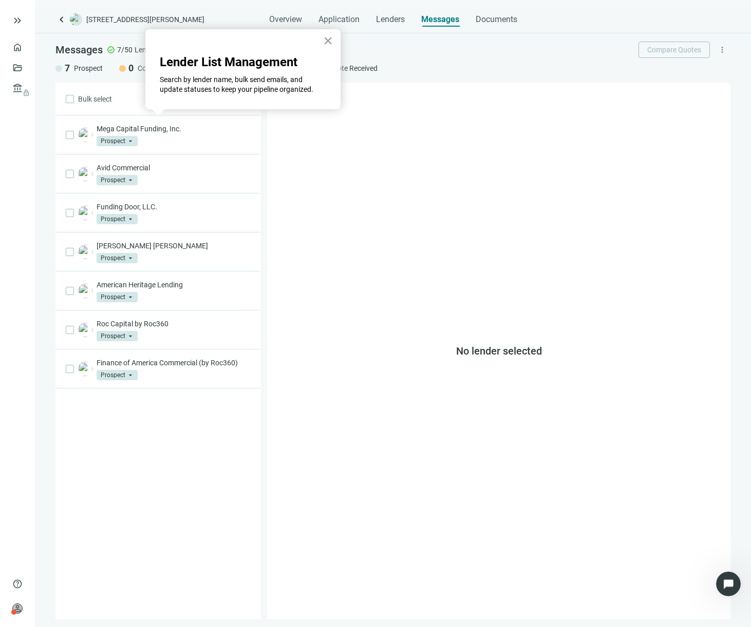
click at [331, 43] on button "×" at bounding box center [328, 40] width 10 height 16
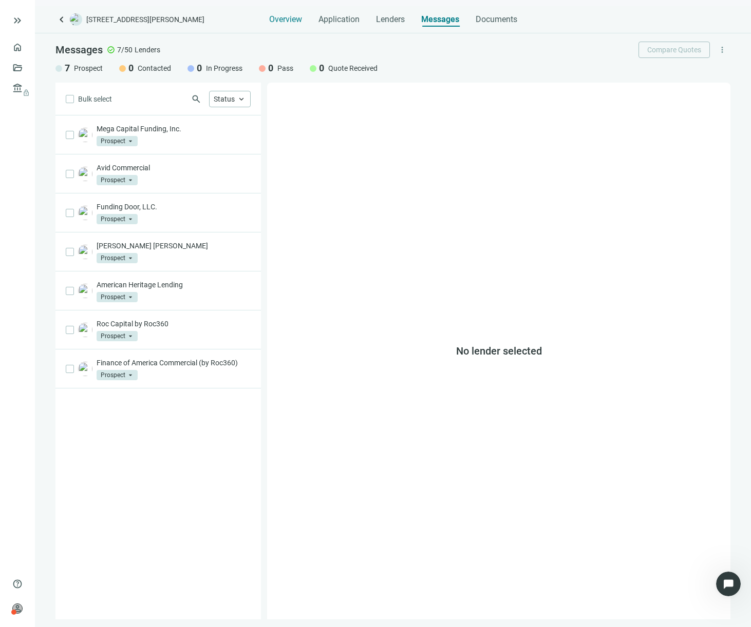
click at [285, 22] on span "Overview" at bounding box center [285, 19] width 33 height 10
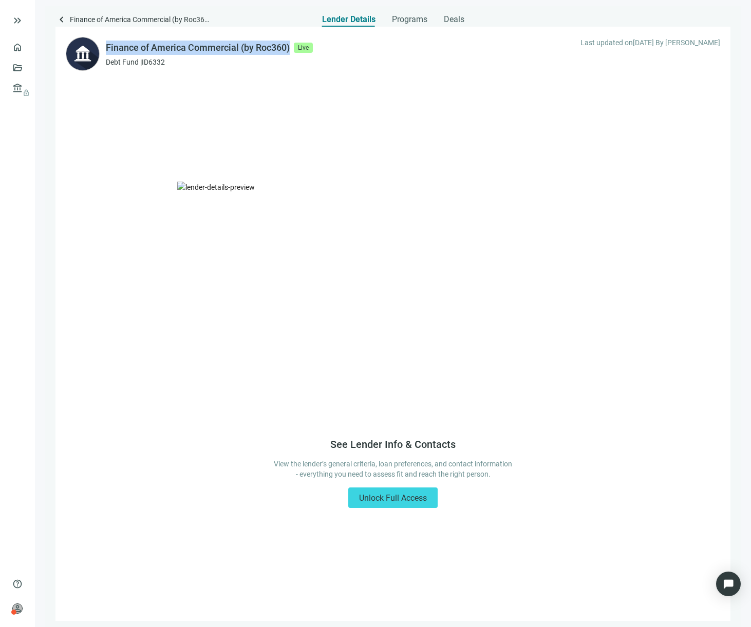
drag, startPoint x: 107, startPoint y: 46, endPoint x: 292, endPoint y: 44, distance: 184.3
click at [292, 44] on div "Finance of America Commercial (by Roc360) Live" at bounding box center [209, 48] width 207 height 14
copy div "Finance of America Commercial (by Roc360)"
